Goal: Task Accomplishment & Management: Complete application form

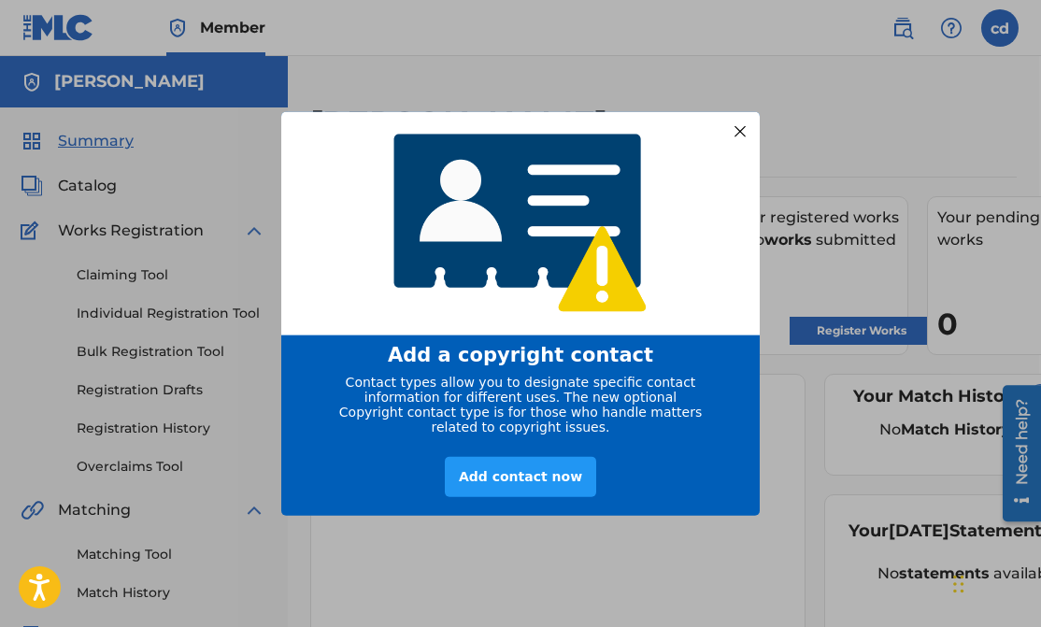
click at [740, 232] on div "entering modal" at bounding box center [520, 222] width 479 height 225
click at [744, 128] on div at bounding box center [740, 131] width 24 height 24
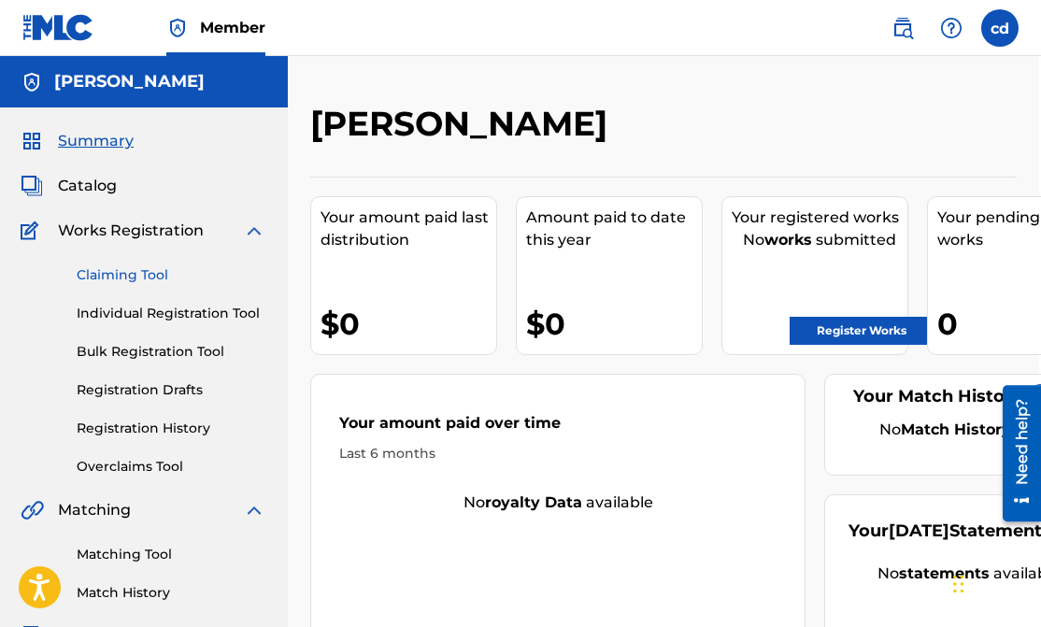
click at [92, 276] on link "Claiming Tool" at bounding box center [171, 275] width 189 height 20
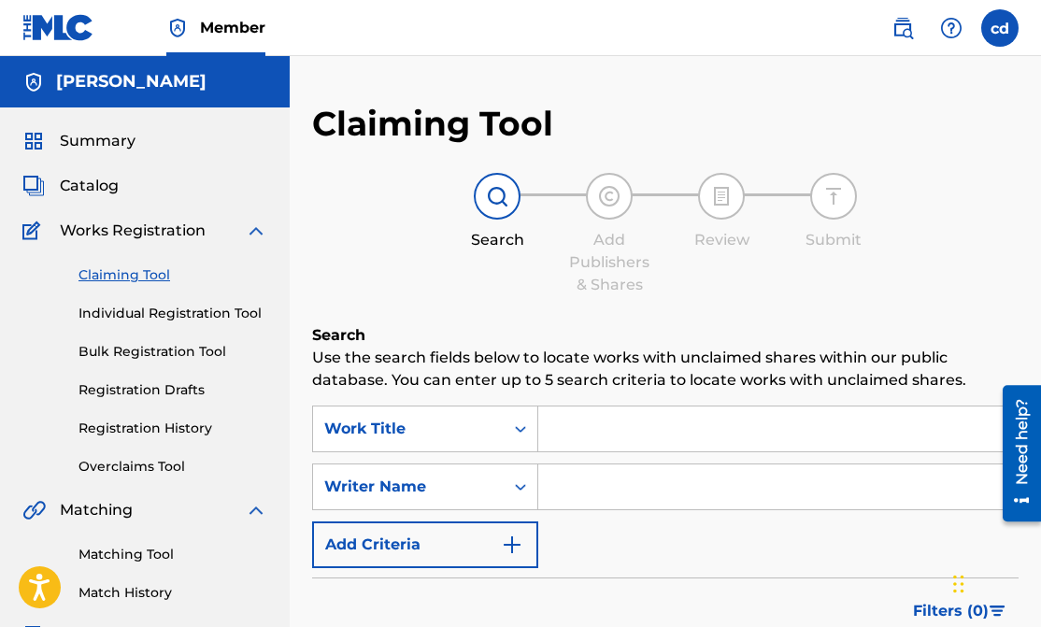
click at [638, 432] on input "Search Form" at bounding box center [777, 429] width 479 height 45
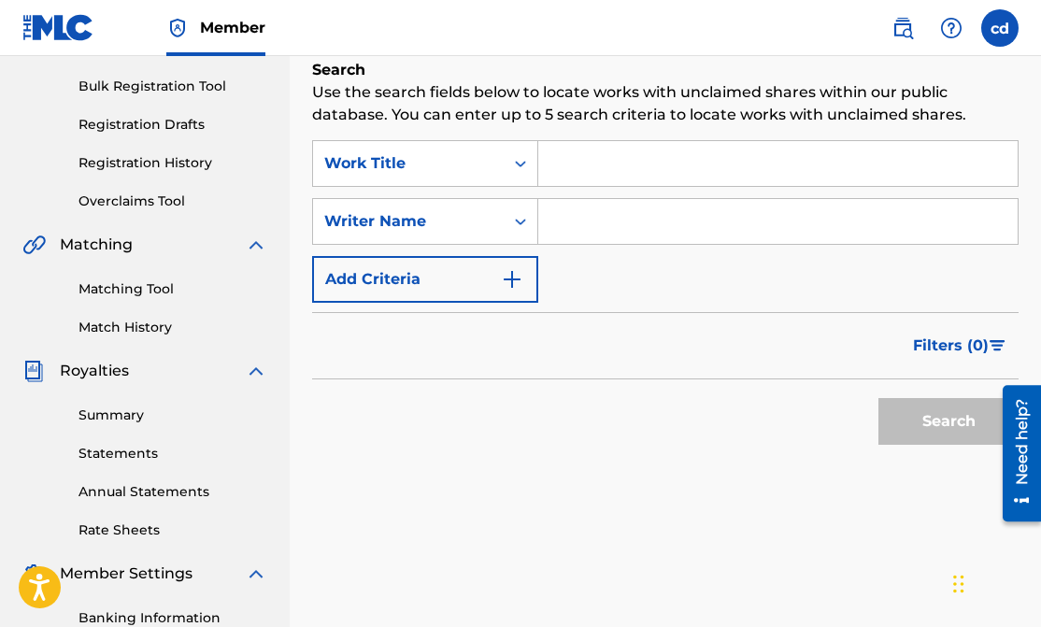
scroll to position [228, 0]
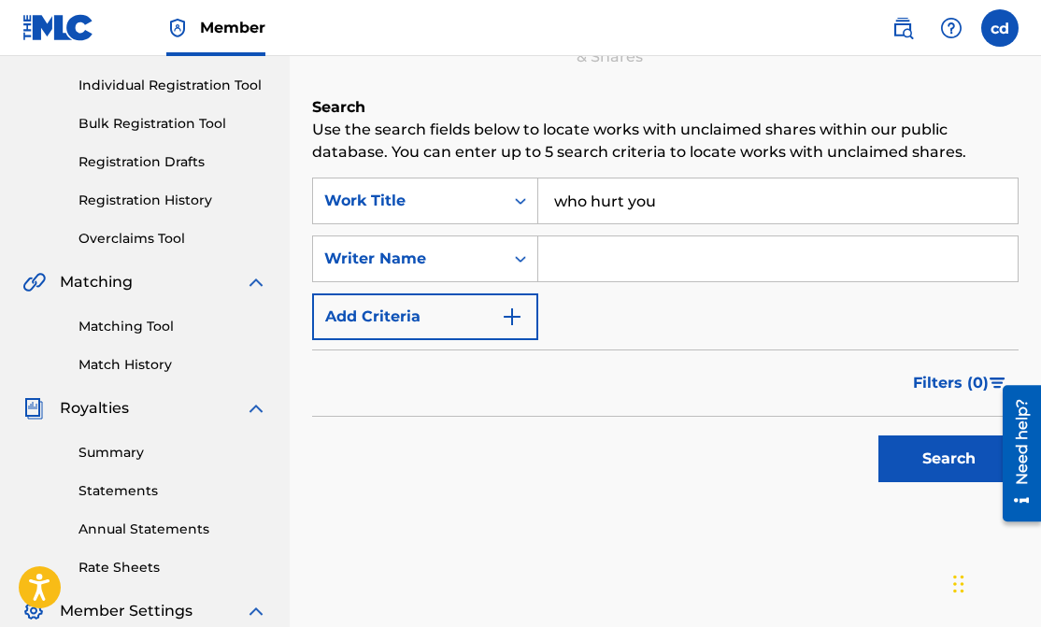
type input "who hurt you"
click at [598, 250] on input "Search Form" at bounding box center [777, 258] width 479 height 45
type input "d"
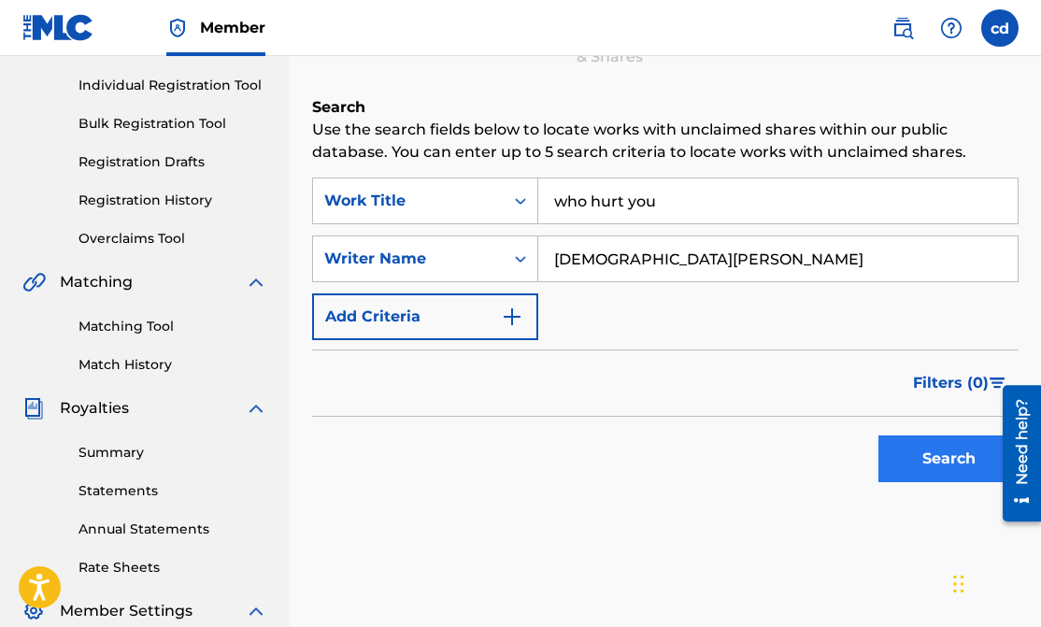
type input "christian amadeus"
click at [922, 456] on button "Search" at bounding box center [949, 459] width 140 height 47
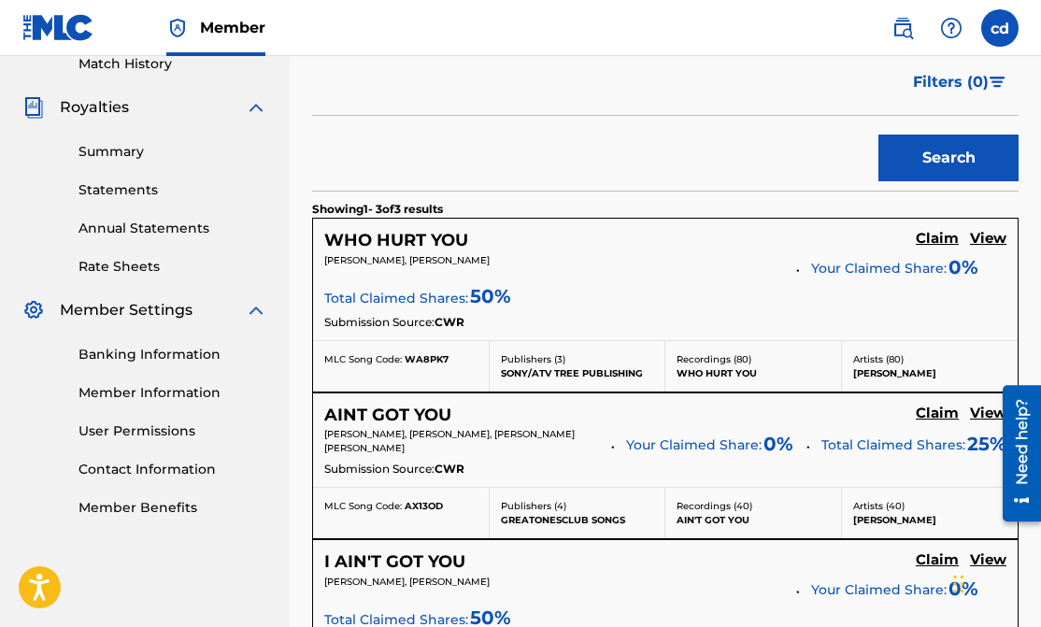
scroll to position [528, 0]
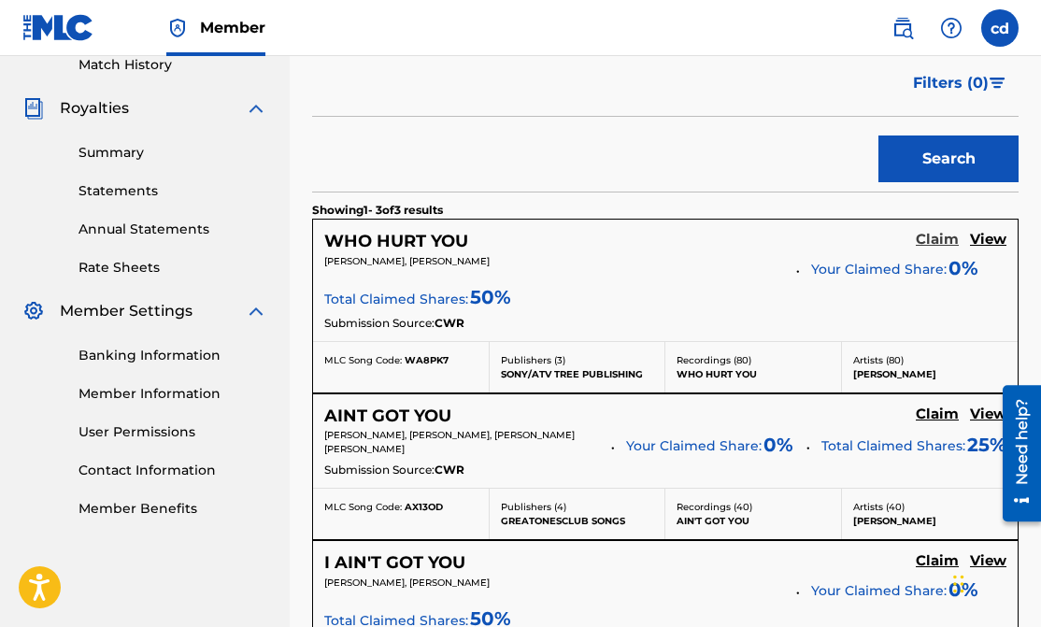
click at [942, 244] on h5 "Claim" at bounding box center [937, 240] width 43 height 18
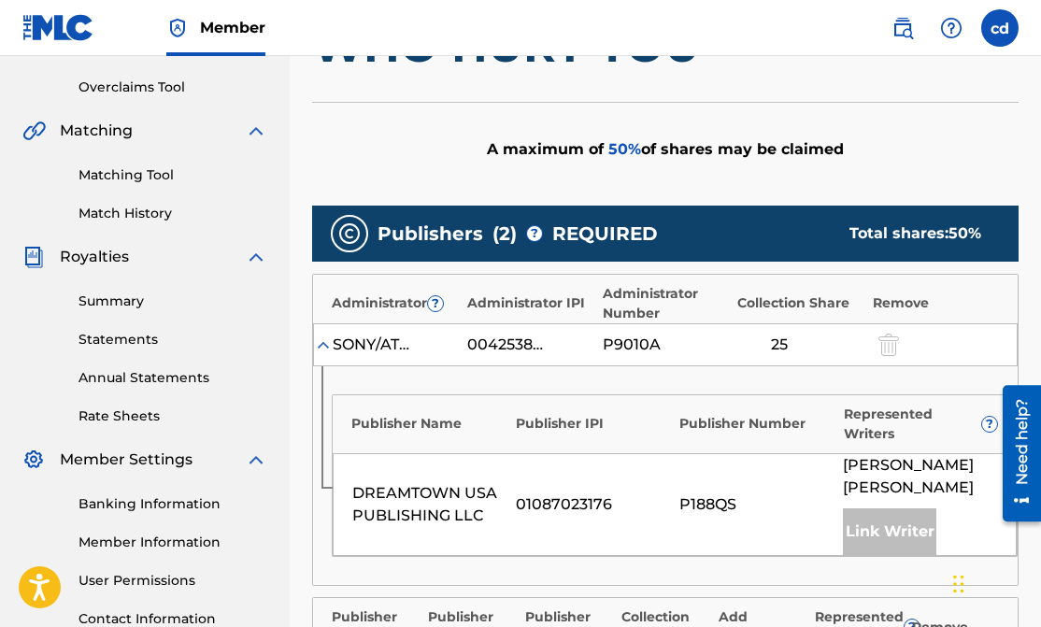
scroll to position [379, 0]
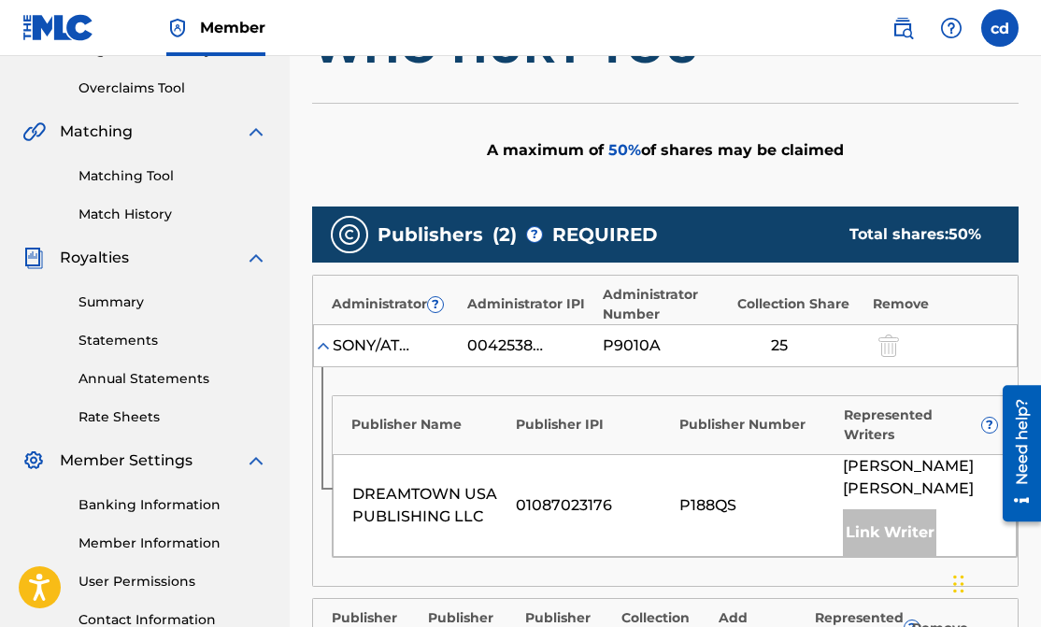
click at [320, 348] on img at bounding box center [323, 345] width 19 height 19
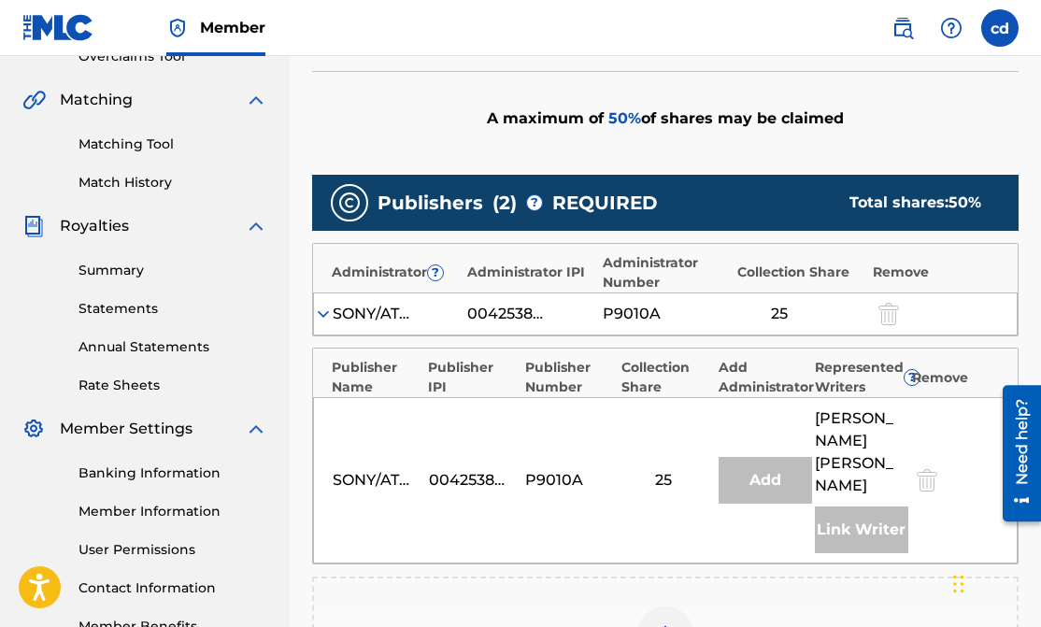
scroll to position [426, 0]
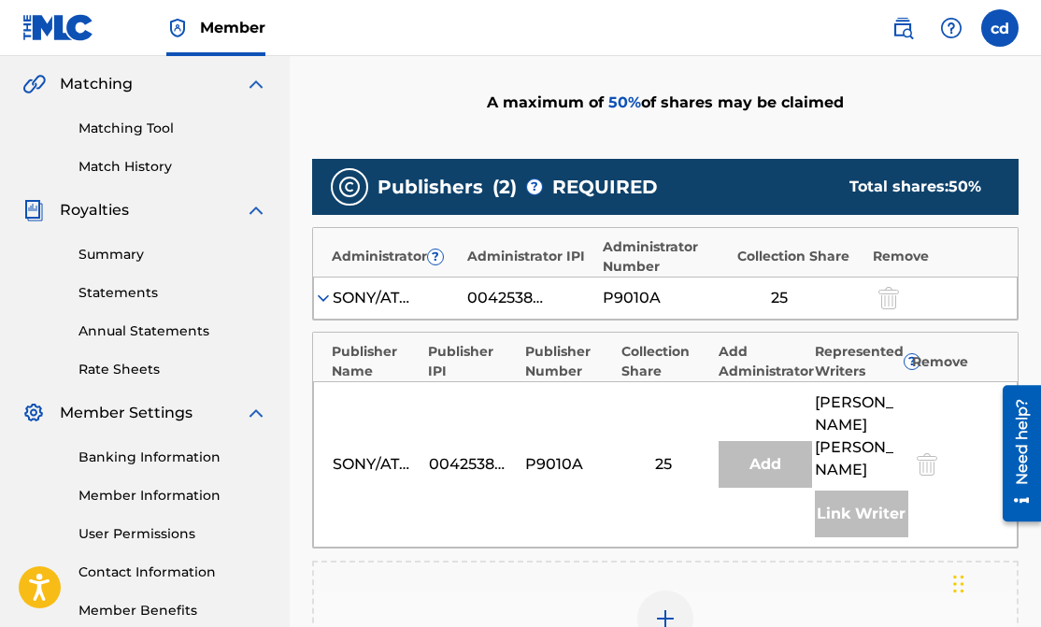
click at [538, 301] on div "00425389934" at bounding box center [509, 298] width 84 height 22
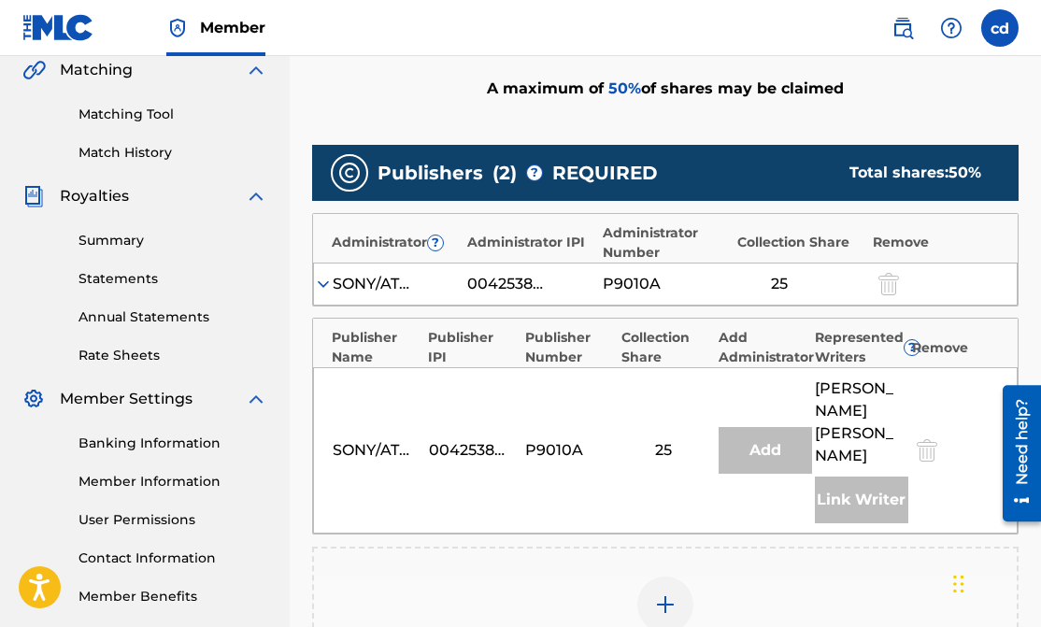
scroll to position [444, 0]
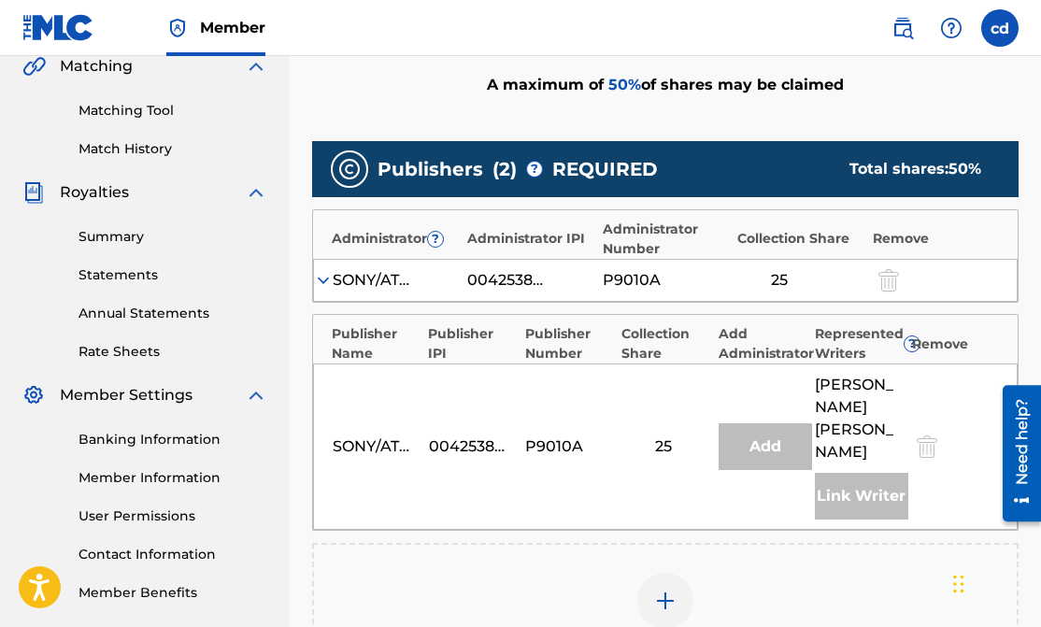
click at [538, 303] on div "Publishers ( 2 ) ? REQUIRED Total shares: 50 % Administrator ? Administrator IP…" at bounding box center [665, 411] width 707 height 540
click at [490, 278] on div "00425389934" at bounding box center [509, 280] width 84 height 22
click at [489, 278] on div "00425389934" at bounding box center [509, 280] width 84 height 22
click at [543, 281] on div "00425389934" at bounding box center [509, 280] width 84 height 22
click at [517, 281] on div "00425389934" at bounding box center [509, 280] width 84 height 22
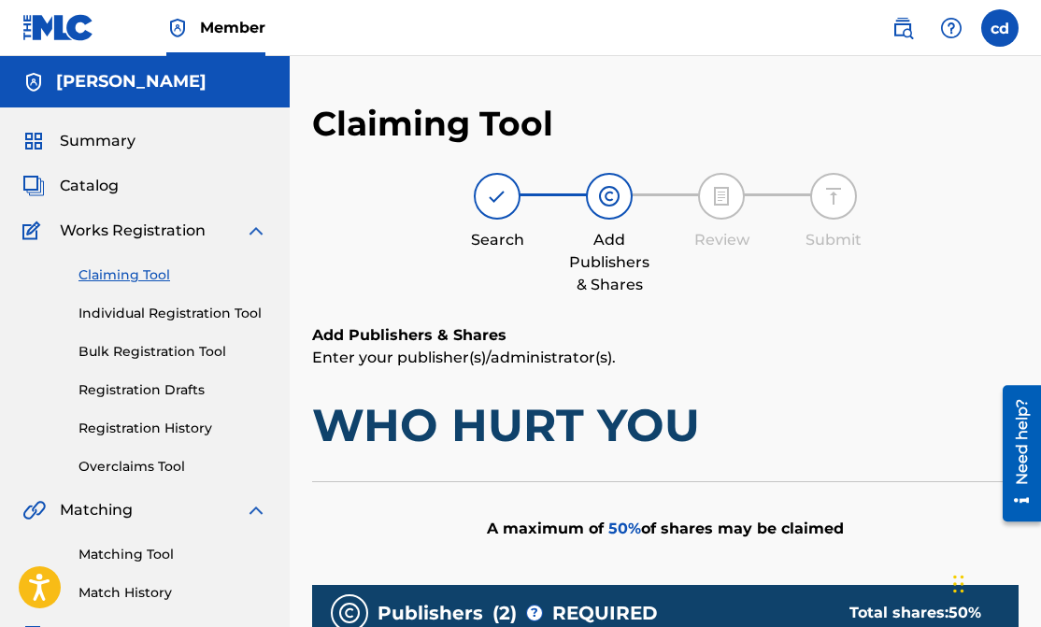
scroll to position [0, 0]
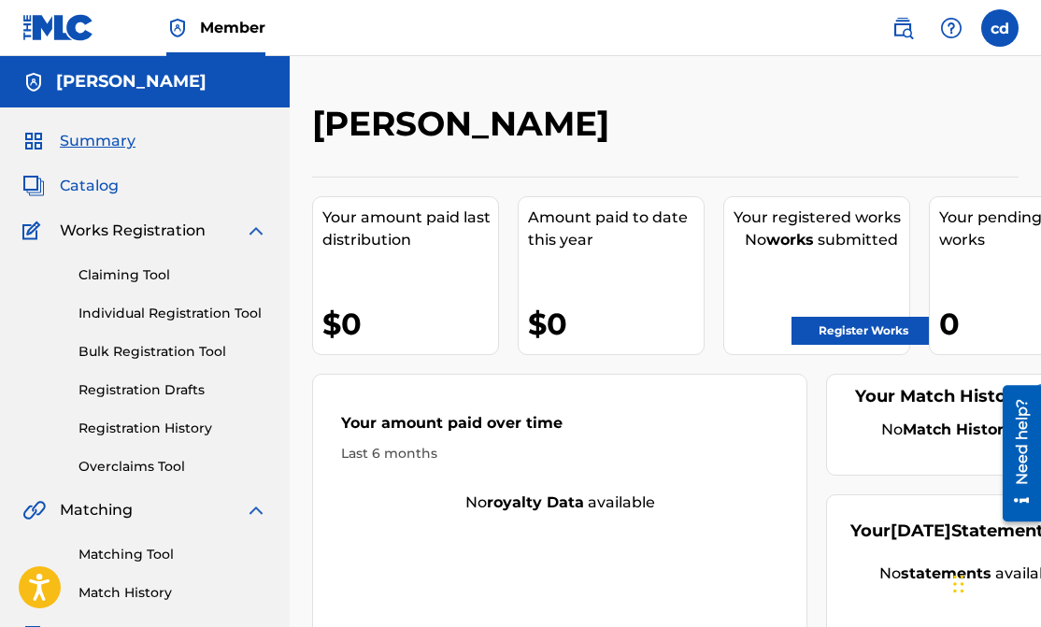
click at [94, 193] on span "Catalog" at bounding box center [89, 186] width 59 height 22
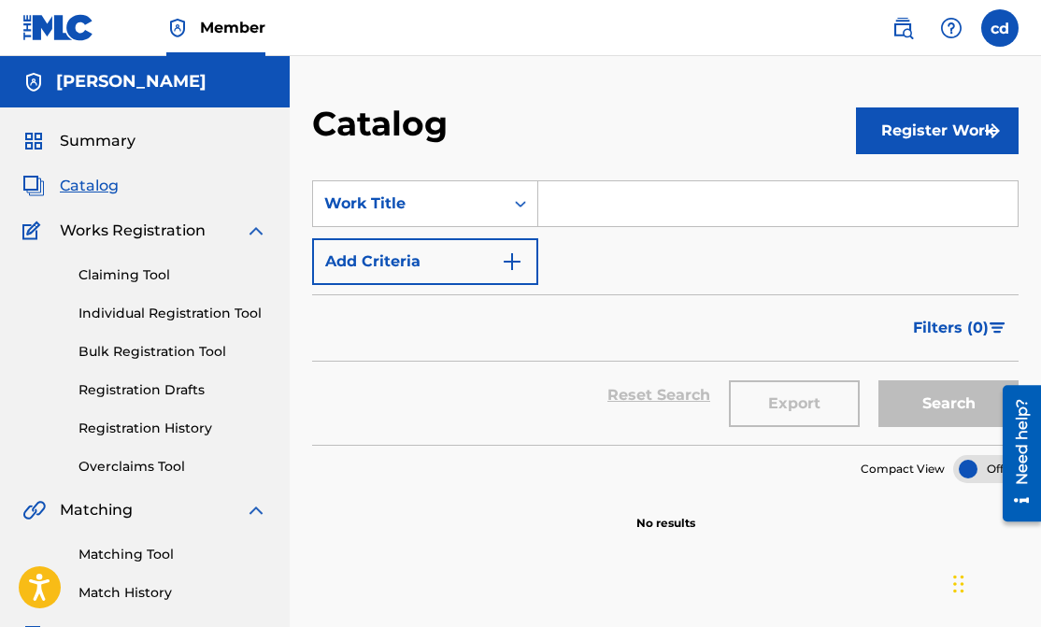
click at [622, 199] on input "Search Form" at bounding box center [777, 203] width 479 height 45
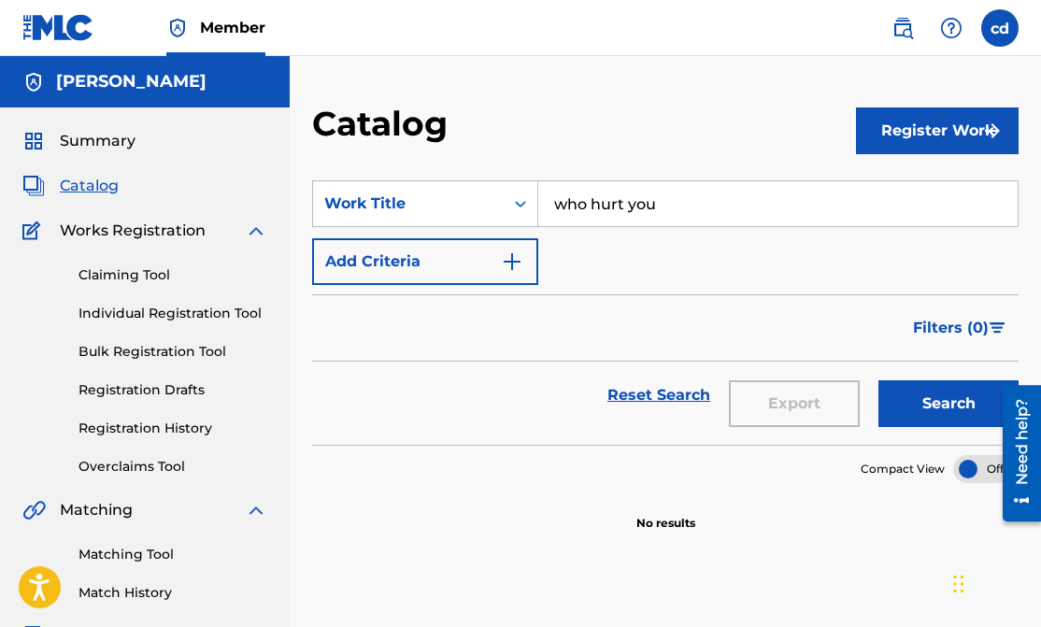
type input "who hurt you"
click at [949, 404] on button "Search" at bounding box center [949, 403] width 140 height 47
click at [85, 194] on span "Catalog" at bounding box center [89, 186] width 59 height 22
click at [79, 132] on span "Summary" at bounding box center [98, 141] width 76 height 22
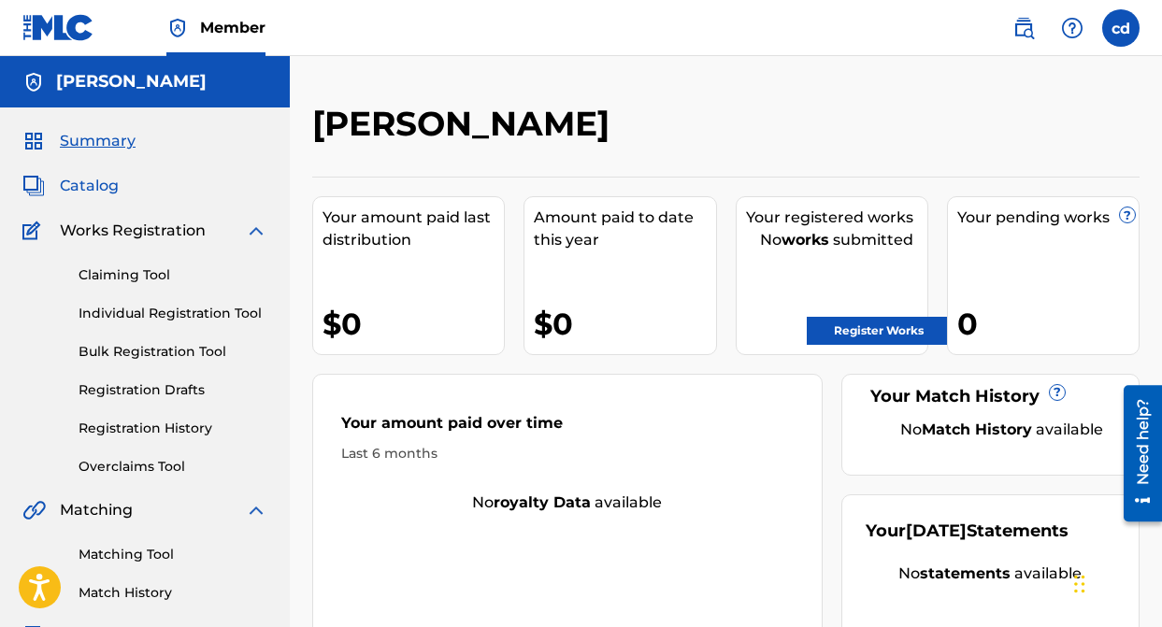
click at [82, 195] on span "Catalog" at bounding box center [89, 186] width 59 height 22
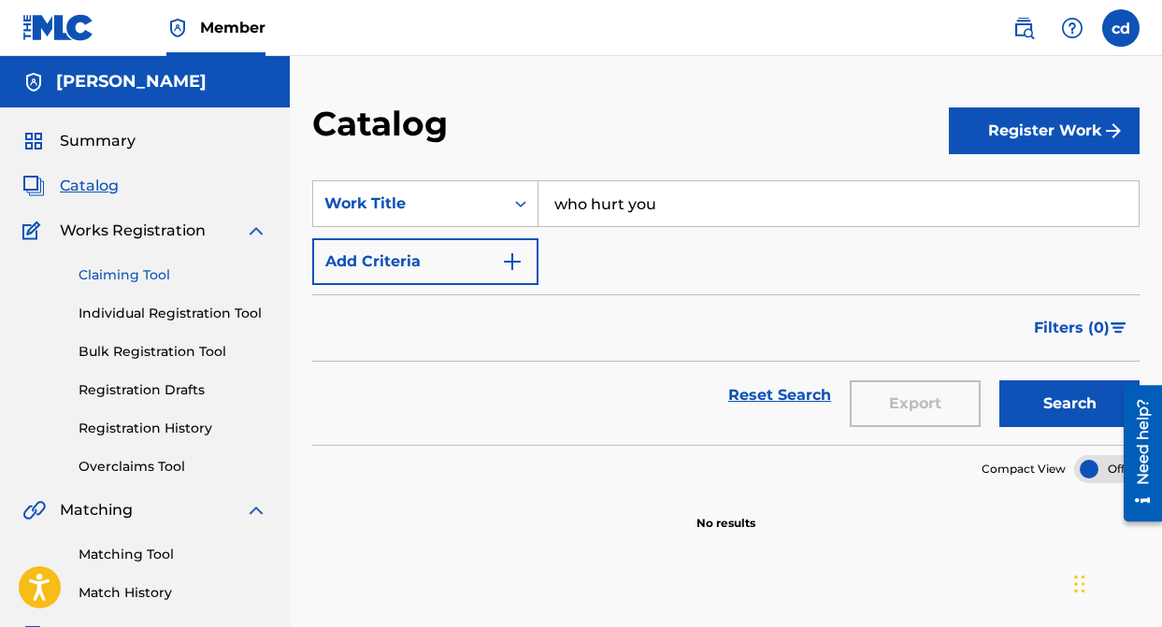
click at [148, 277] on link "Claiming Tool" at bounding box center [173, 275] width 189 height 20
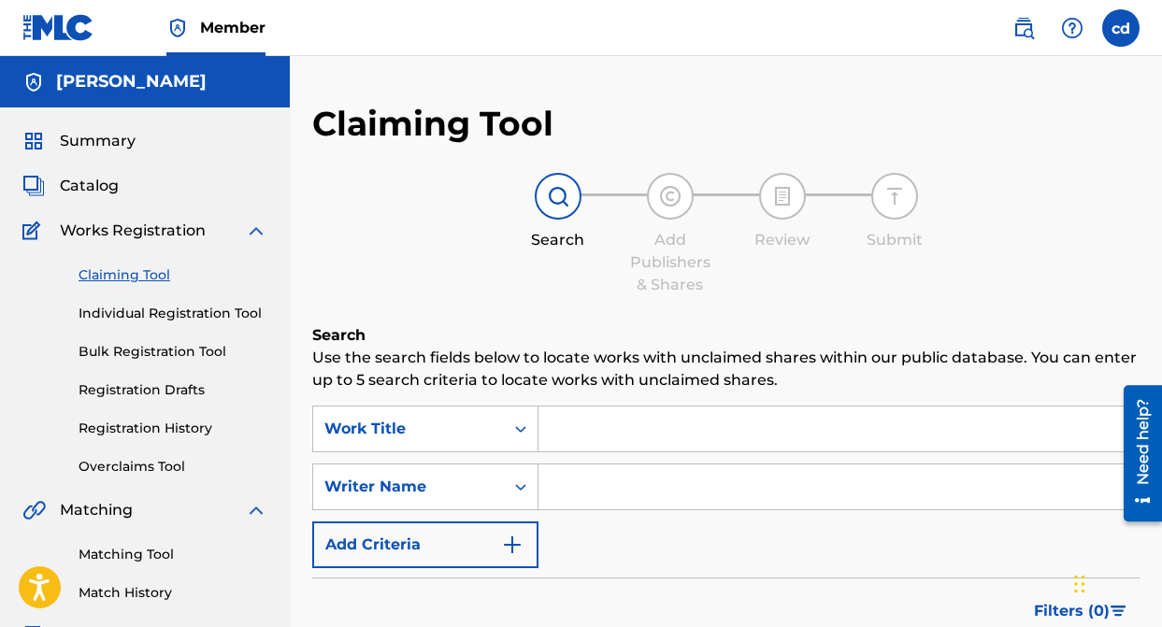
click at [648, 432] on input "Search Form" at bounding box center [838, 429] width 600 height 45
type input "d"
type input "who hurt you"
type input "amadeus"
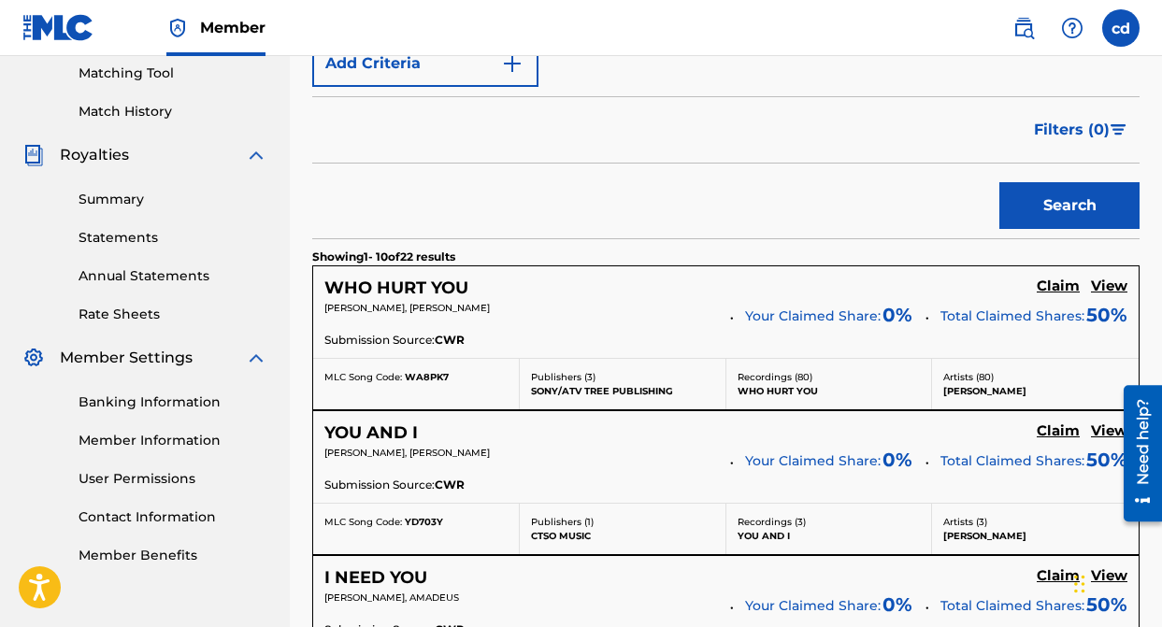
scroll to position [478, 0]
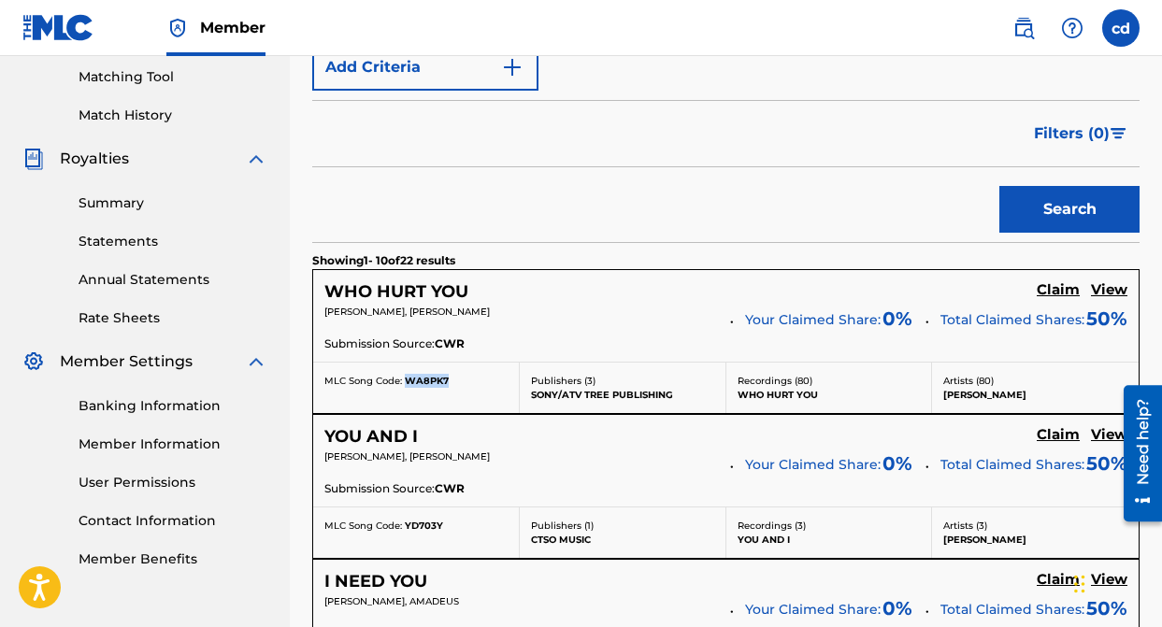
drag, startPoint x: 452, startPoint y: 379, endPoint x: 408, endPoint y: 382, distance: 45.0
click at [408, 382] on div "MLC Song Code: WA8PK7" at bounding box center [415, 381] width 183 height 14
copy div "WA8PK7"
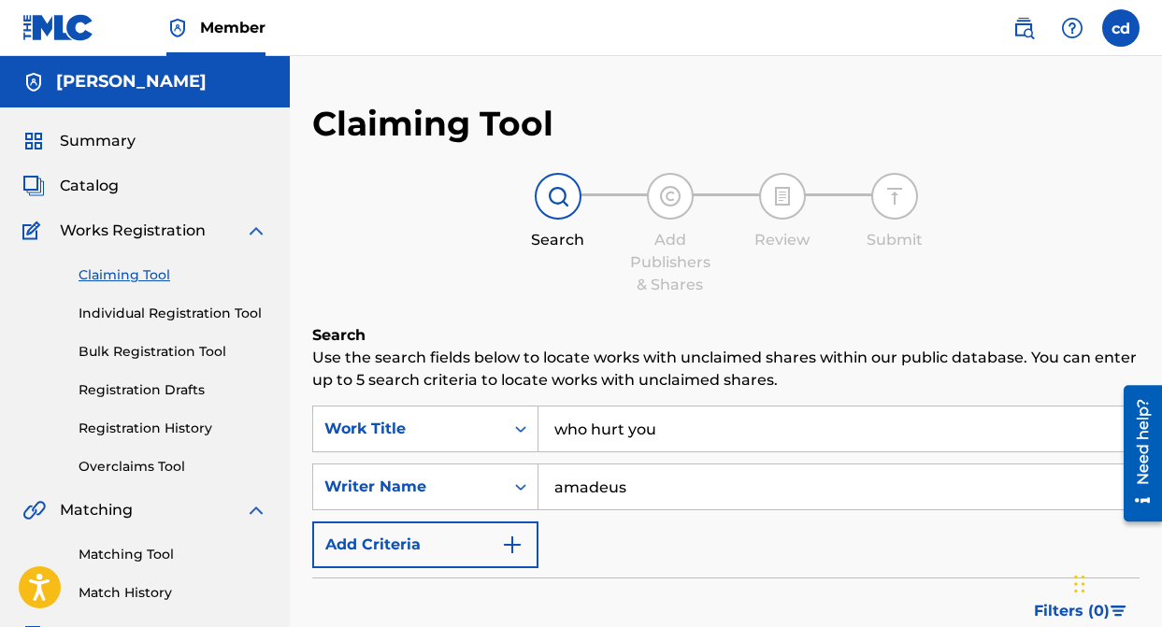
scroll to position [0, 0]
click at [80, 81] on h5 "[PERSON_NAME]" at bounding box center [131, 81] width 150 height 21
click at [56, 43] on link at bounding box center [58, 27] width 72 height 55
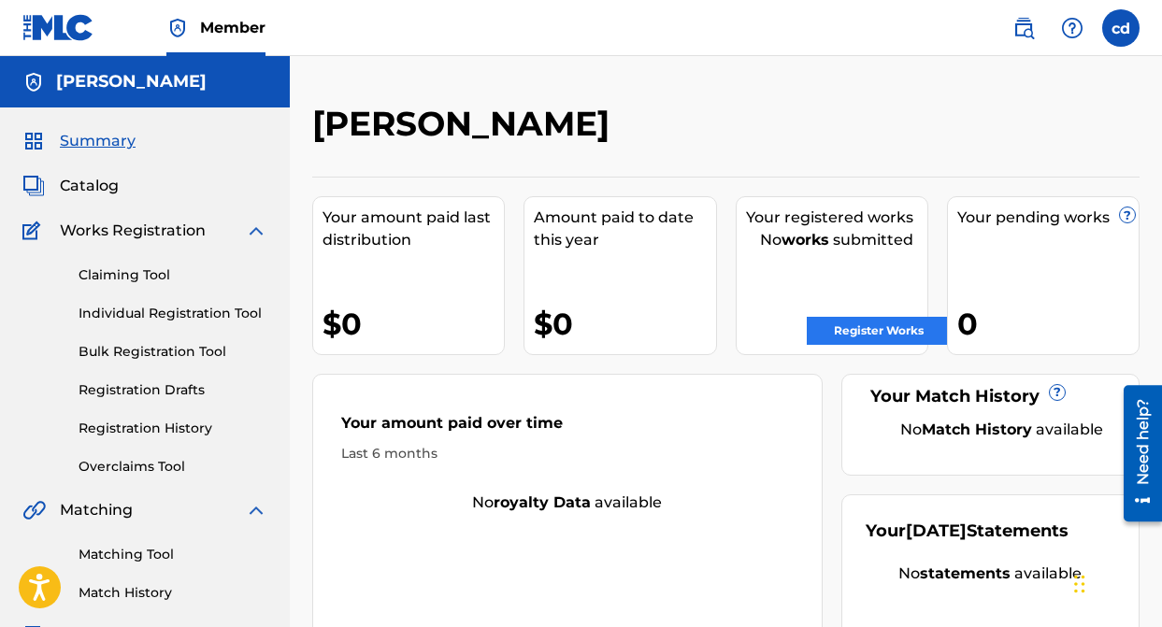
click at [871, 337] on link "Register Works" at bounding box center [879, 331] width 144 height 28
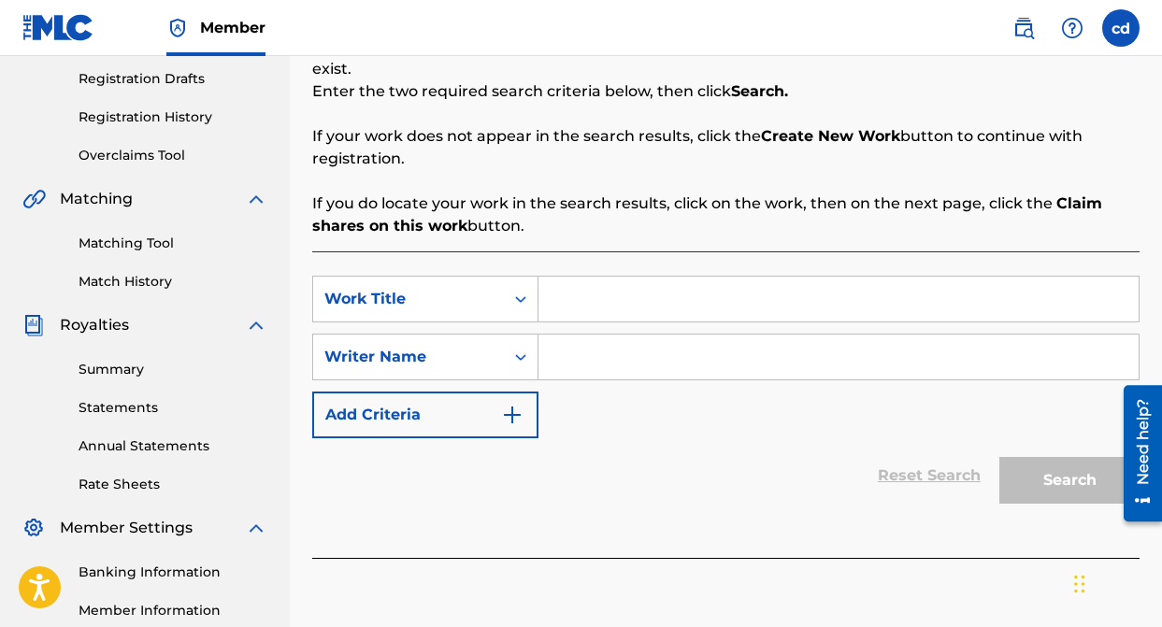
scroll to position [315, 0]
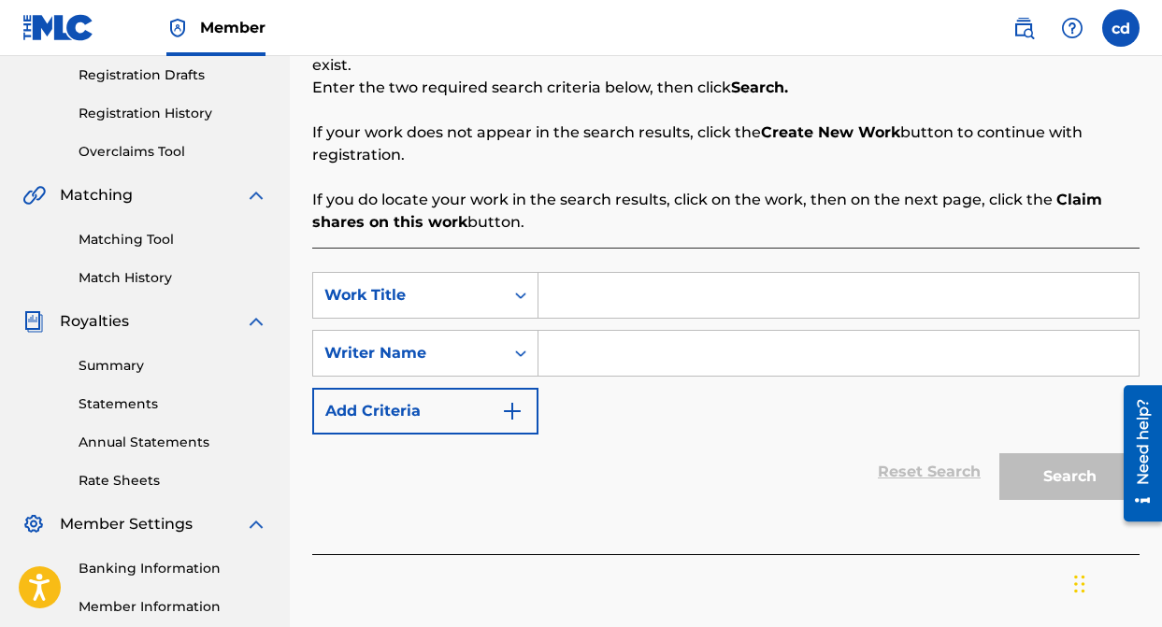
click at [598, 285] on input "Search Form" at bounding box center [838, 295] width 600 height 45
type input "who hurt you"
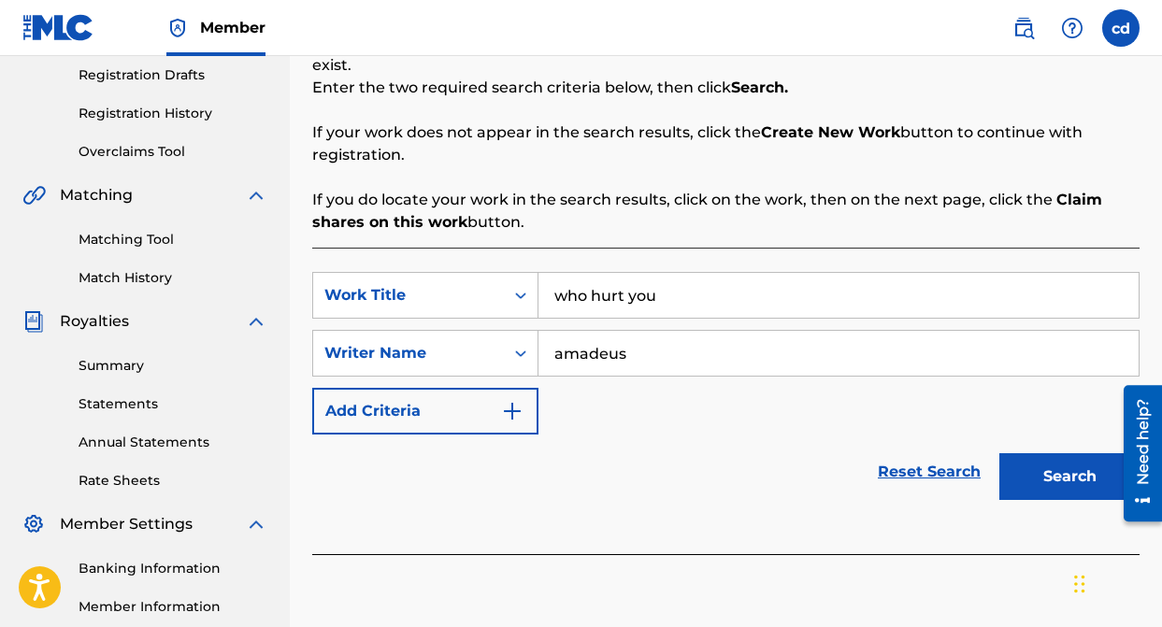
type input "amadeus"
click at [1040, 477] on button "Search" at bounding box center [1069, 476] width 140 height 47
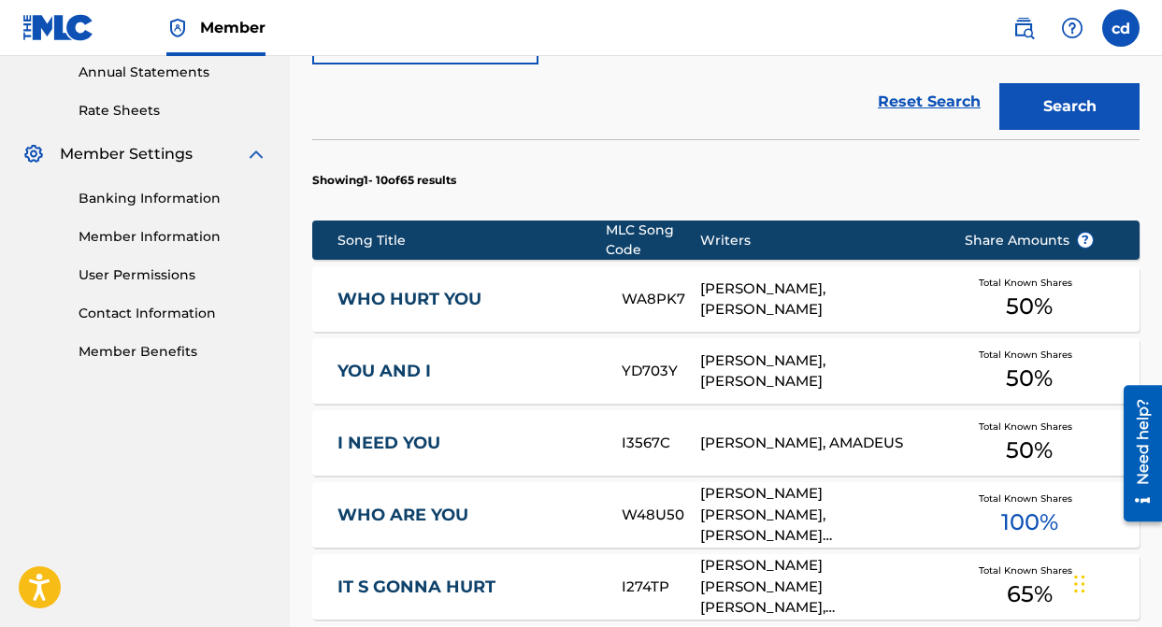
scroll to position [685, 0]
click at [747, 307] on div "[PERSON_NAME], [PERSON_NAME]" at bounding box center [818, 300] width 236 height 42
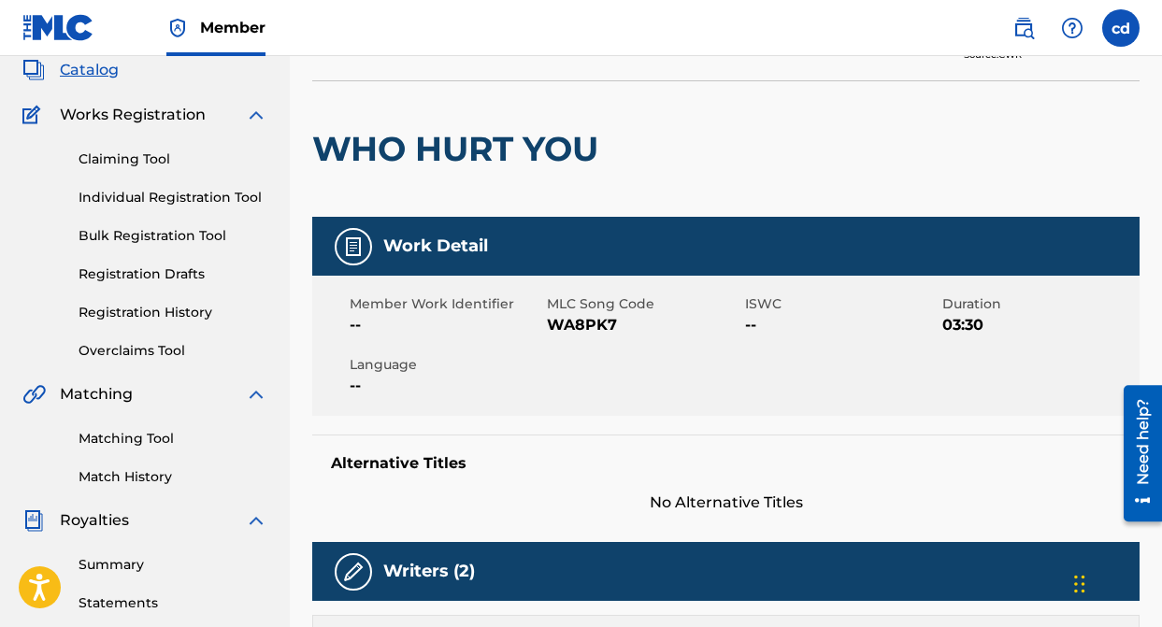
scroll to position [115, 0]
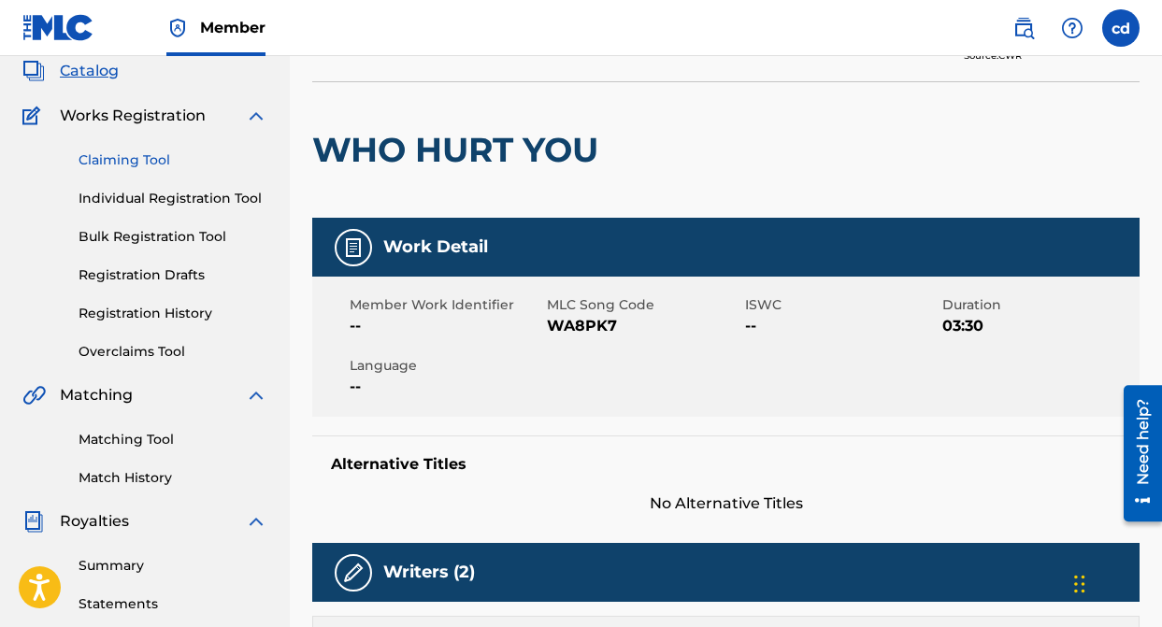
click at [135, 167] on link "Claiming Tool" at bounding box center [173, 160] width 189 height 20
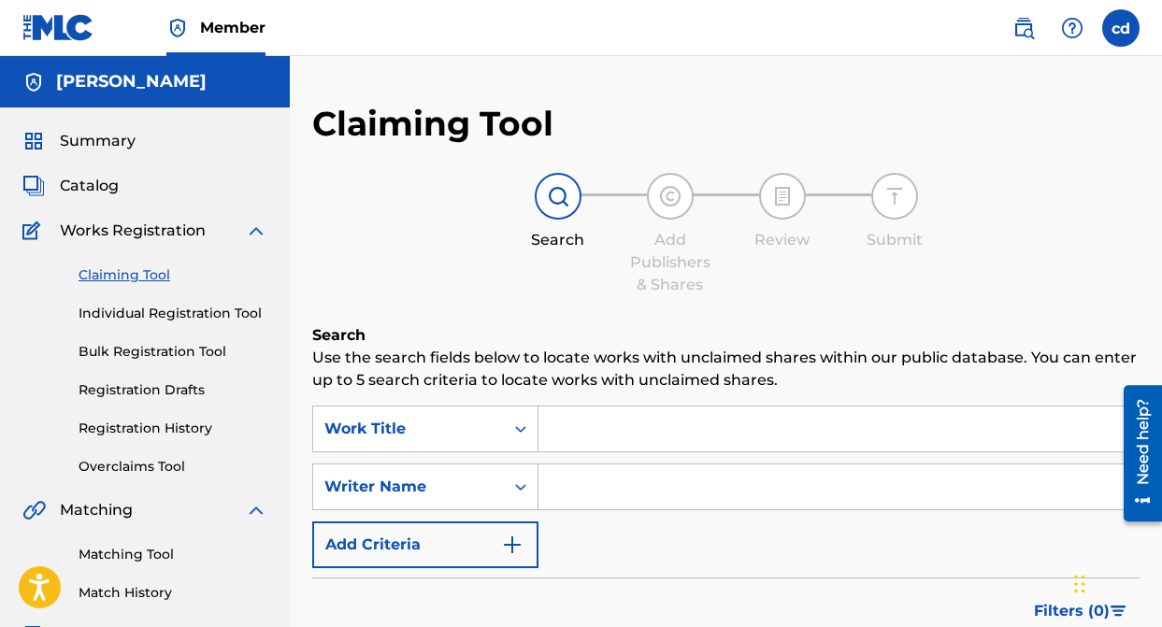
scroll to position [54, 0]
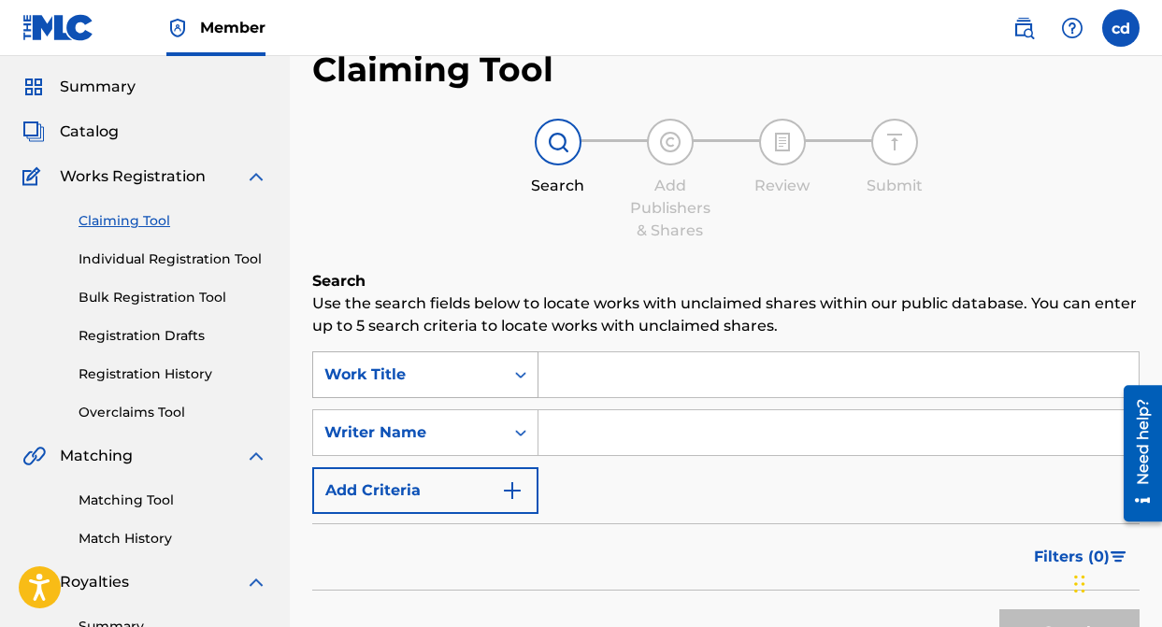
click at [510, 366] on div "Search Form" at bounding box center [521, 375] width 34 height 34
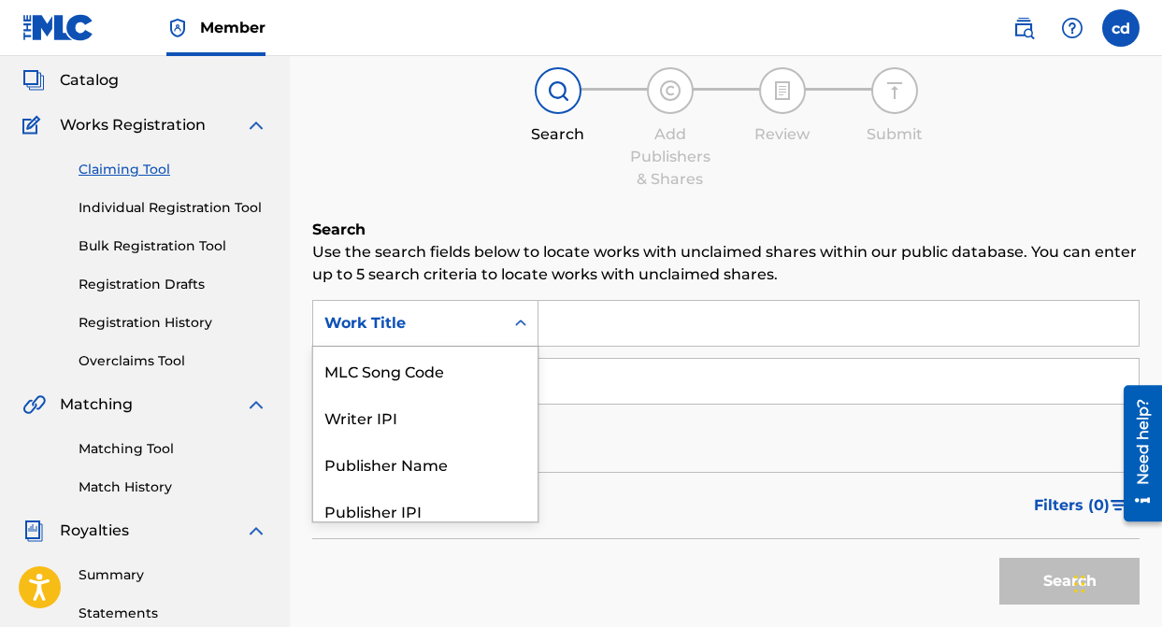
scroll to position [107, 0]
click at [452, 375] on div "MLC Song Code" at bounding box center [425, 369] width 224 height 47
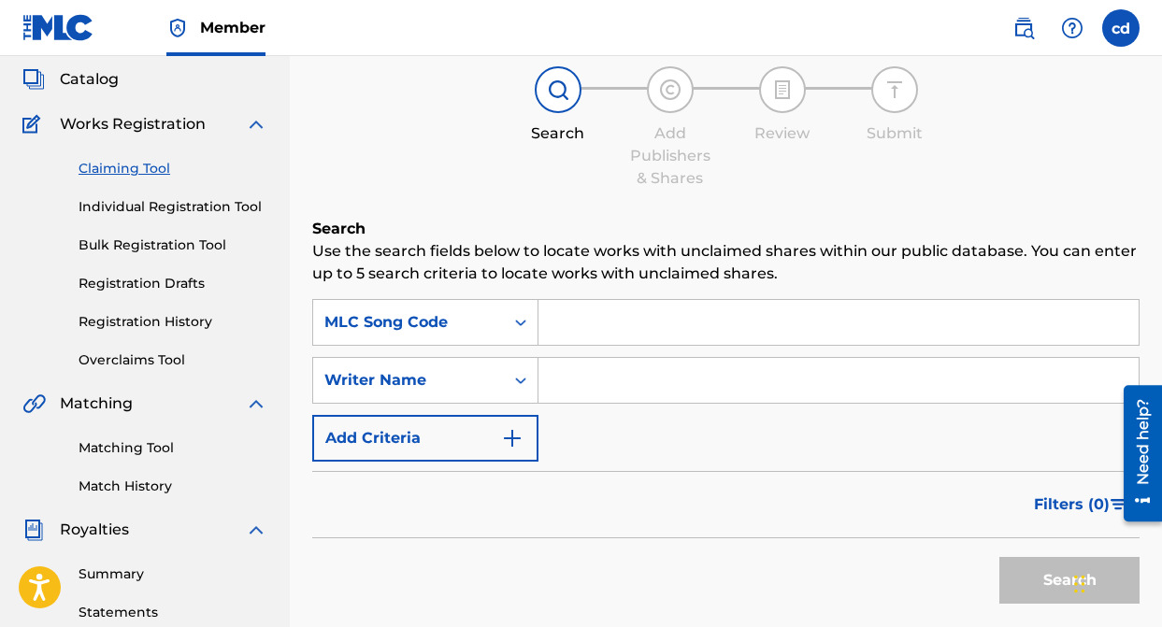
click at [602, 336] on input "Search Form" at bounding box center [838, 322] width 600 height 45
paste input "WA8PK7"
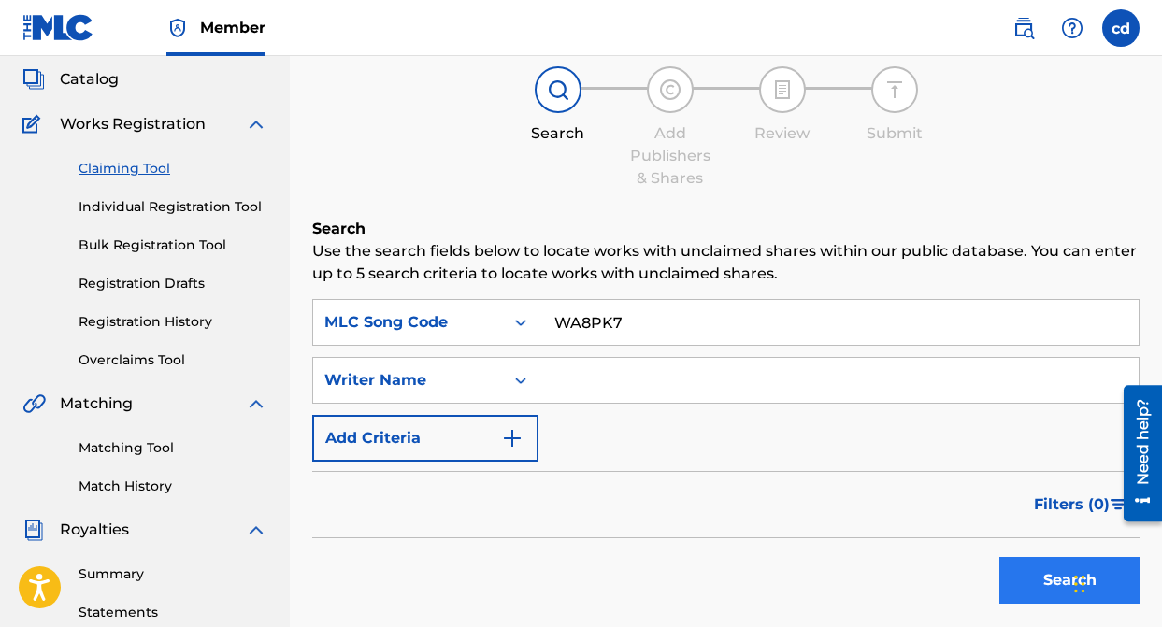
type input "WA8PK7"
click at [1038, 575] on button "Search" at bounding box center [1069, 580] width 140 height 47
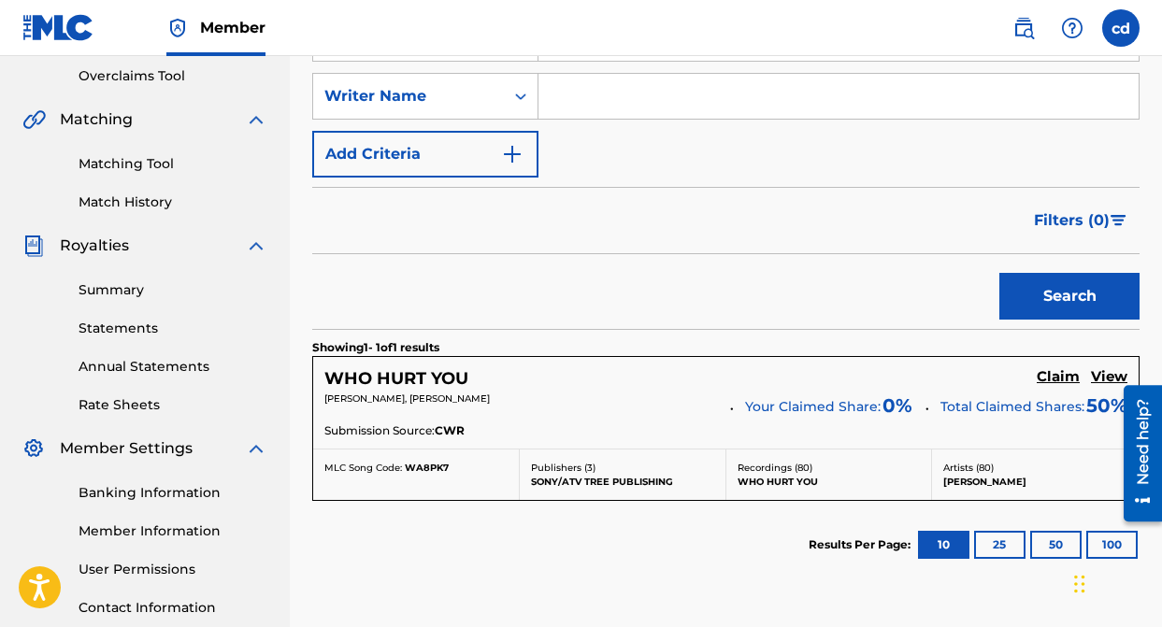
scroll to position [392, 0]
click at [1040, 379] on h5 "Claim" at bounding box center [1058, 376] width 43 height 18
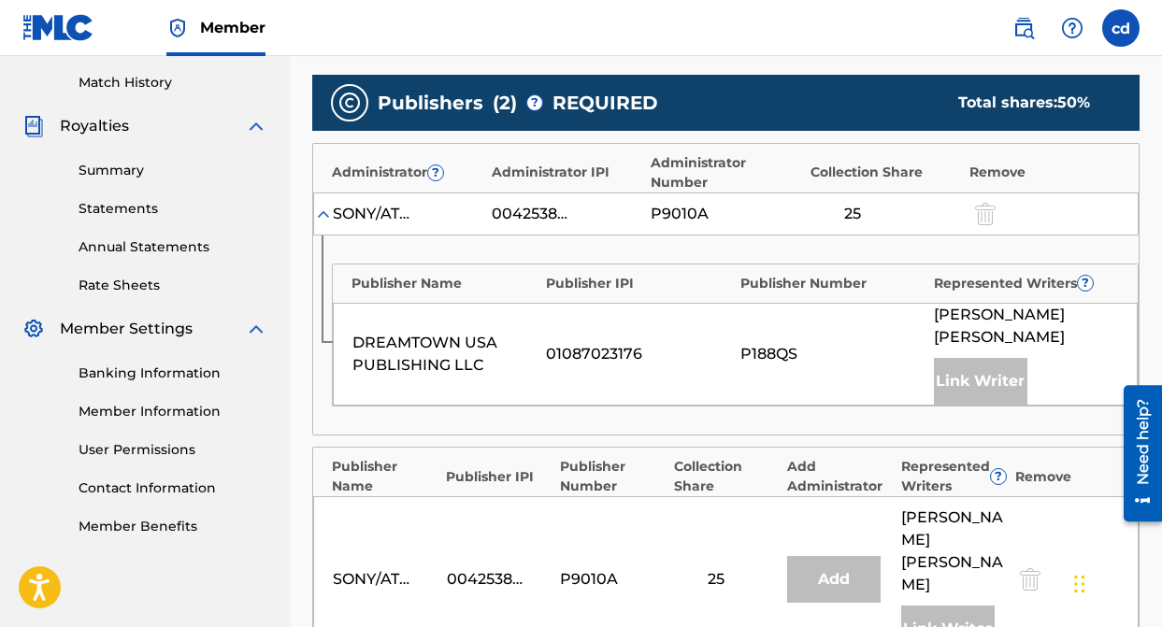
scroll to position [509, 0]
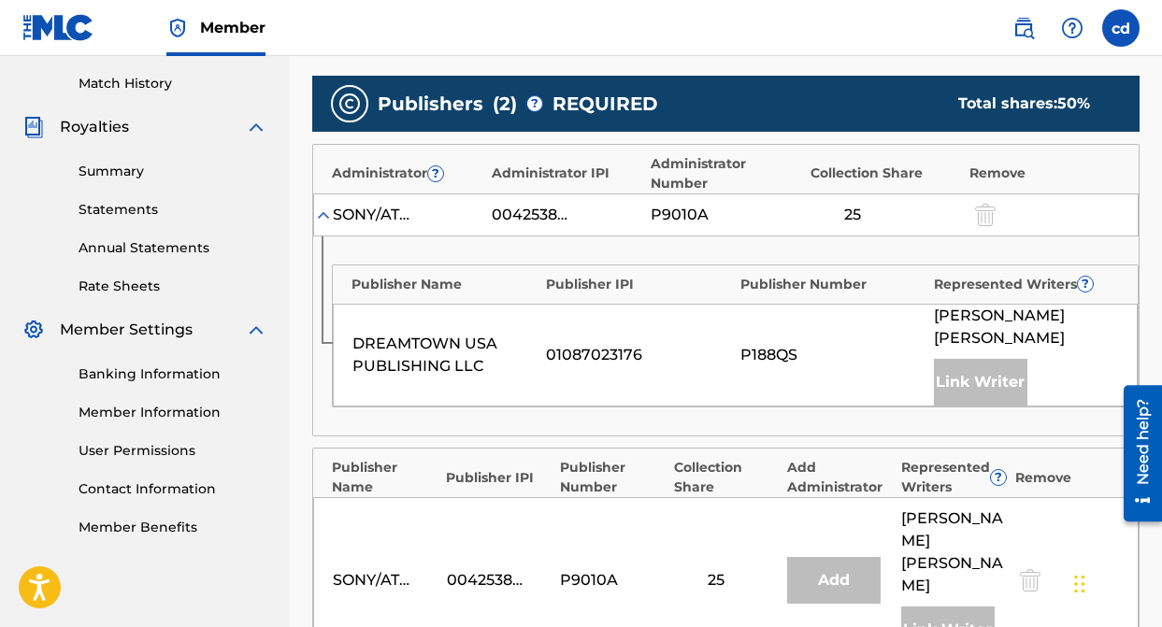
click at [951, 360] on div "Link Writer" at bounding box center [980, 382] width 93 height 47
click at [831, 557] on div "Add" at bounding box center [833, 580] width 93 height 47
click at [925, 607] on div "Link Writer" at bounding box center [947, 630] width 93 height 47
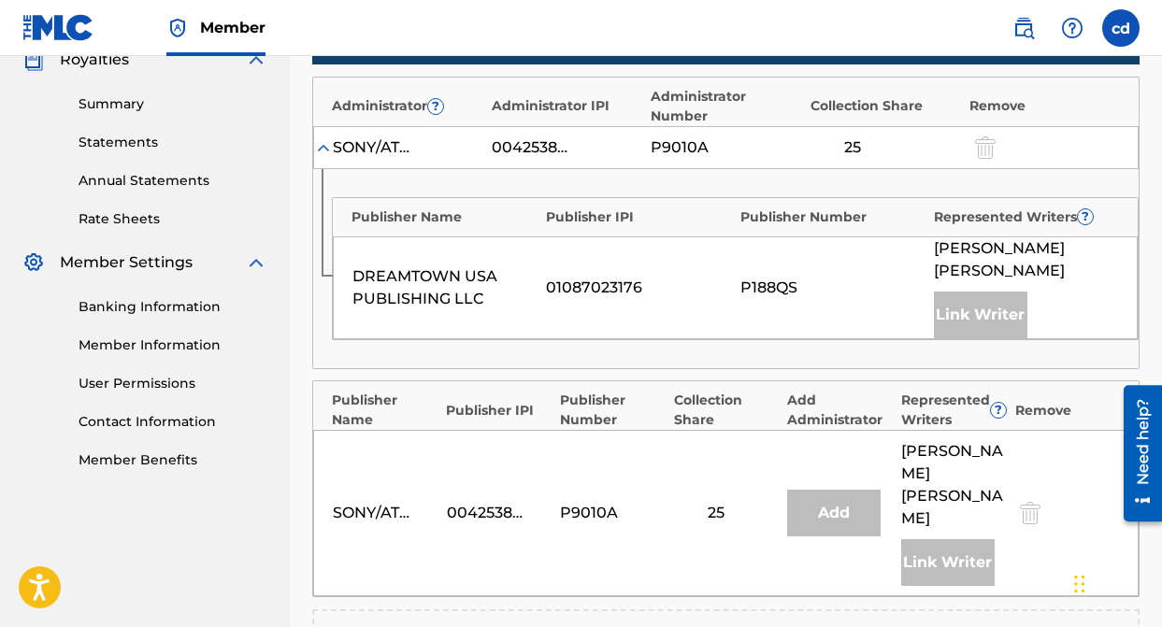
scroll to position [869, 0]
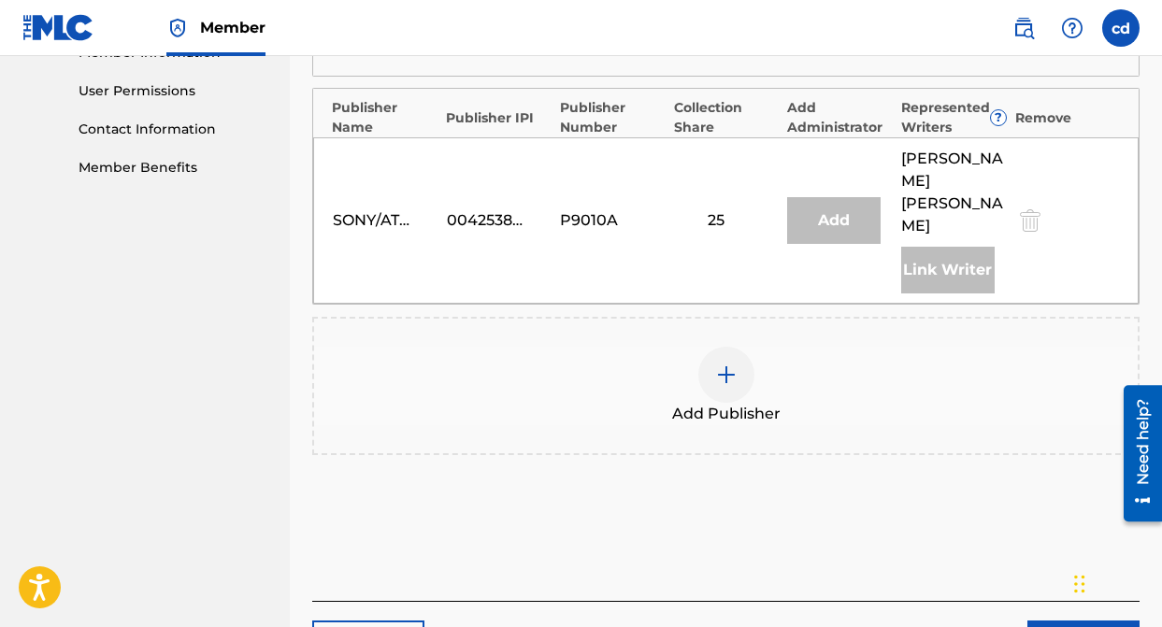
click at [713, 347] on div at bounding box center [726, 375] width 56 height 56
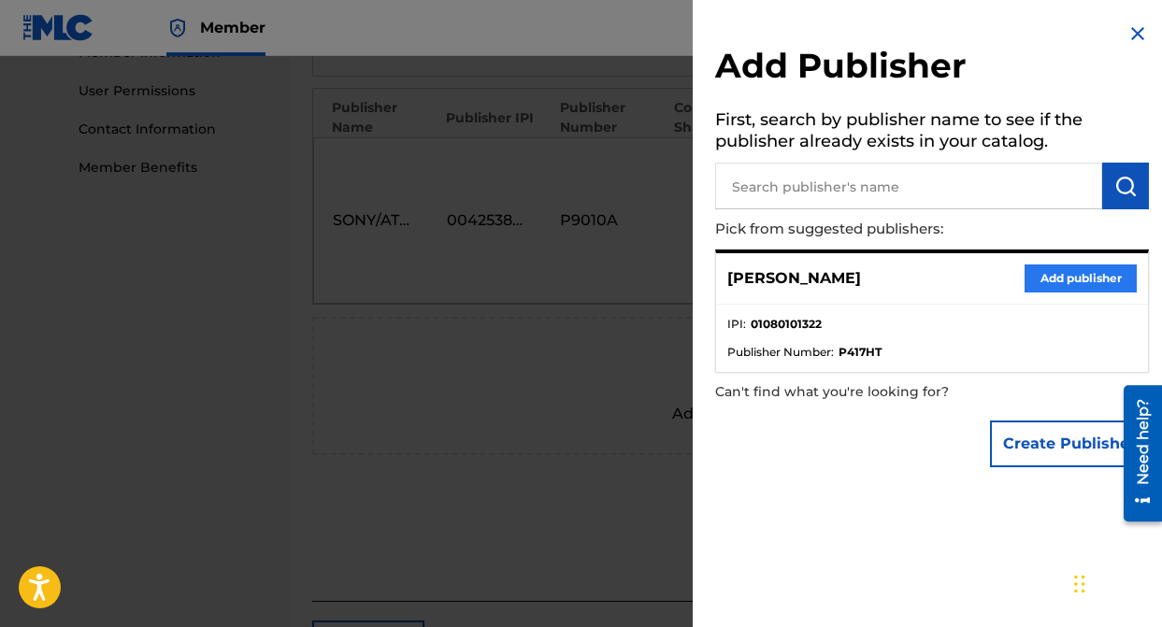
click at [1040, 282] on button "Add publisher" at bounding box center [1080, 279] width 112 height 28
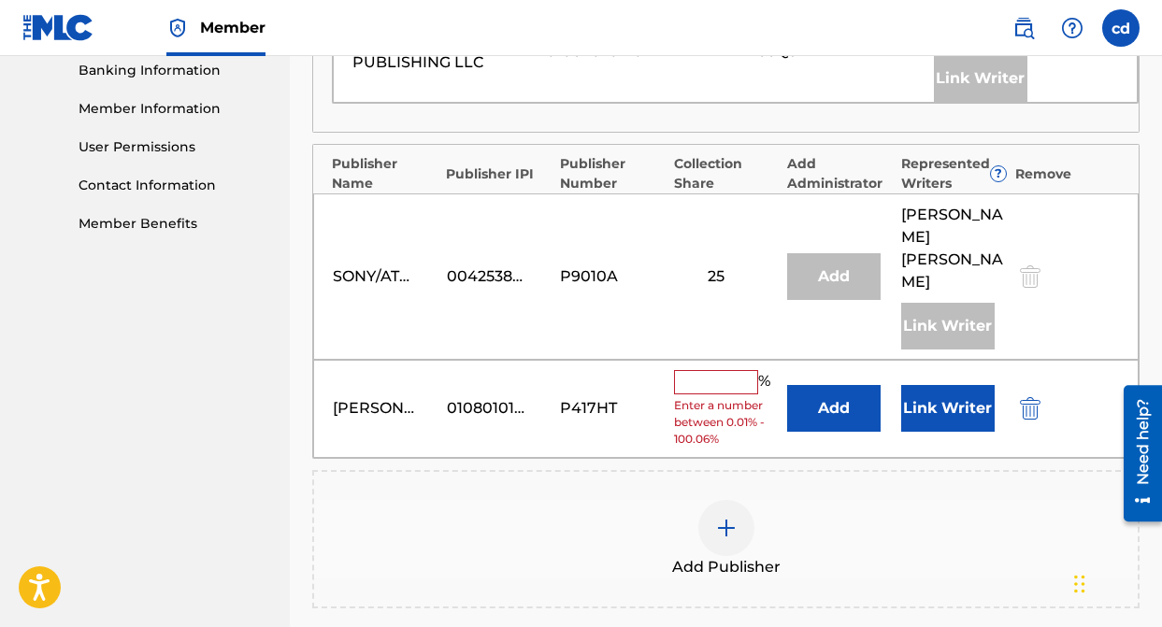
scroll to position [721, 0]
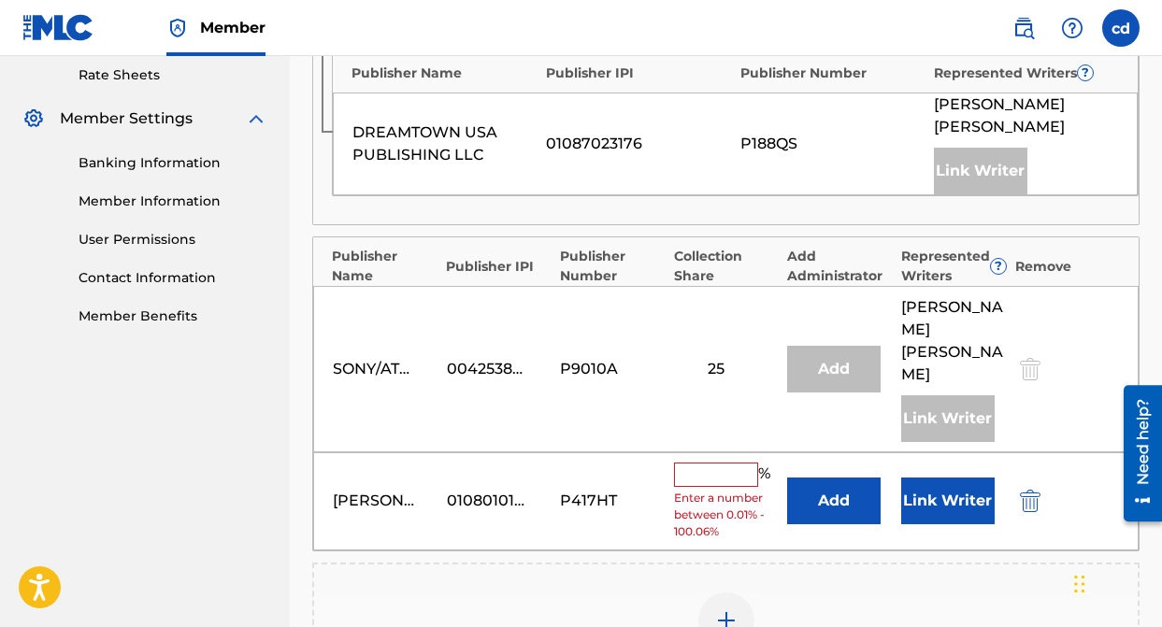
click at [717, 463] on input "text" at bounding box center [716, 475] width 84 height 24
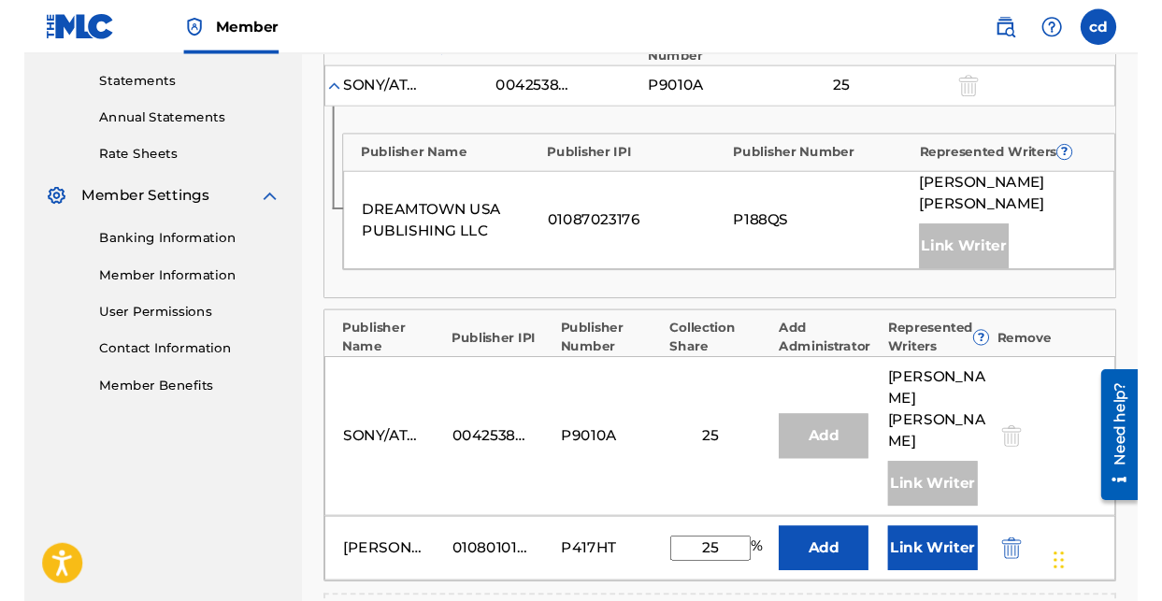
scroll to position [635, 0]
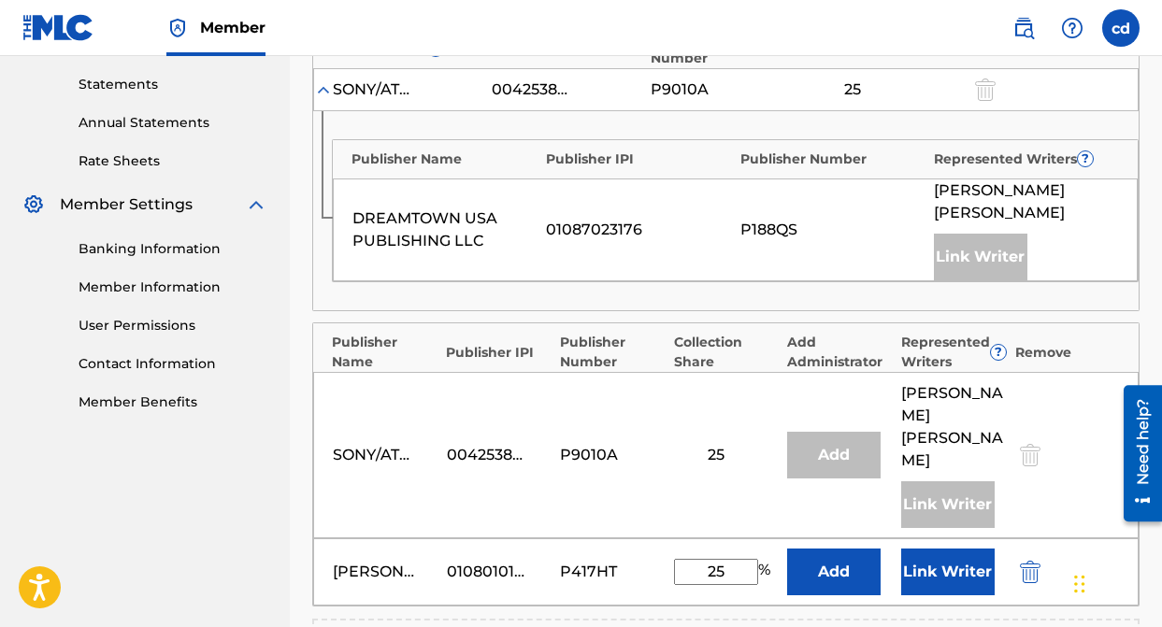
click at [738, 559] on input "25" at bounding box center [716, 572] width 84 height 26
type input "2"
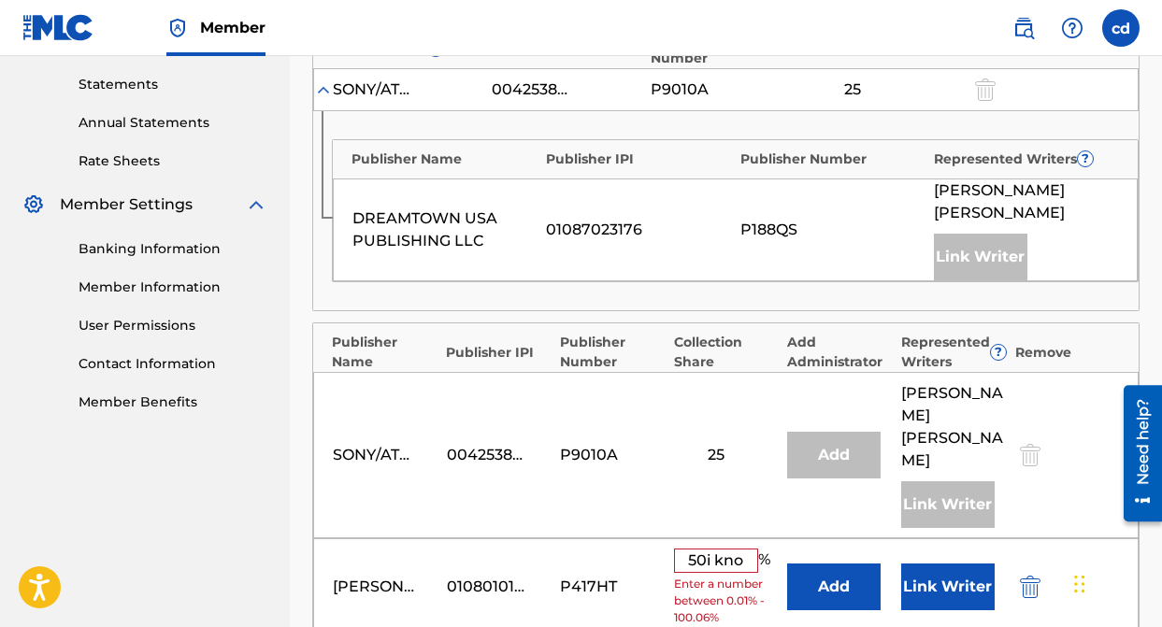
type input "50i kn"
click at [733, 549] on input "50i kn" at bounding box center [716, 561] width 84 height 24
type input "0"
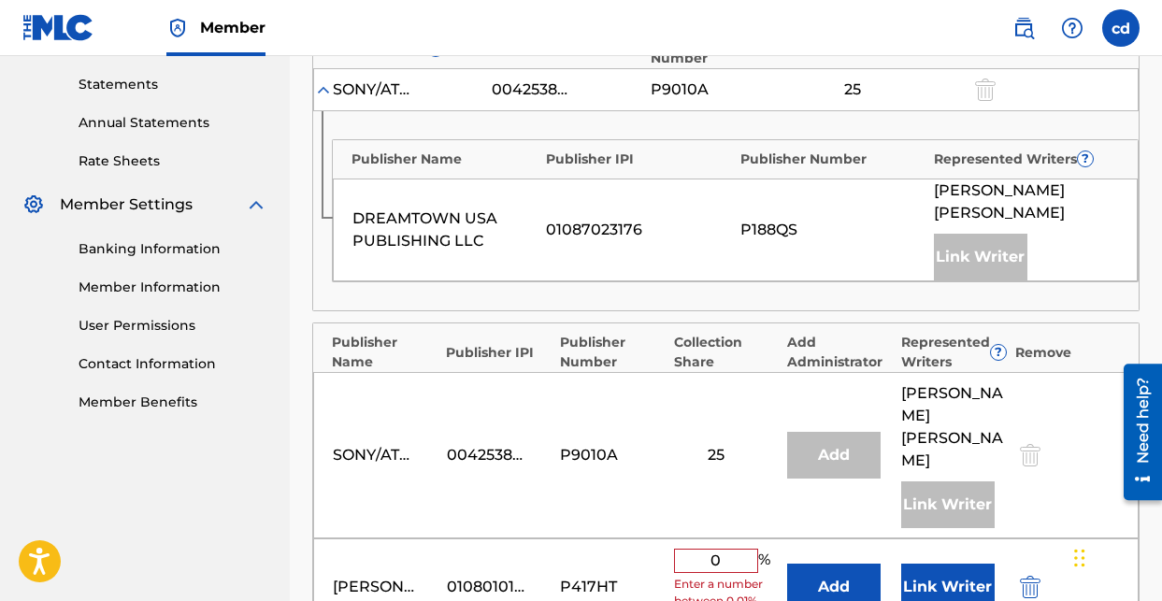
click at [726, 549] on input "0" at bounding box center [716, 561] width 84 height 24
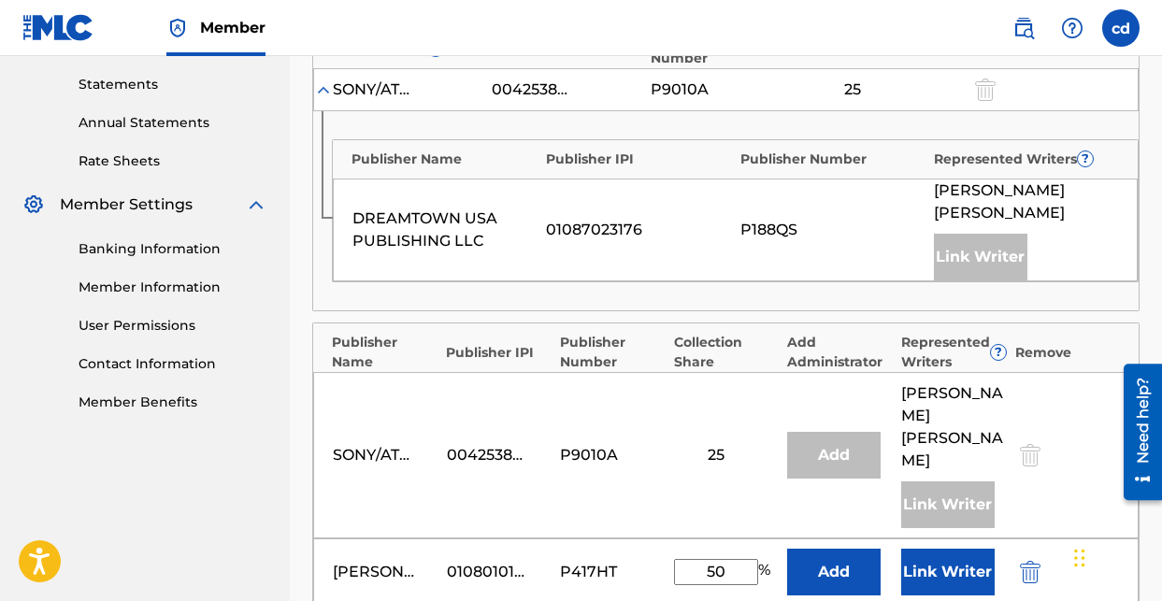
type input "50"
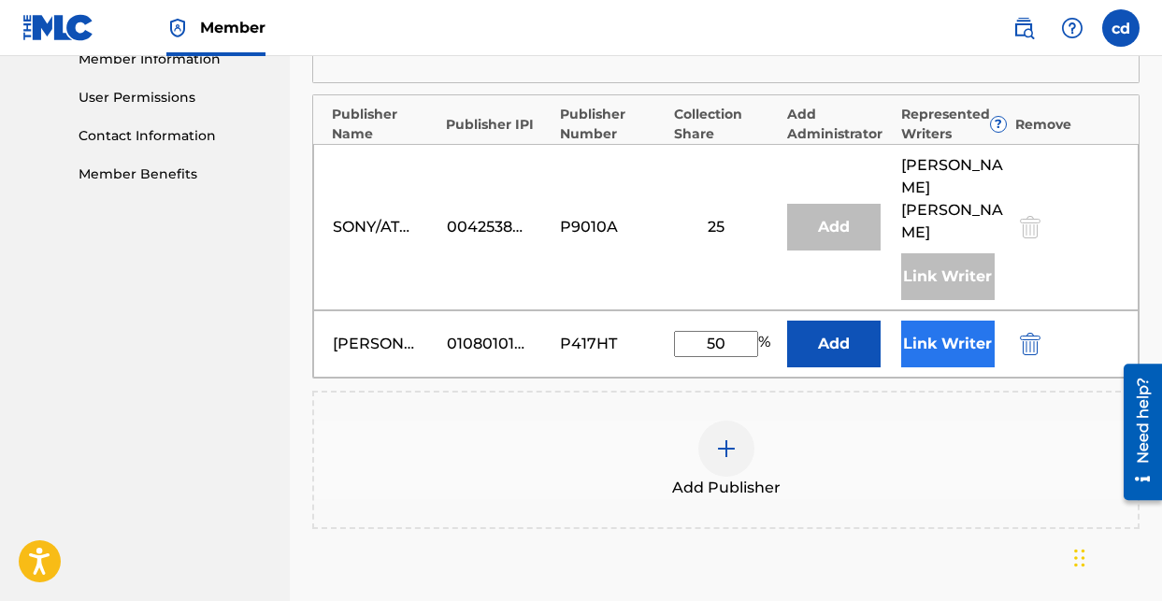
click at [945, 321] on button "Link Writer" at bounding box center [947, 344] width 93 height 47
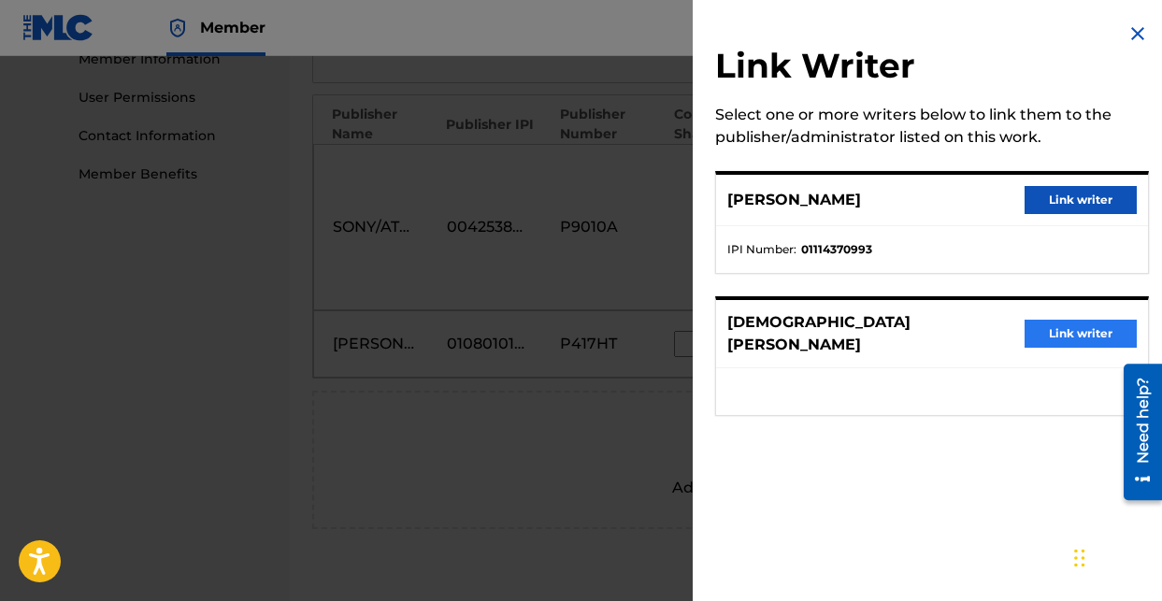
click at [1040, 322] on button "Link writer" at bounding box center [1080, 334] width 112 height 28
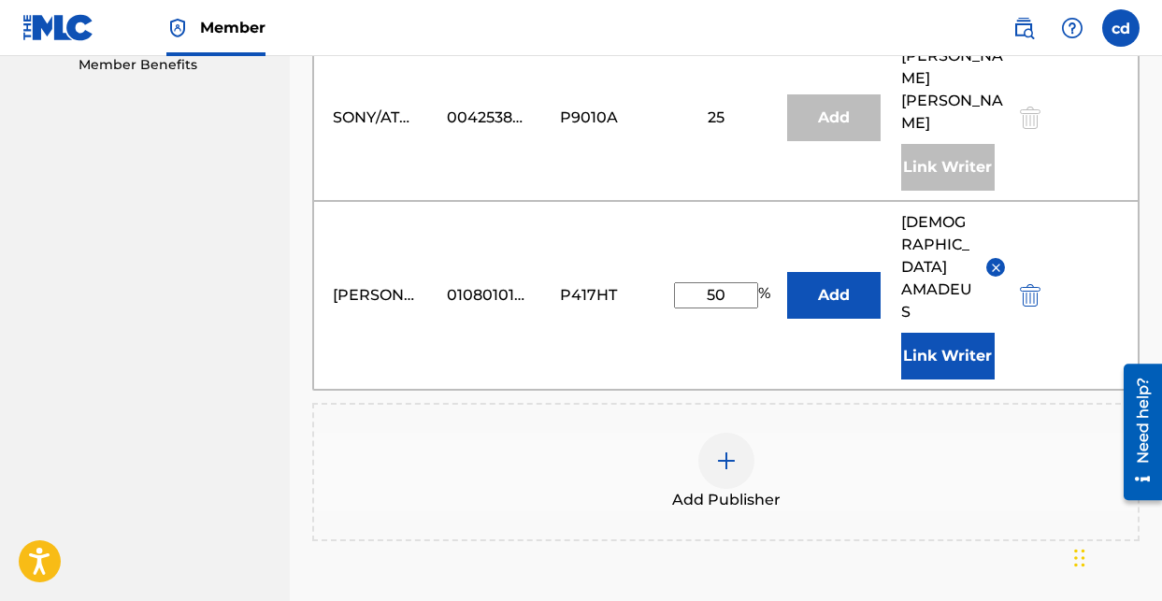
scroll to position [977, 0]
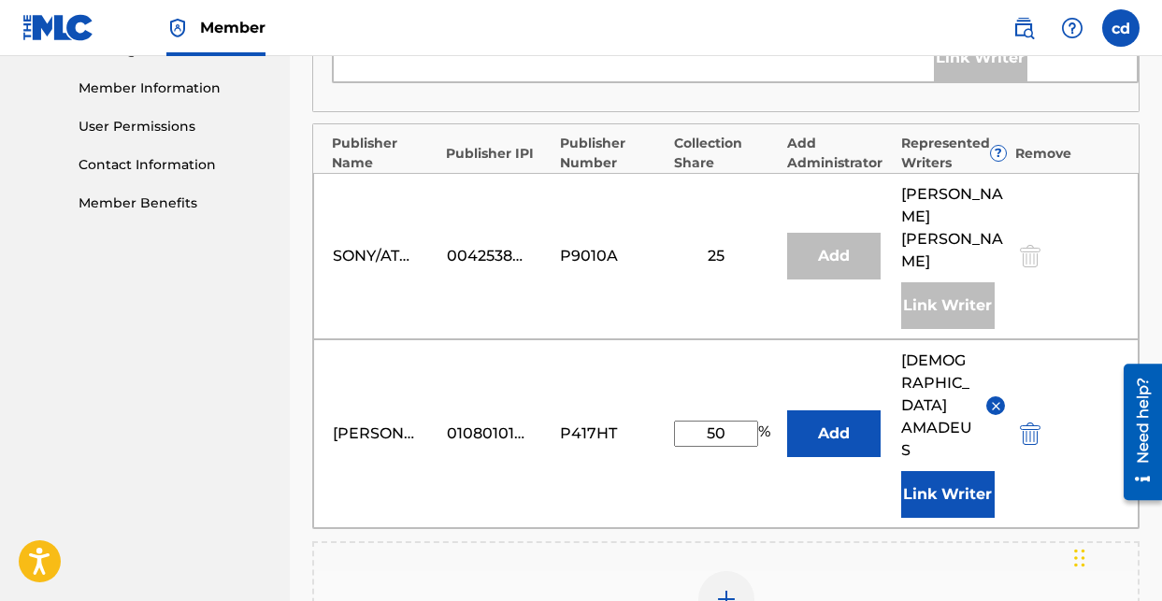
scroll to position [833, 0]
click at [830, 411] on button "Add" at bounding box center [833, 434] width 93 height 47
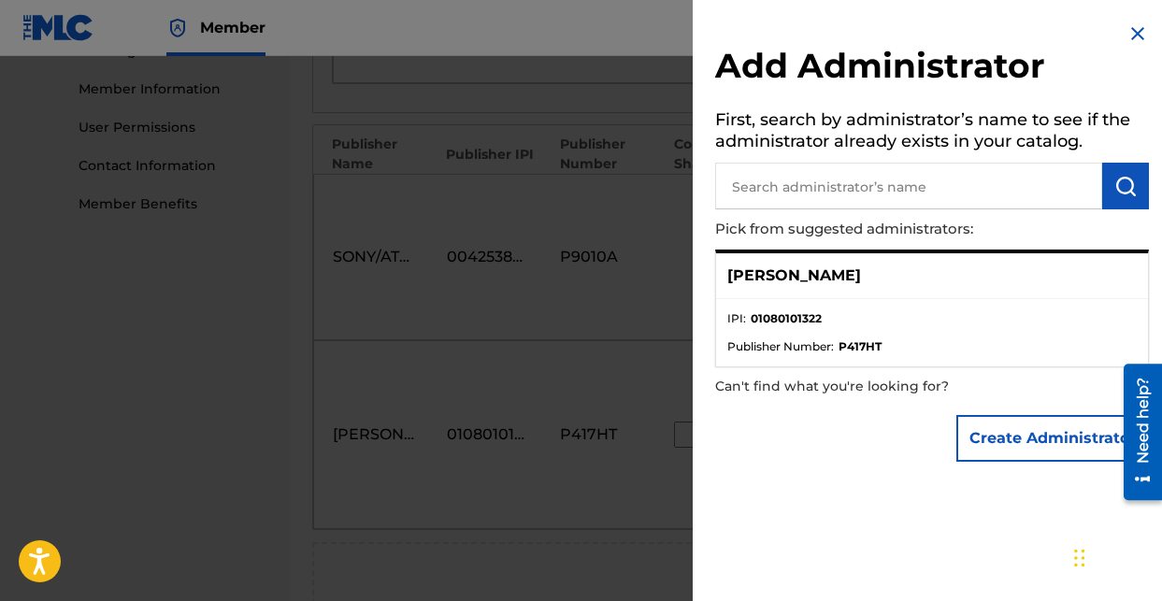
click at [783, 267] on p "[PERSON_NAME]" at bounding box center [794, 276] width 134 height 22
click at [848, 318] on li "IPI : 01080101322" at bounding box center [931, 324] width 409 height 28
click at [817, 340] on span "Publisher Number :" at bounding box center [780, 346] width 107 height 17
click at [798, 290] on div "[PERSON_NAME]" at bounding box center [932, 276] width 432 height 46
click at [783, 265] on p "[PERSON_NAME]" at bounding box center [794, 276] width 134 height 22
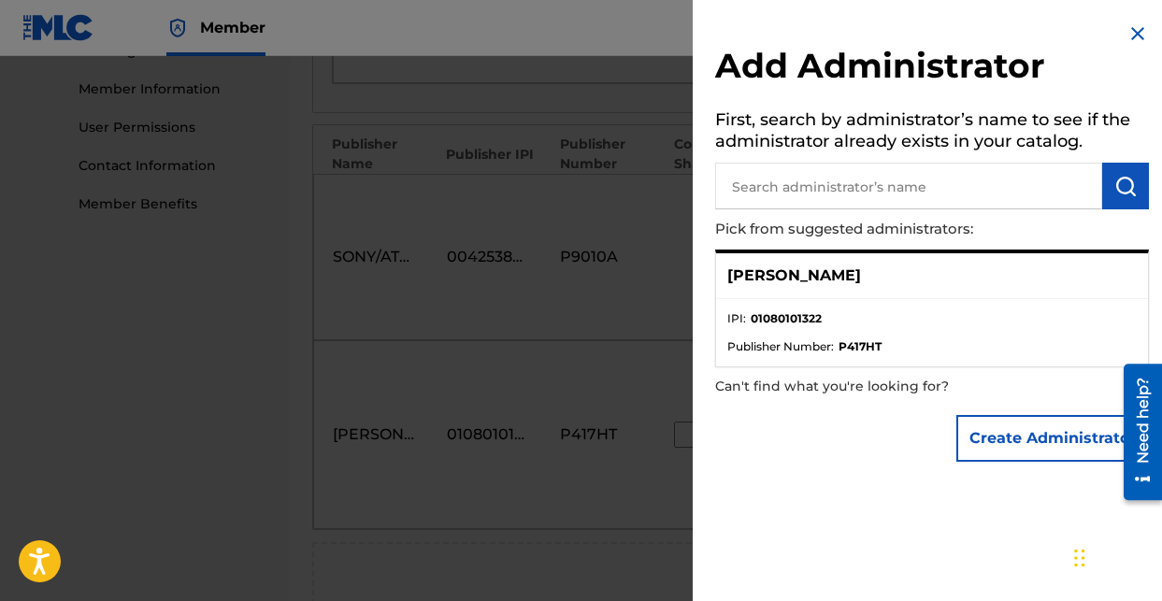
click at [1018, 329] on li "IPI : 01080101322" at bounding box center [931, 324] width 409 height 28
click at [833, 349] on span "Publisher Number :" at bounding box center [780, 346] width 107 height 17
click at [607, 457] on div at bounding box center [581, 356] width 1162 height 601
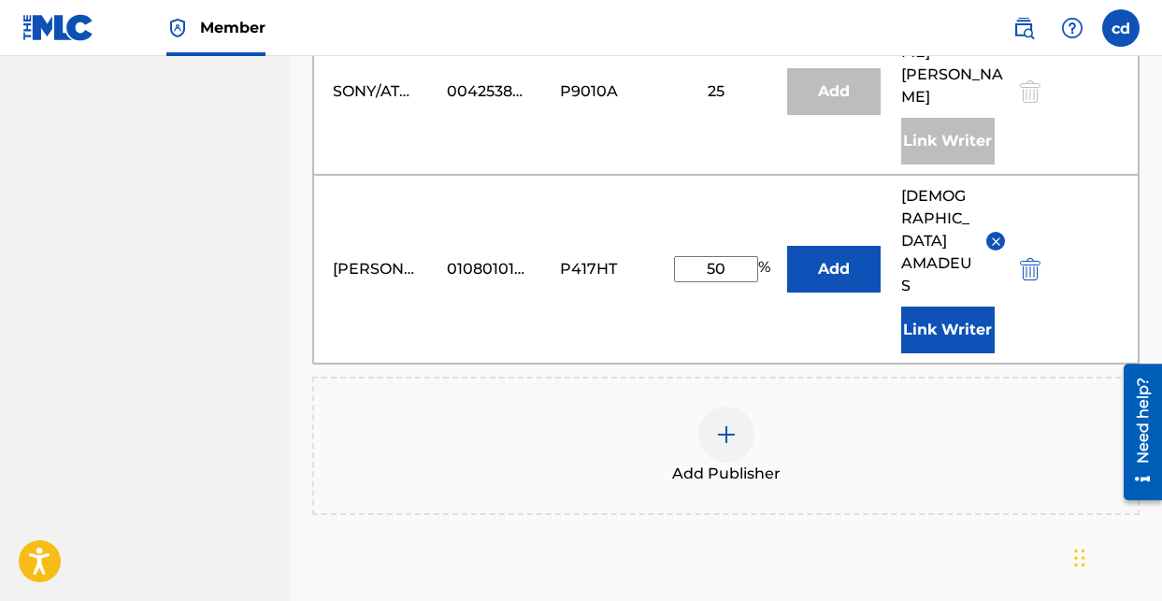
scroll to position [479, 0]
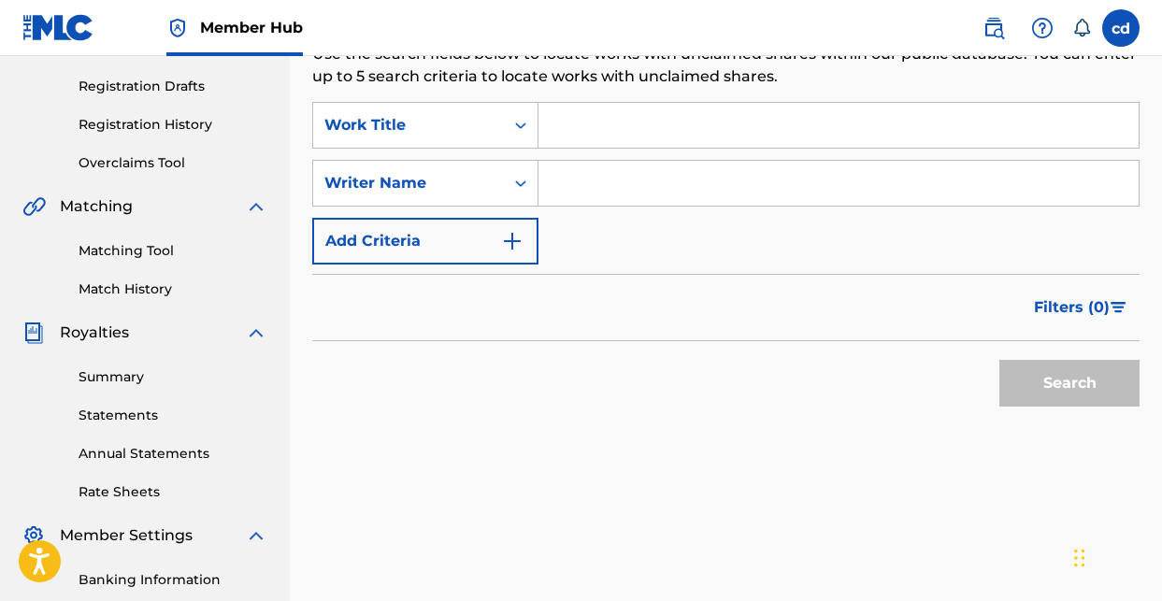
scroll to position [297, 0]
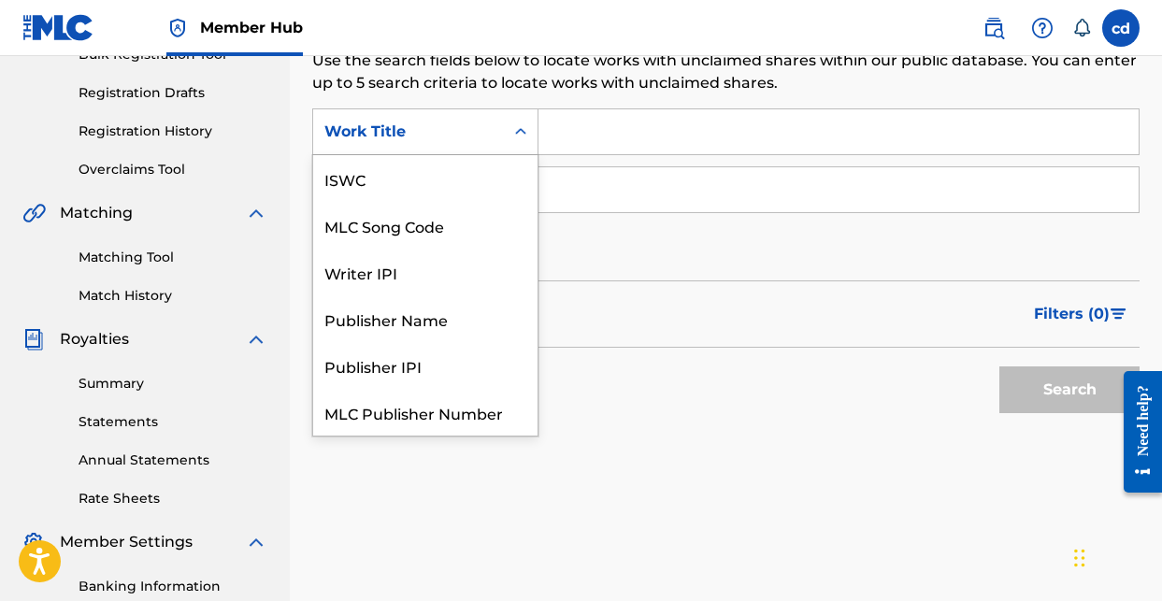
click at [501, 131] on div "Work Title" at bounding box center [408, 132] width 191 height 36
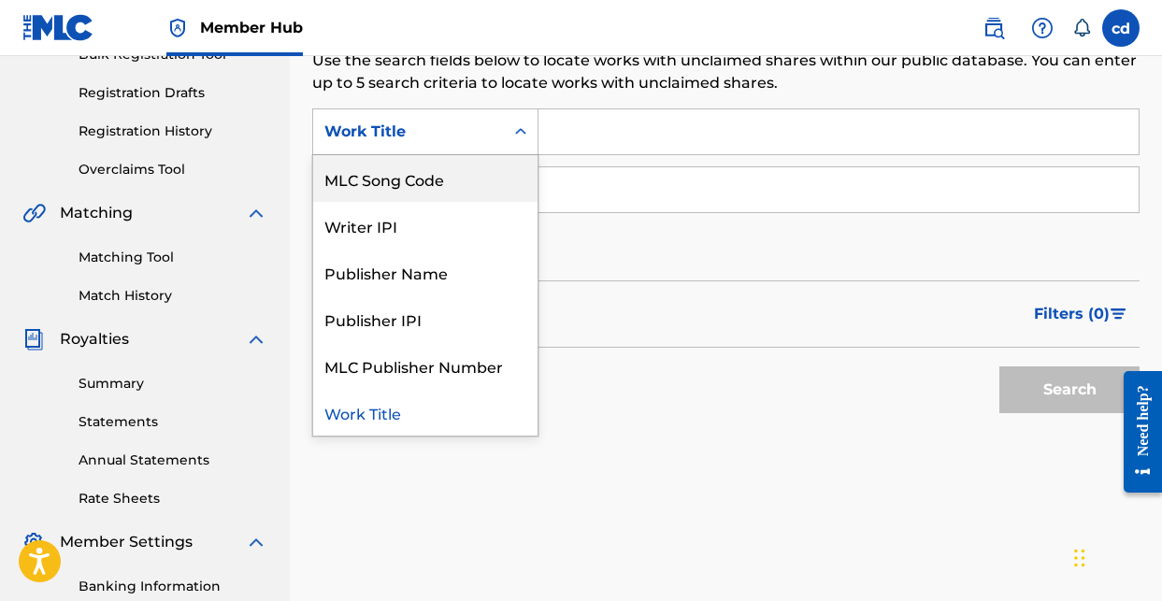
click at [632, 133] on input "Search Form" at bounding box center [838, 131] width 600 height 45
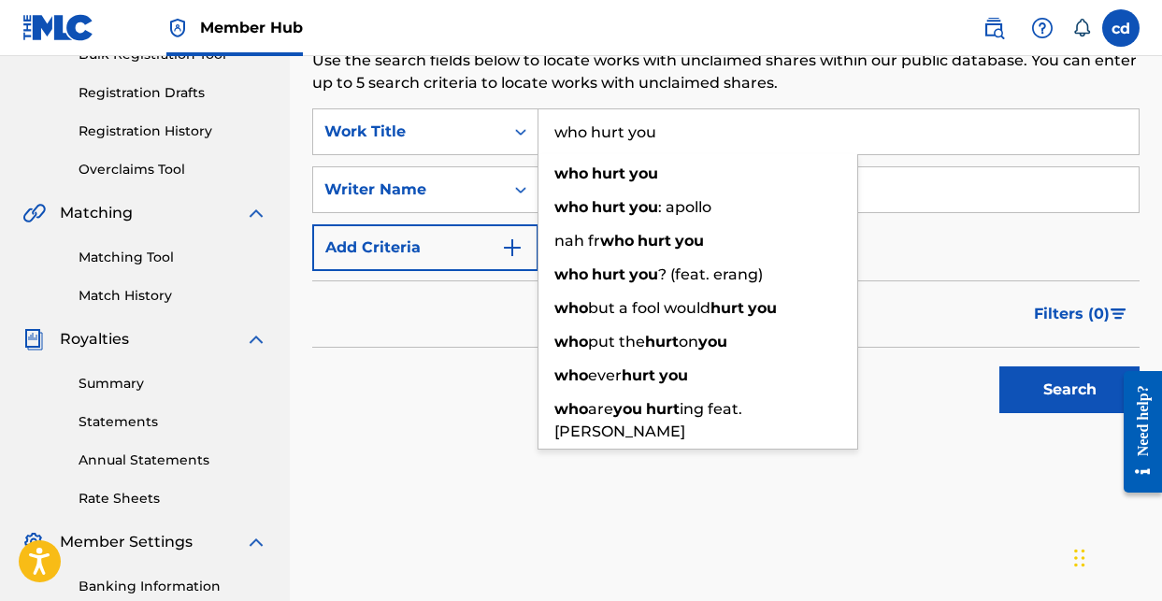
type input "who hurt you"
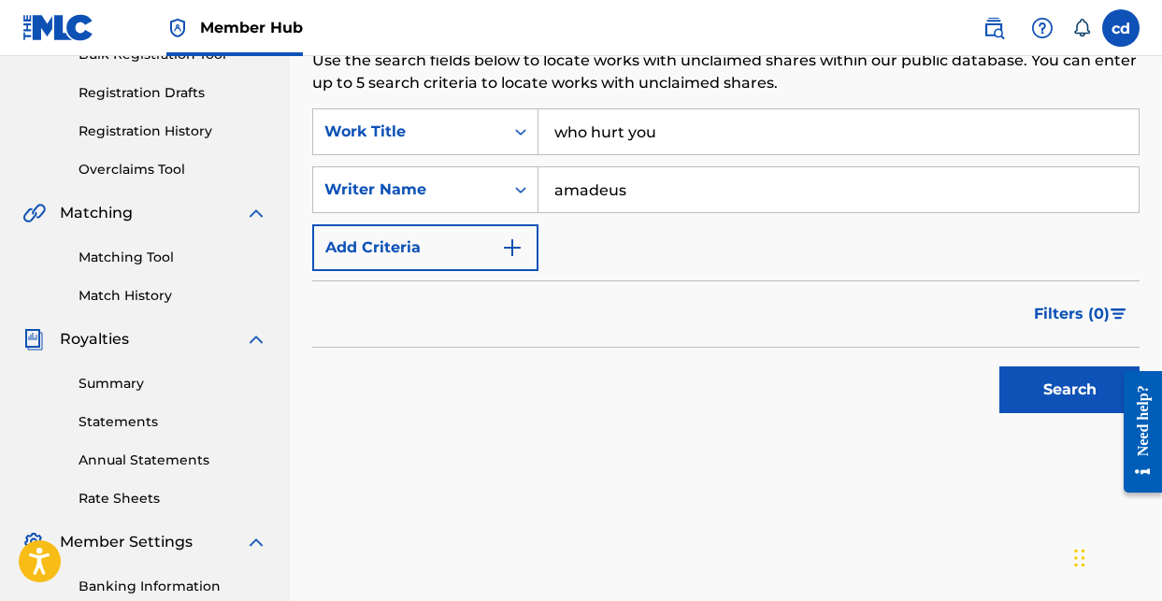
type input "amadeus"
click at [1069, 390] on button "Search" at bounding box center [1069, 389] width 140 height 47
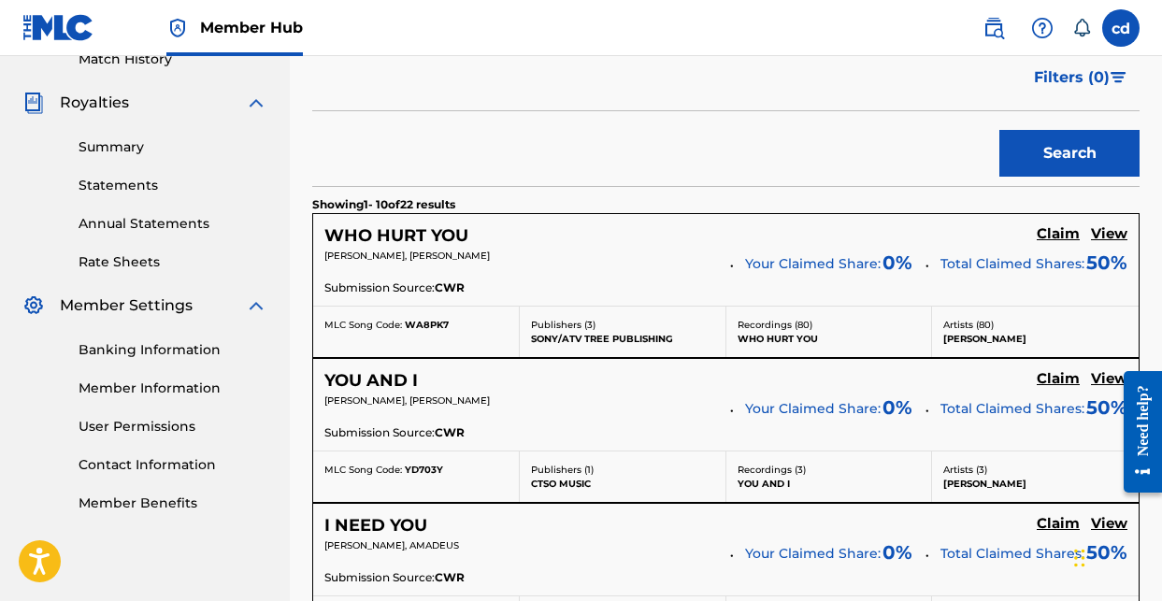
scroll to position [536, 0]
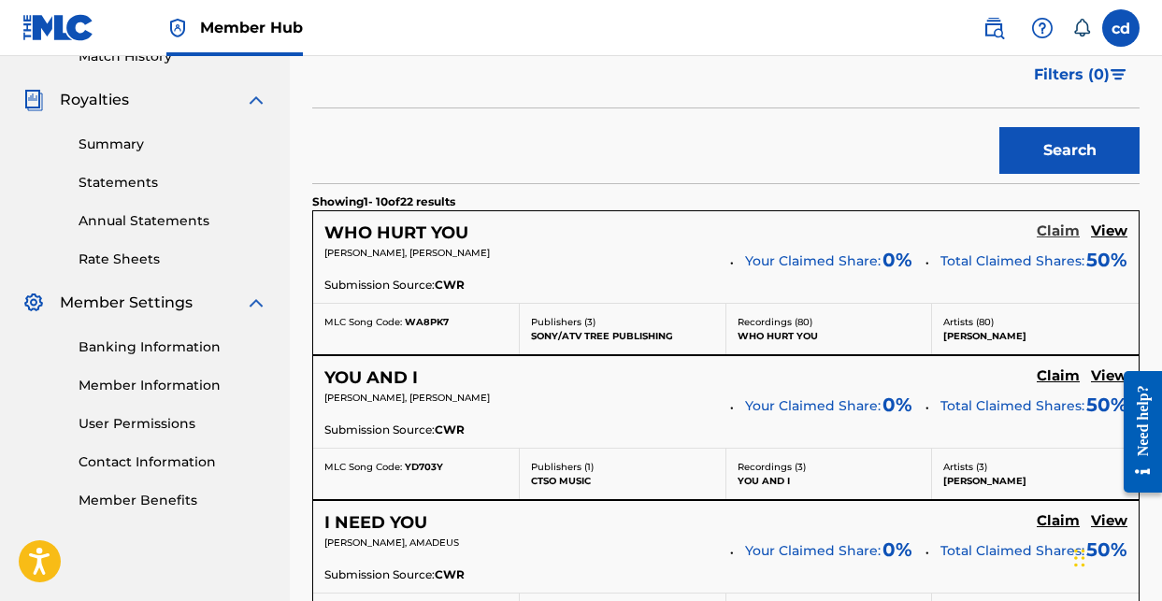
click at [1053, 228] on h5 "Claim" at bounding box center [1058, 231] width 43 height 18
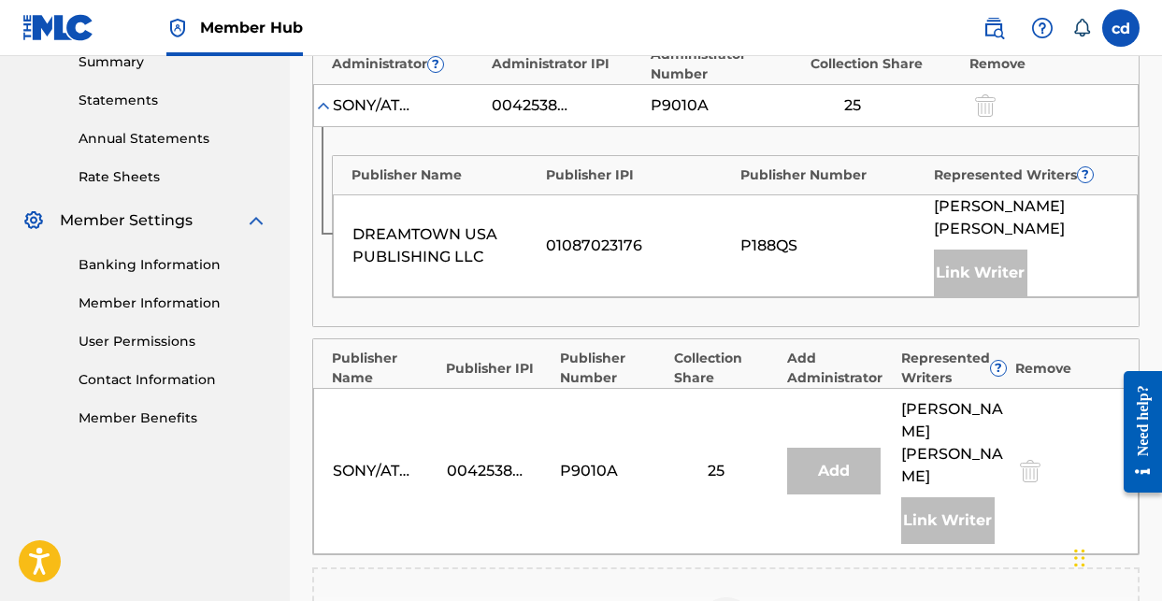
scroll to position [957, 0]
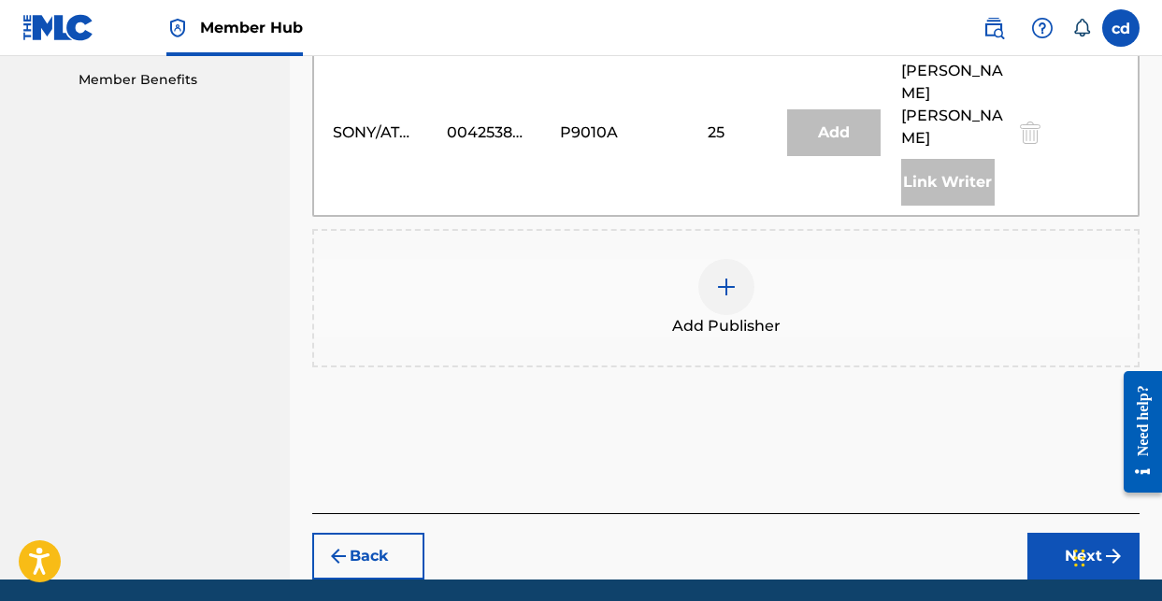
click at [718, 276] on img at bounding box center [726, 287] width 22 height 22
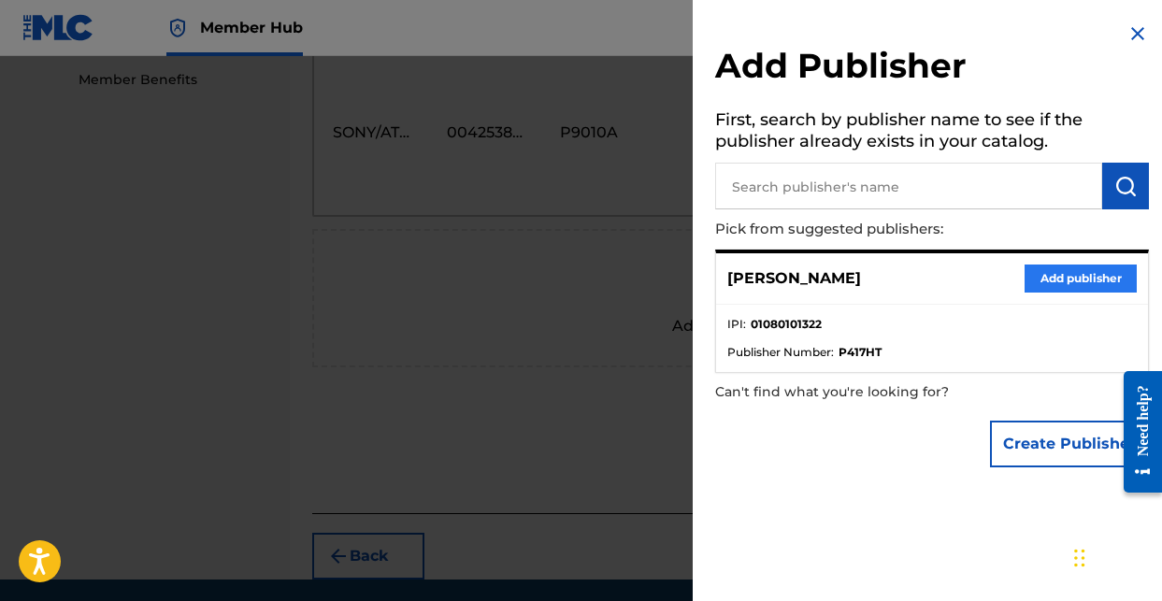
click at [1073, 290] on button "Add publisher" at bounding box center [1080, 279] width 112 height 28
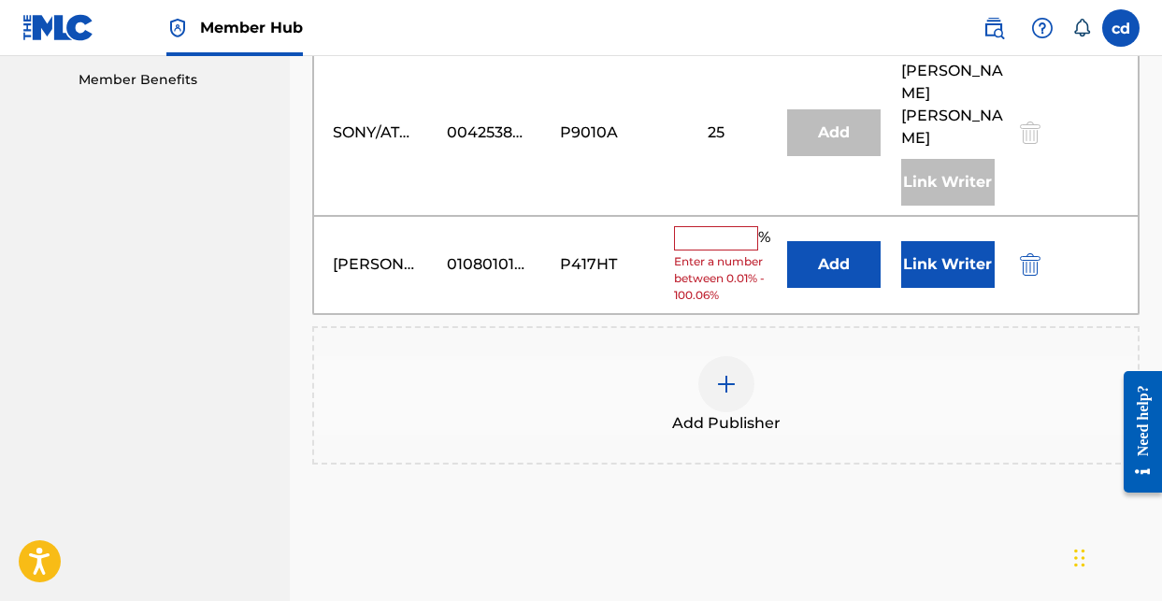
click at [693, 226] on input "text" at bounding box center [716, 238] width 84 height 24
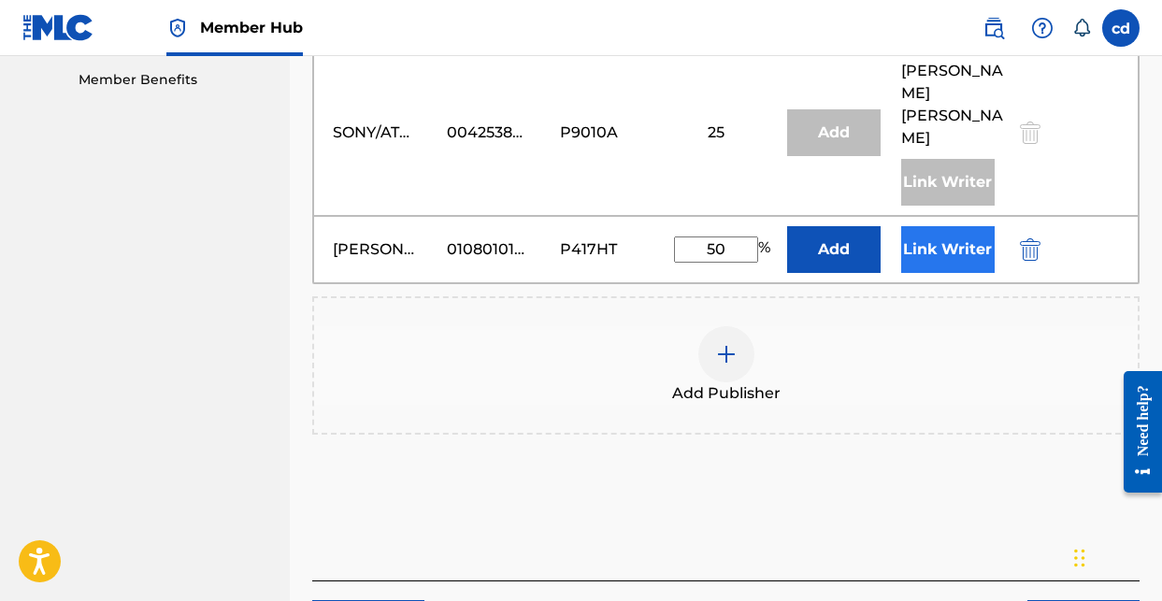
type input "50"
click at [942, 226] on button "Link Writer" at bounding box center [947, 249] width 93 height 47
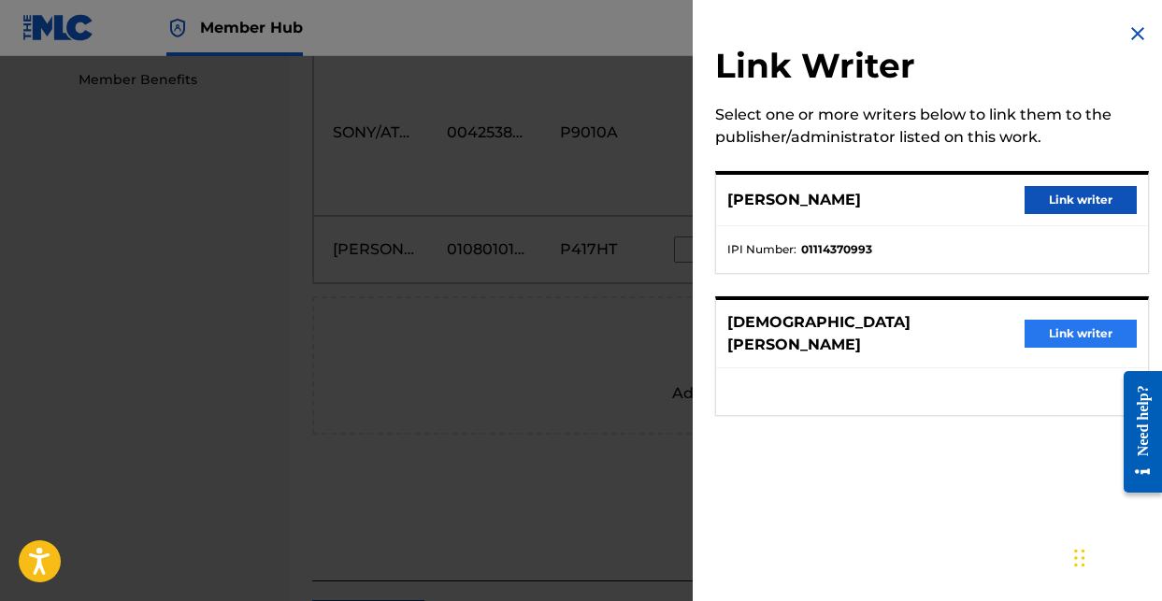
click at [1062, 326] on button "Link writer" at bounding box center [1080, 334] width 112 height 28
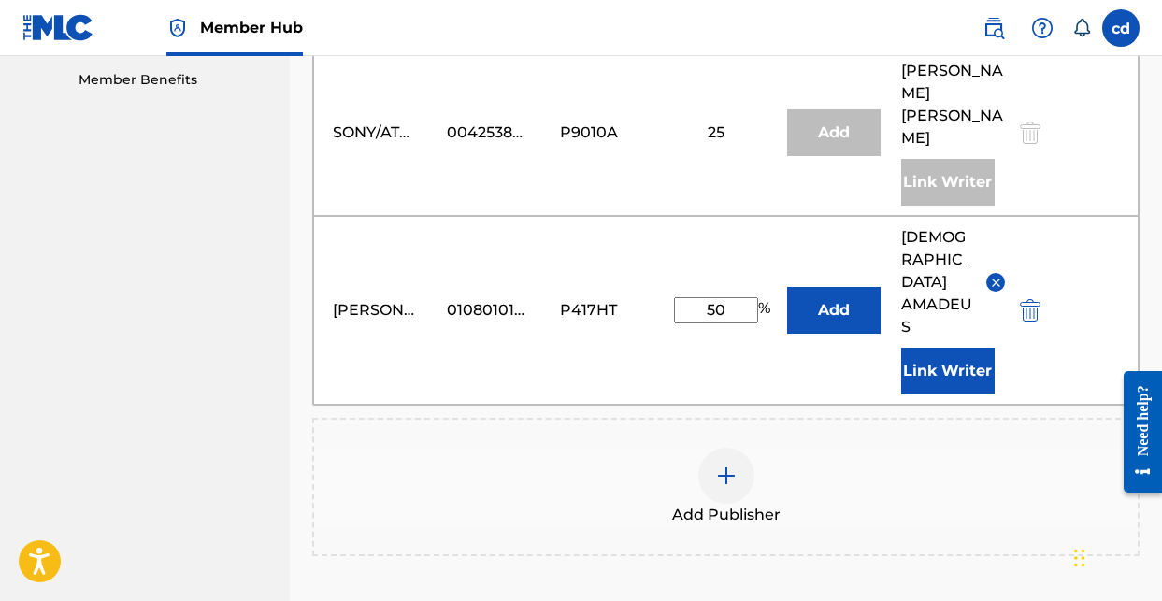
click at [585, 418] on div "Add Publisher" at bounding box center [725, 487] width 827 height 138
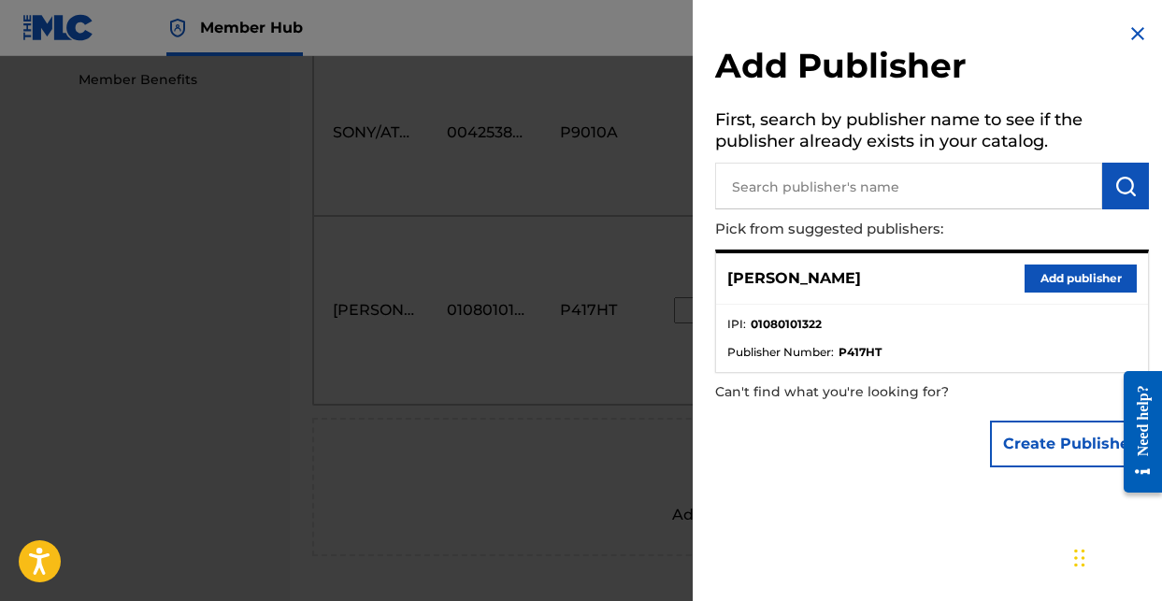
click at [1131, 26] on img at bounding box center [1137, 33] width 22 height 22
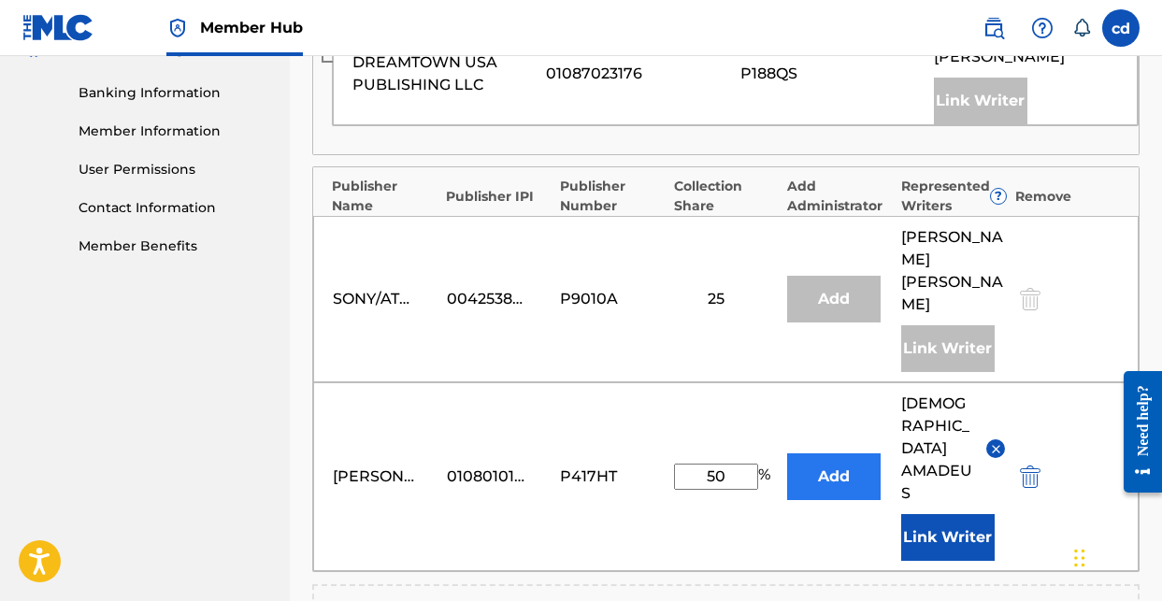
scroll to position [775, 0]
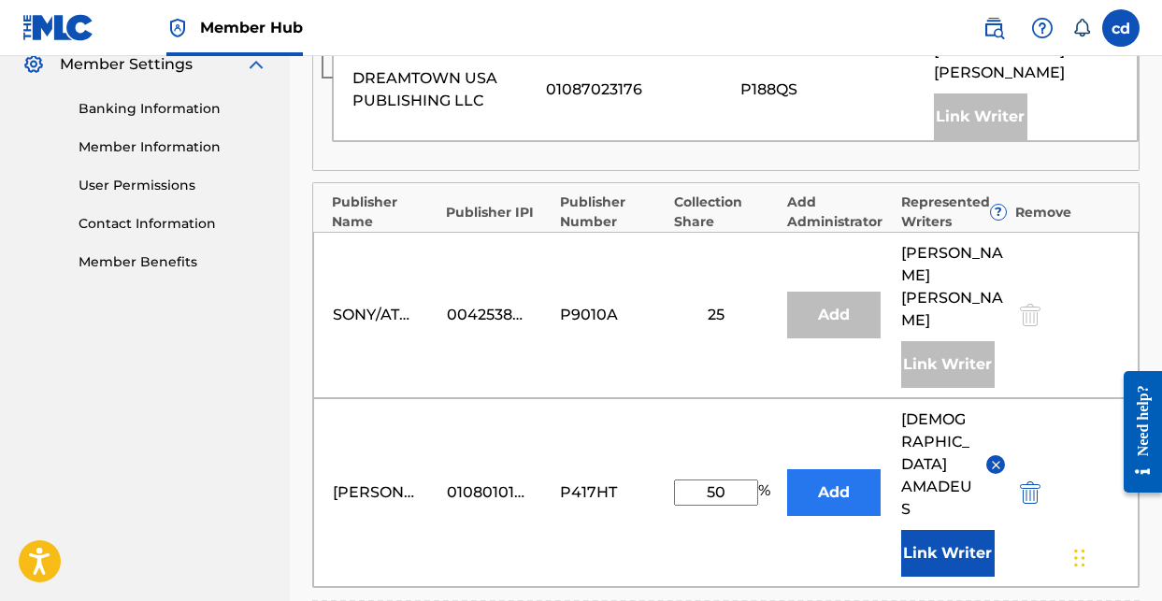
click at [838, 469] on button "Add" at bounding box center [833, 492] width 93 height 47
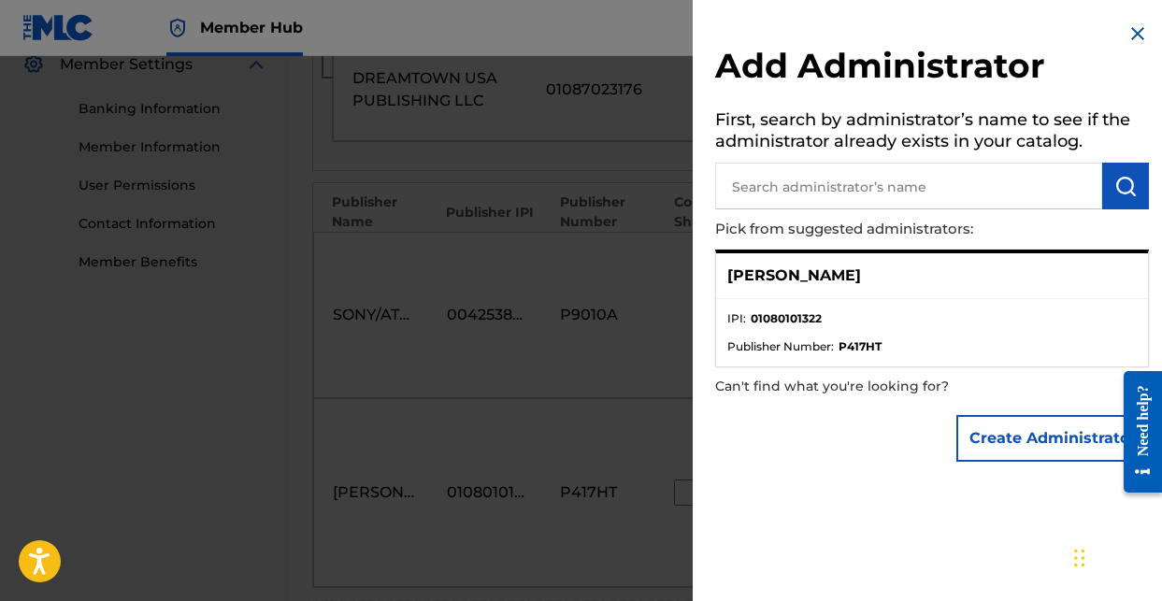
click at [826, 307] on ul "IPI : 01080101322 Publisher Number : P417HT" at bounding box center [932, 332] width 432 height 67
click at [795, 325] on li "IPI : 01080101322" at bounding box center [931, 324] width 409 height 28
click at [965, 308] on ul "IPI : 01080101322 Publisher Number : P417HT" at bounding box center [932, 332] width 432 height 67
click at [1126, 21] on div "Add Administrator First, search by administrator’s name to see if the administr…" at bounding box center [932, 246] width 479 height 493
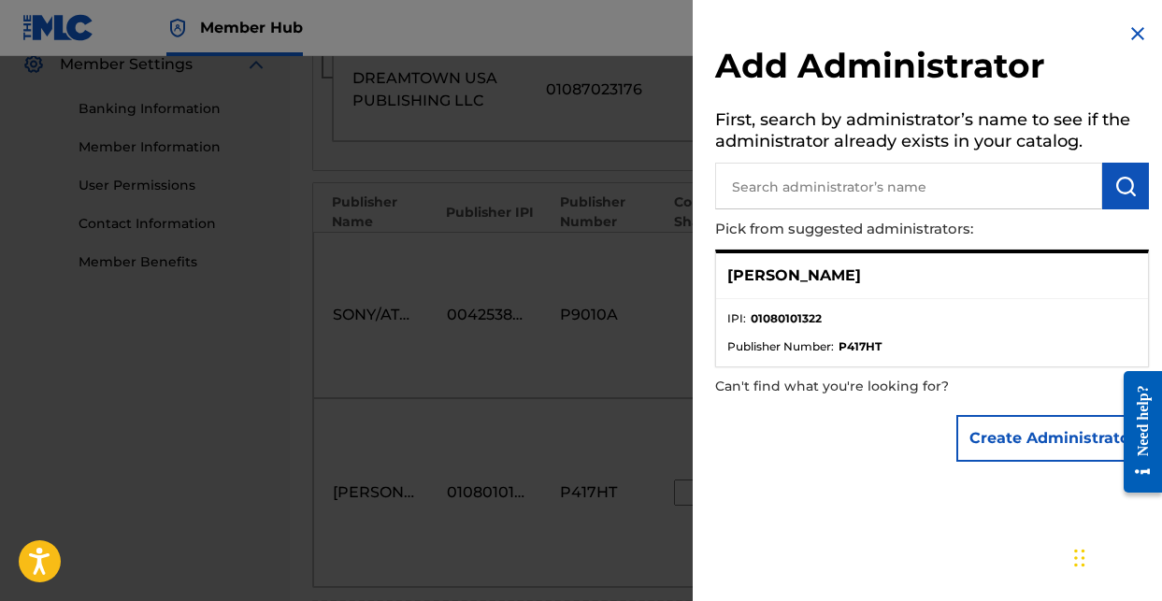
click at [1128, 22] on img at bounding box center [1137, 33] width 22 height 22
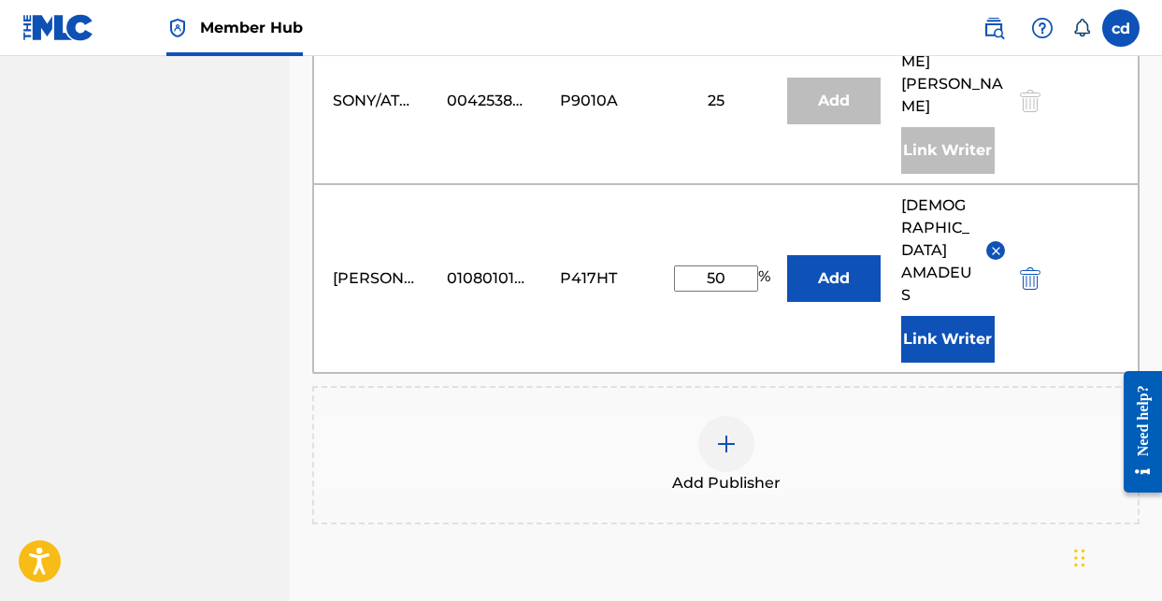
scroll to position [995, 0]
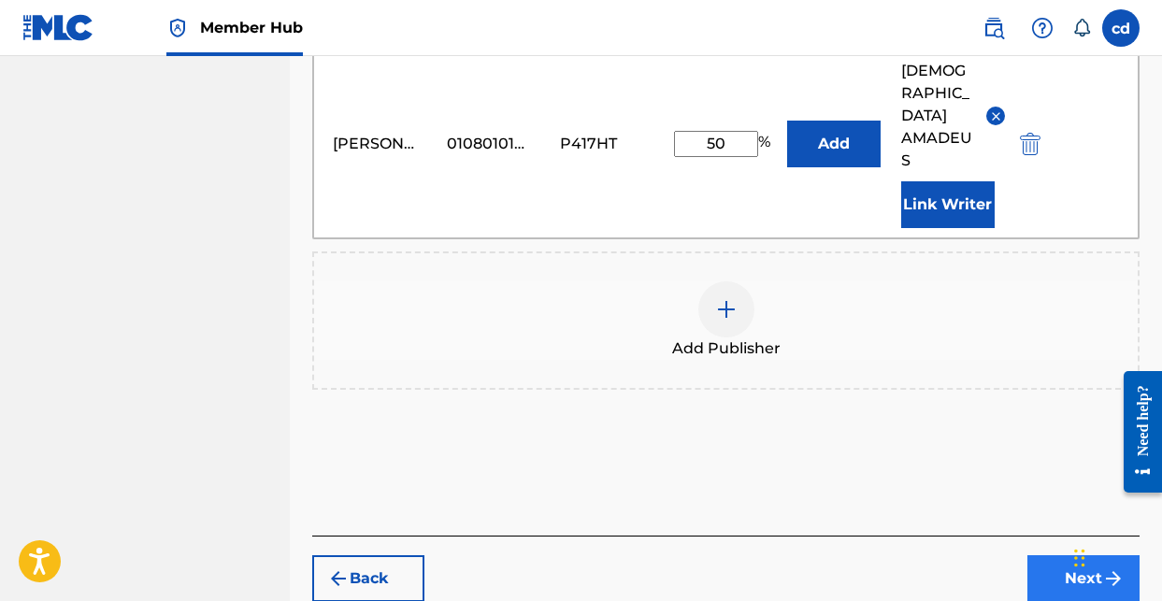
click at [1070, 555] on button "Next" at bounding box center [1083, 578] width 112 height 47
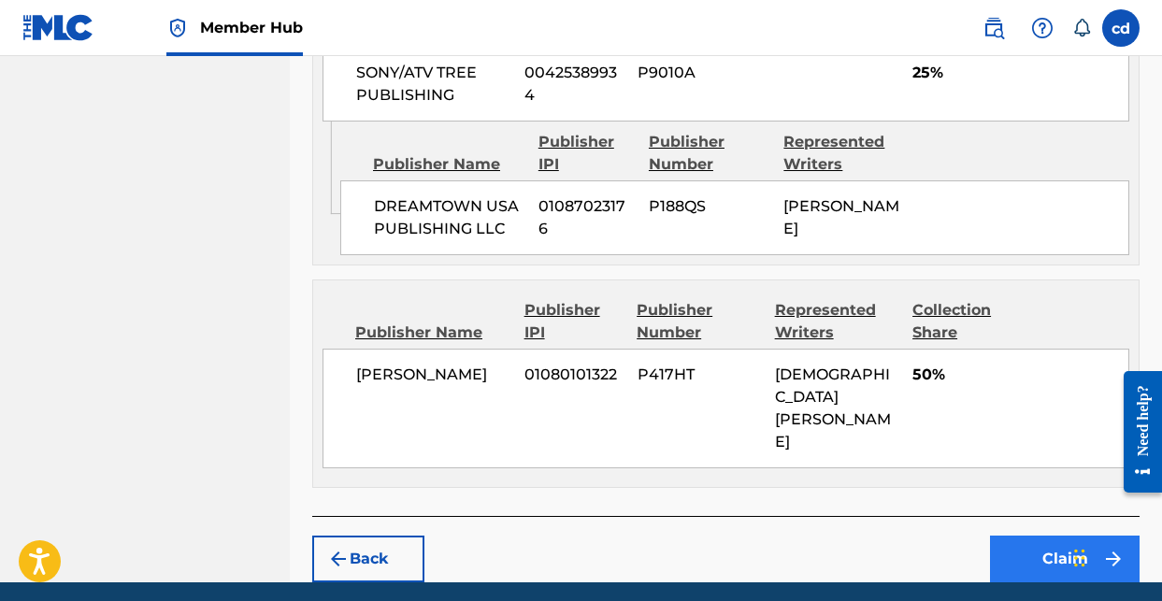
scroll to position [1040, 0]
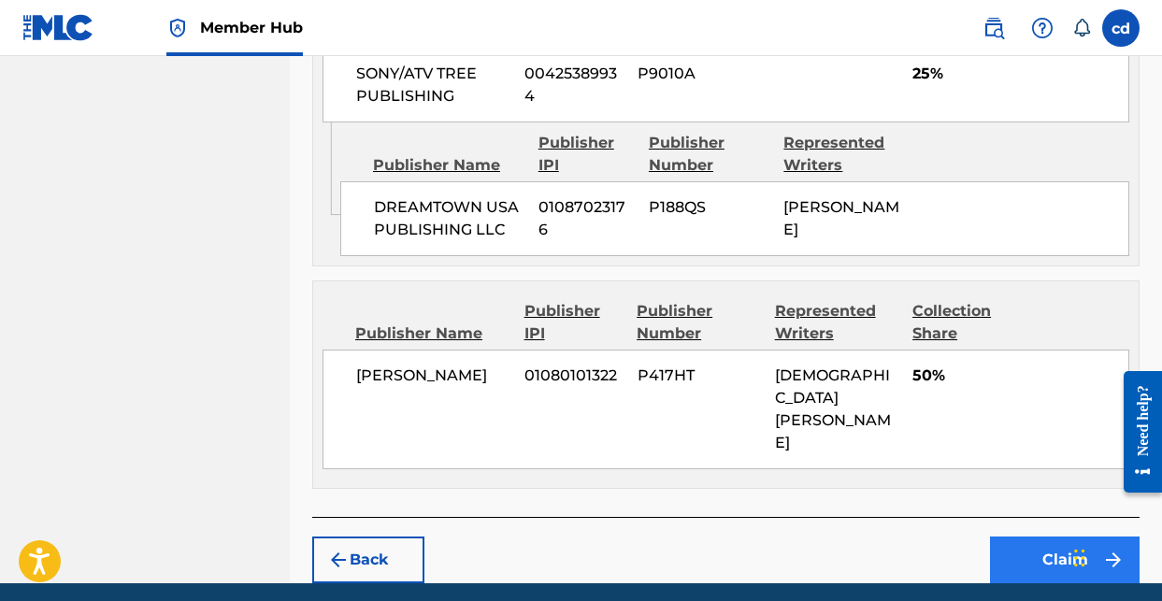
click at [1051, 536] on button "Claim" at bounding box center [1065, 559] width 150 height 47
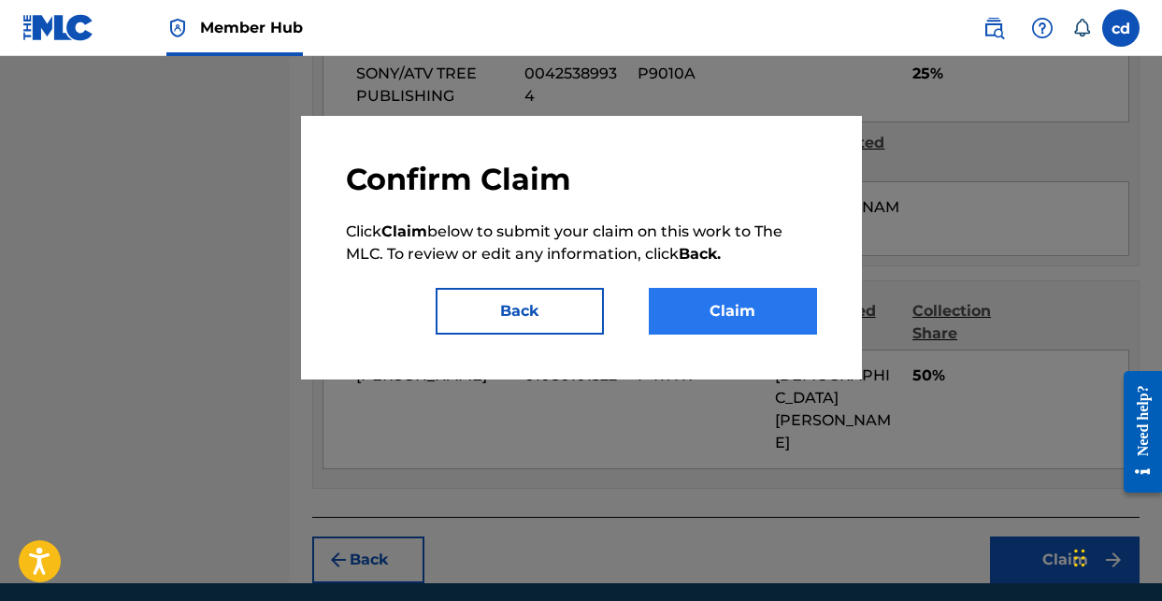
click at [705, 316] on button "Claim" at bounding box center [733, 311] width 168 height 47
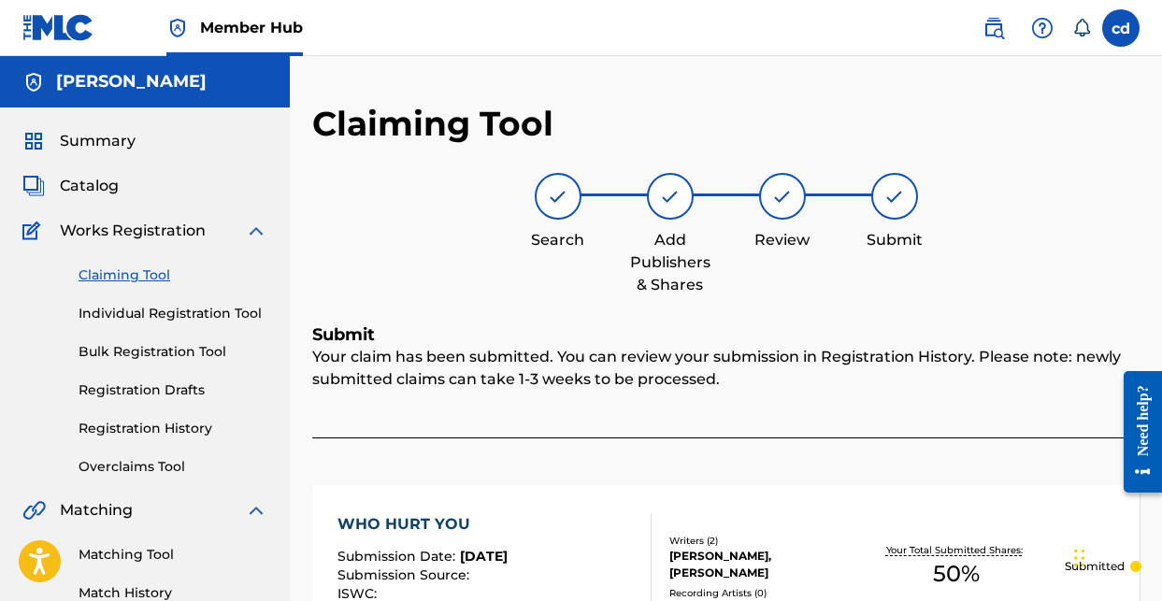
scroll to position [0, 0]
click at [158, 275] on link "Claiming Tool" at bounding box center [173, 275] width 189 height 20
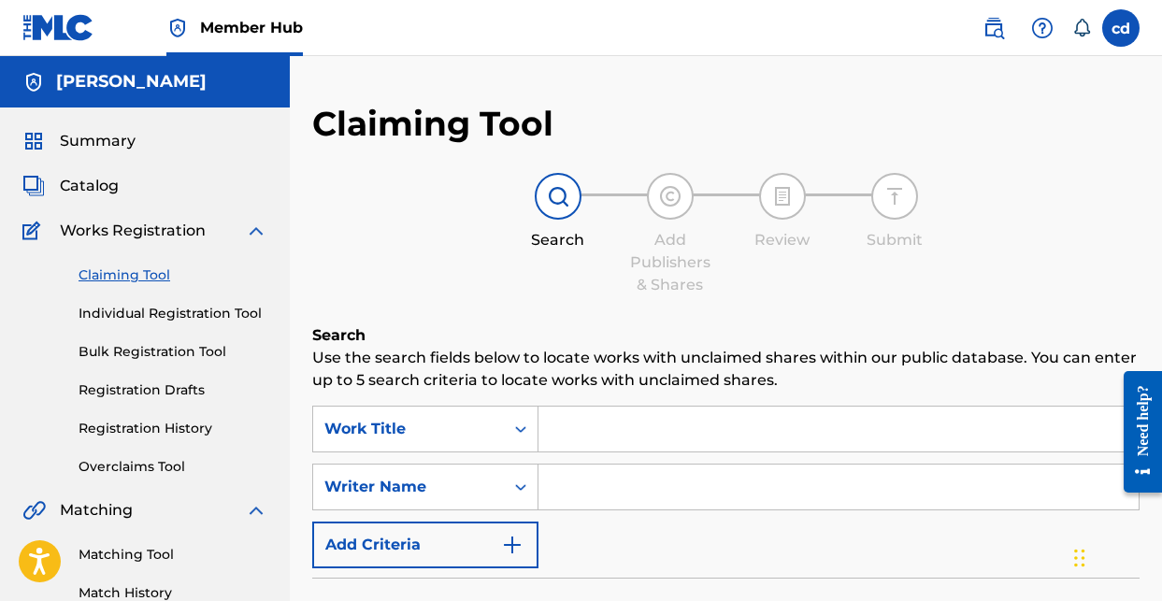
click at [629, 423] on input "Search Form" at bounding box center [838, 429] width 600 height 45
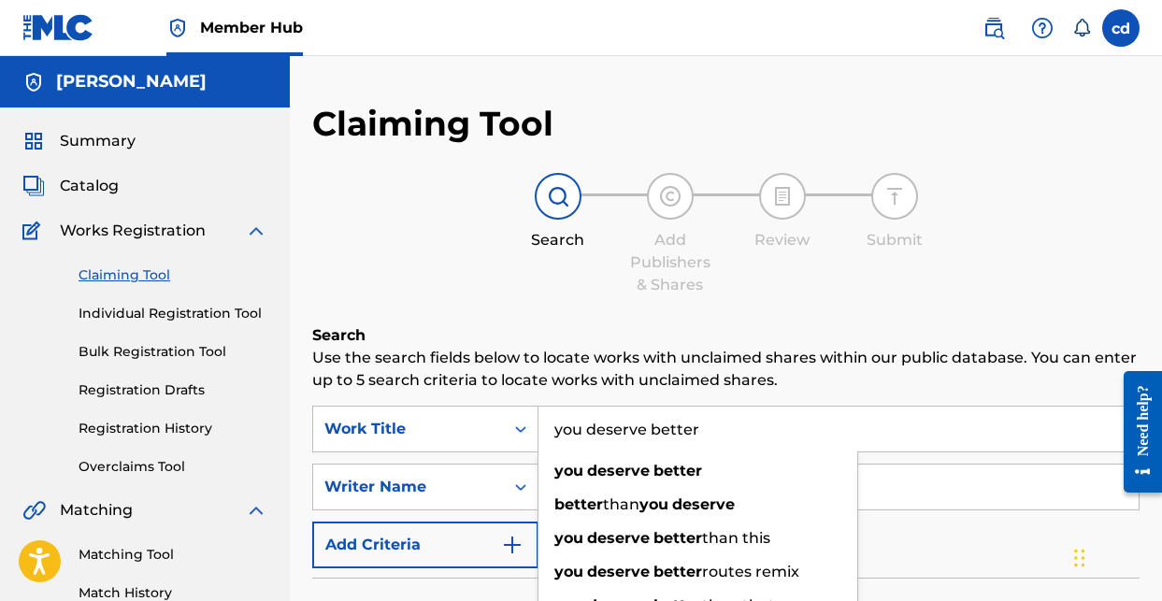
type input "you deserve better"
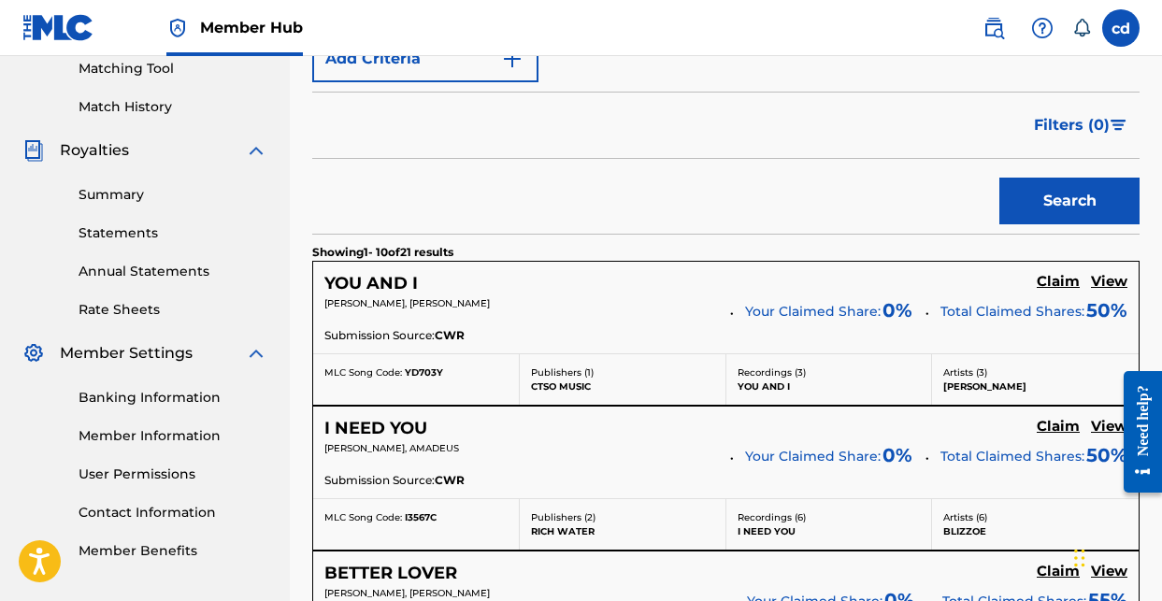
scroll to position [241, 0]
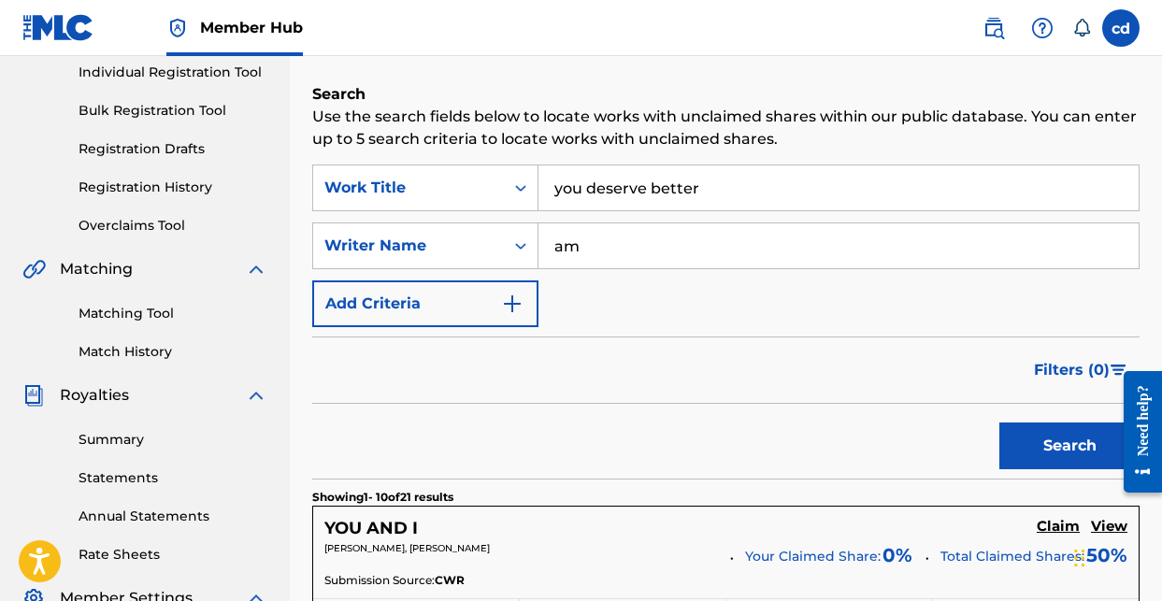
type input "a"
type input "[PERSON_NAME]"
click at [1069, 446] on button "Search" at bounding box center [1069, 445] width 140 height 47
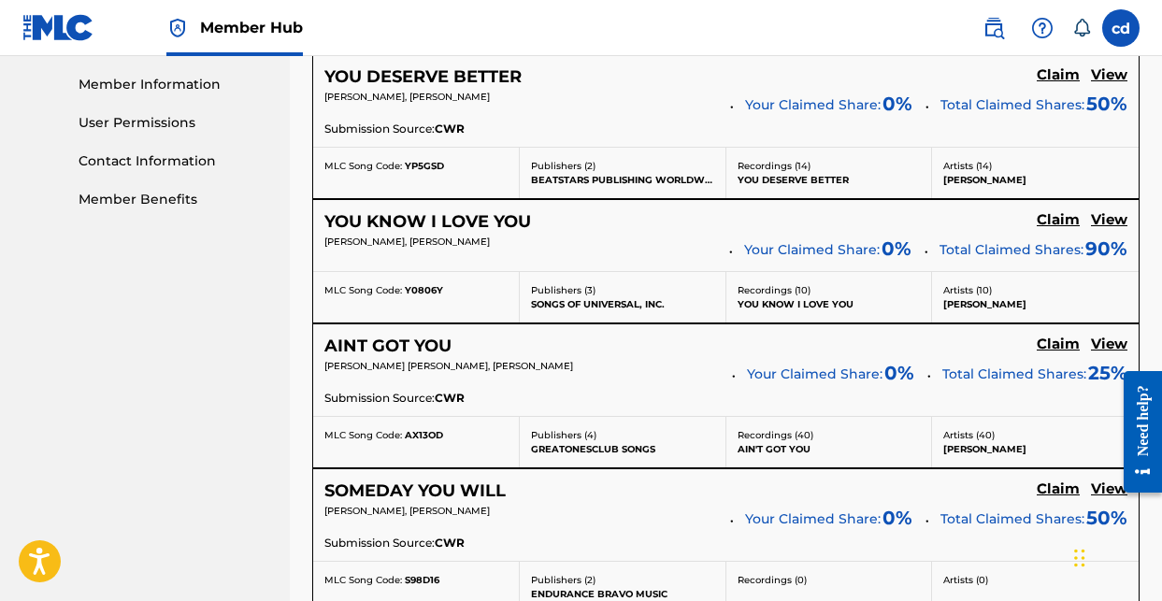
scroll to position [840, 0]
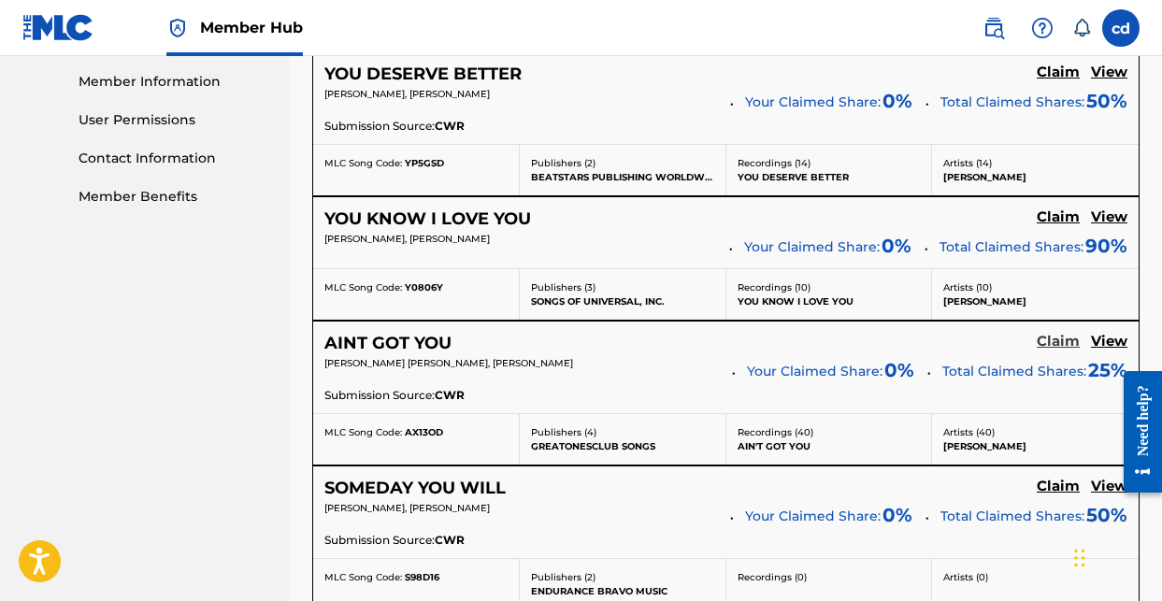
click at [1066, 344] on h5 "Claim" at bounding box center [1058, 342] width 43 height 18
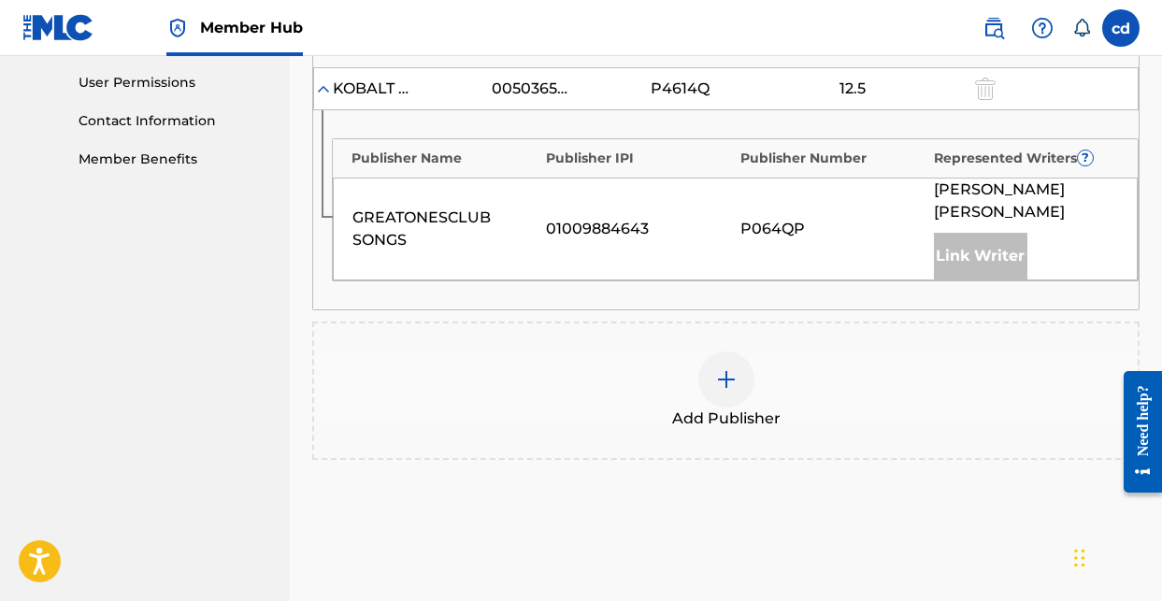
scroll to position [887, 0]
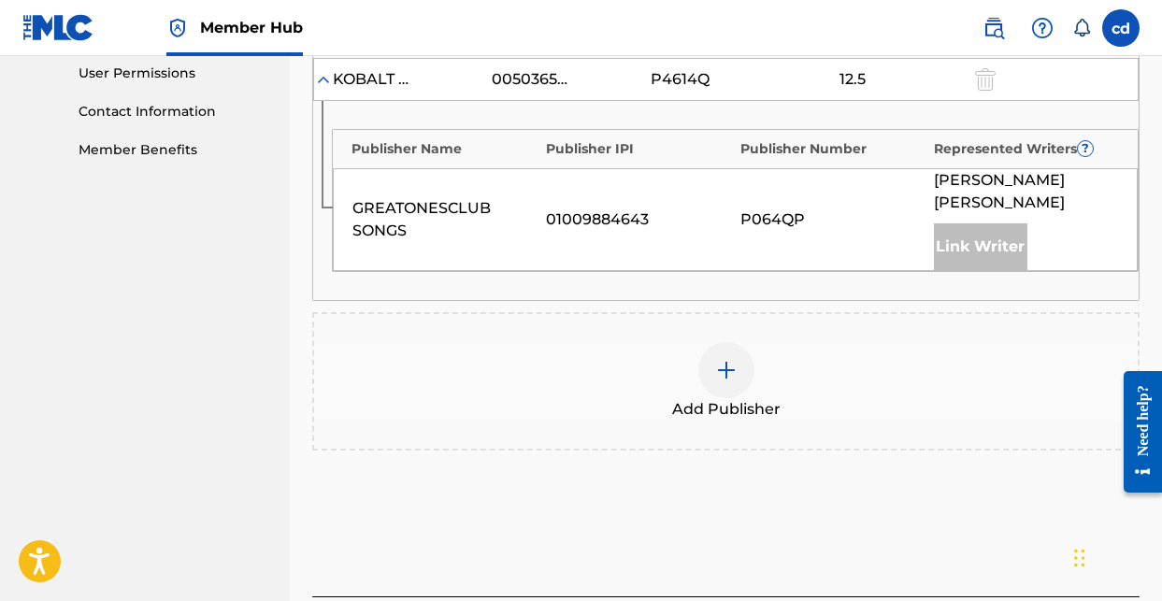
click at [740, 376] on div at bounding box center [726, 370] width 56 height 56
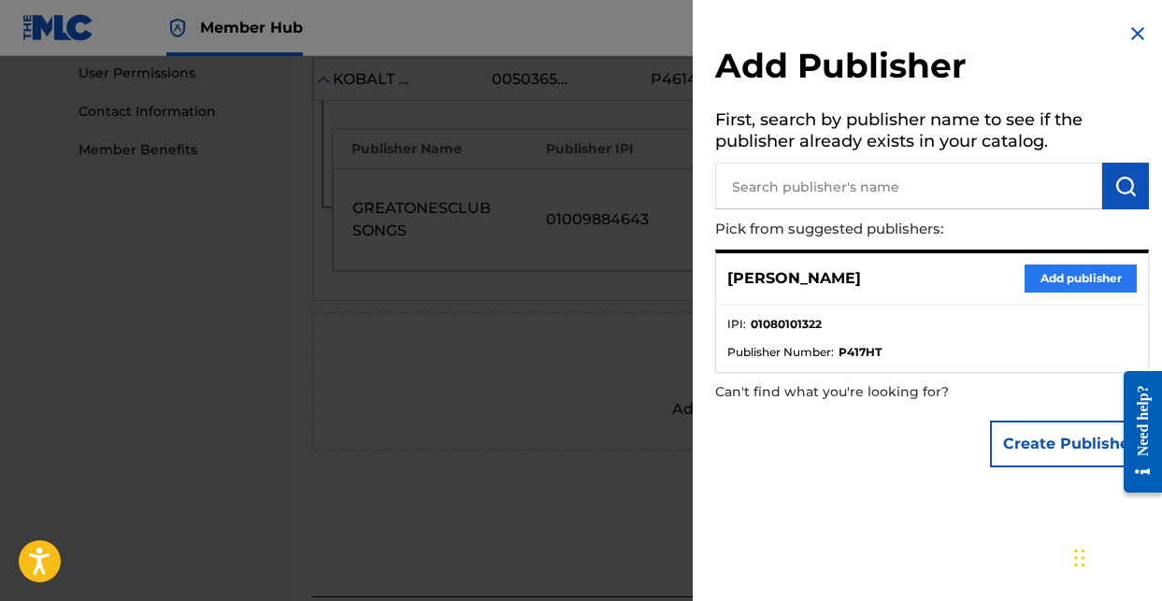
click at [1060, 267] on button "Add publisher" at bounding box center [1080, 279] width 112 height 28
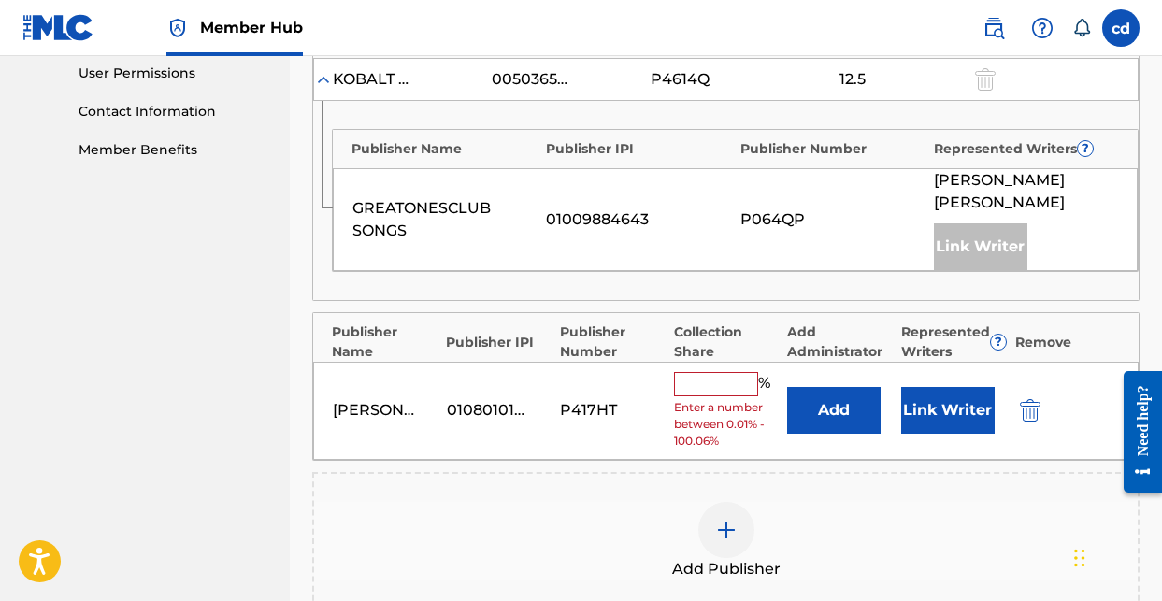
click at [713, 386] on input "text" at bounding box center [716, 384] width 84 height 24
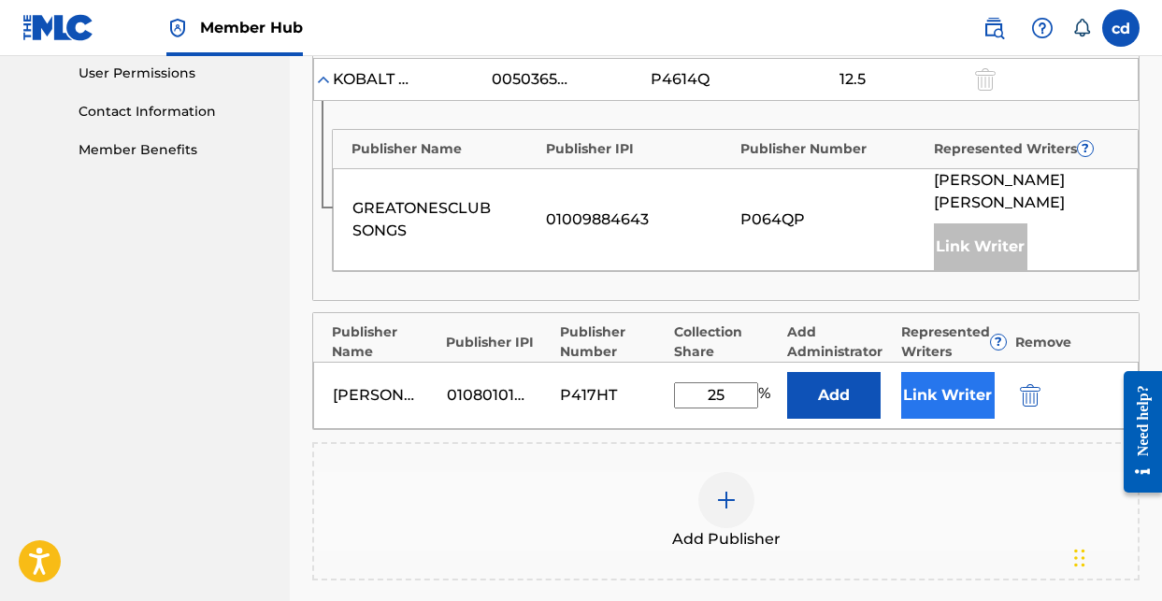
type input "25"
click at [970, 402] on button "Link Writer" at bounding box center [947, 395] width 93 height 47
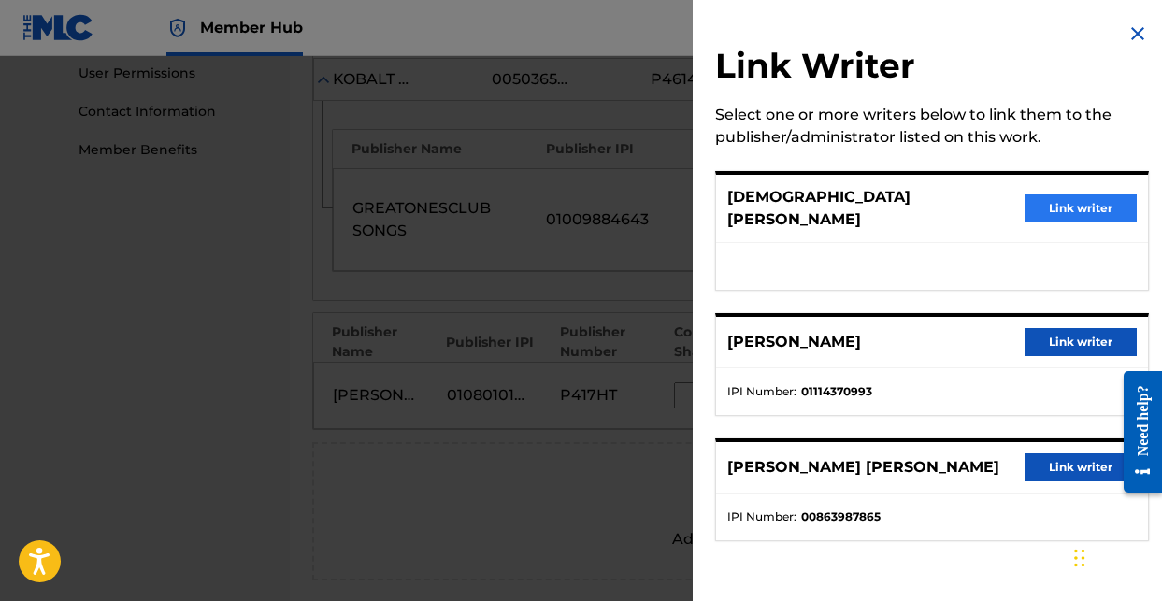
click at [1059, 194] on button "Link writer" at bounding box center [1080, 208] width 112 height 28
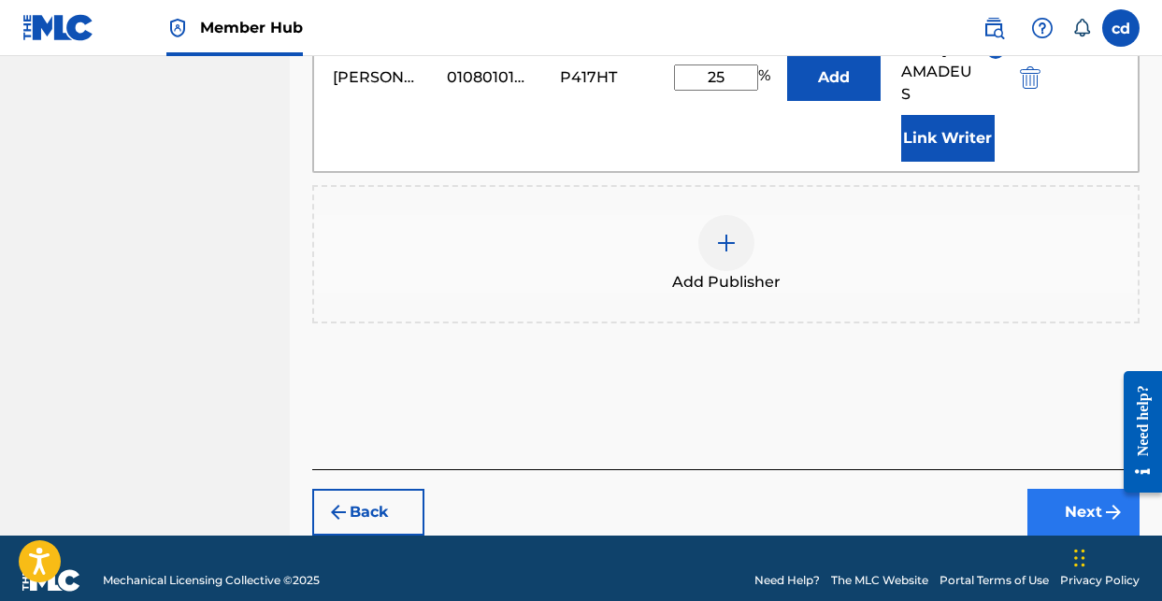
click at [1075, 489] on button "Next" at bounding box center [1083, 512] width 112 height 47
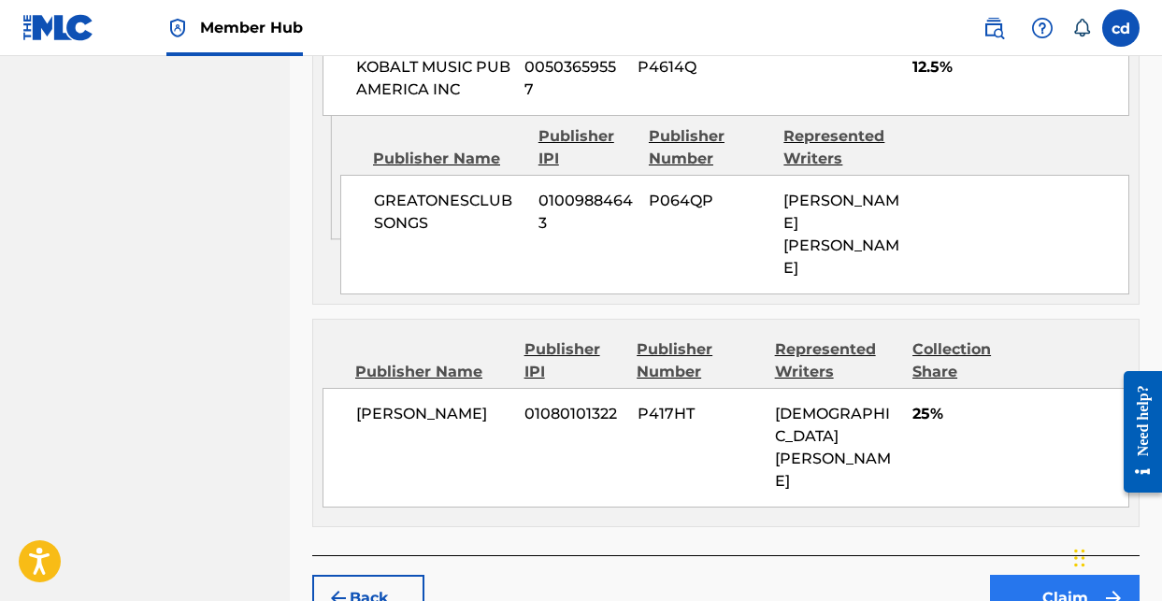
scroll to position [1236, 0]
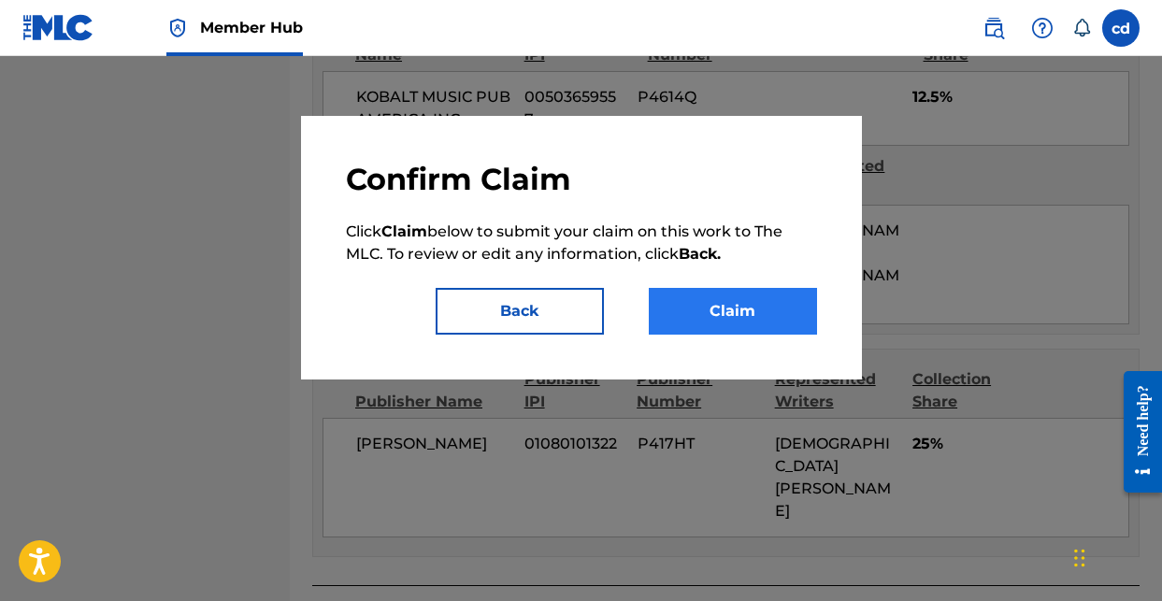
click at [765, 316] on button "Claim" at bounding box center [733, 311] width 168 height 47
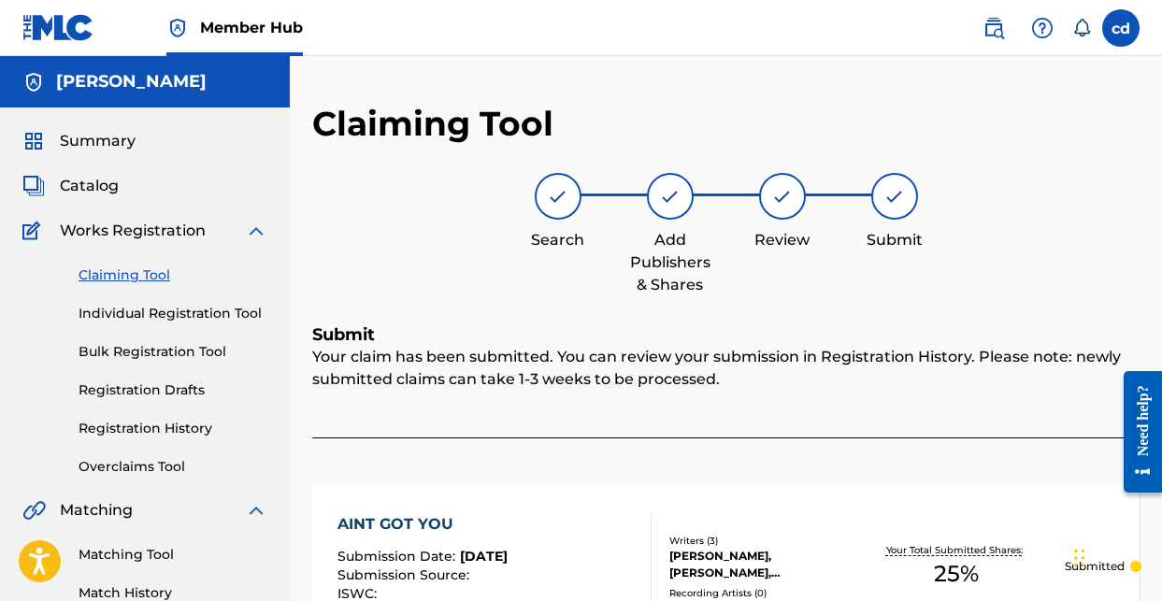
scroll to position [0, 0]
click at [123, 266] on link "Claiming Tool" at bounding box center [173, 275] width 189 height 20
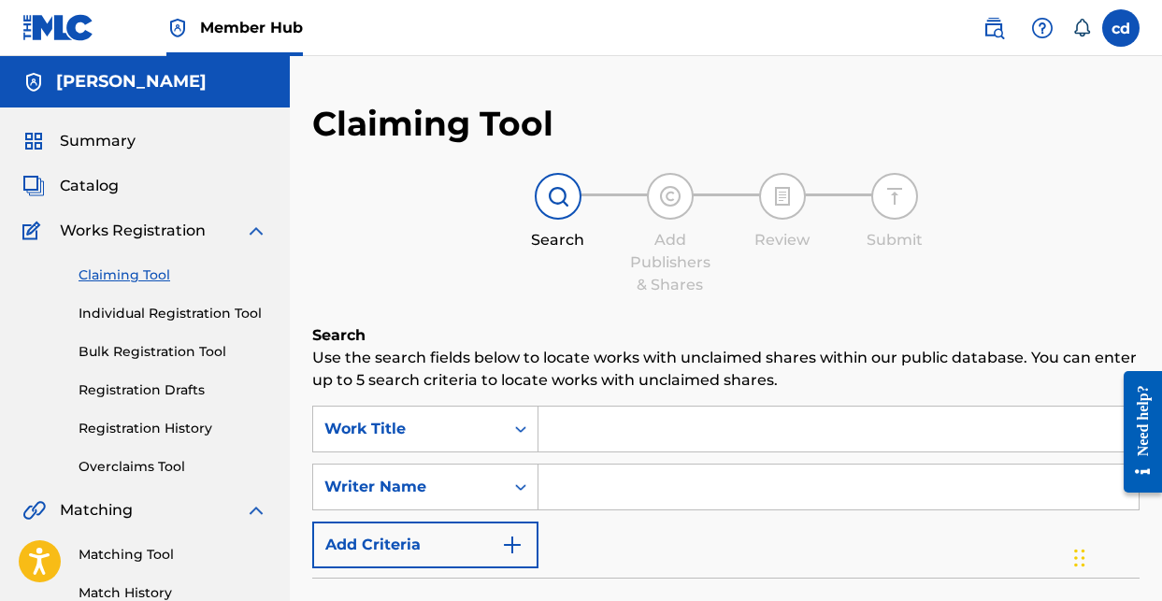
click at [604, 429] on input "Search Form" at bounding box center [838, 429] width 600 height 45
type input "d"
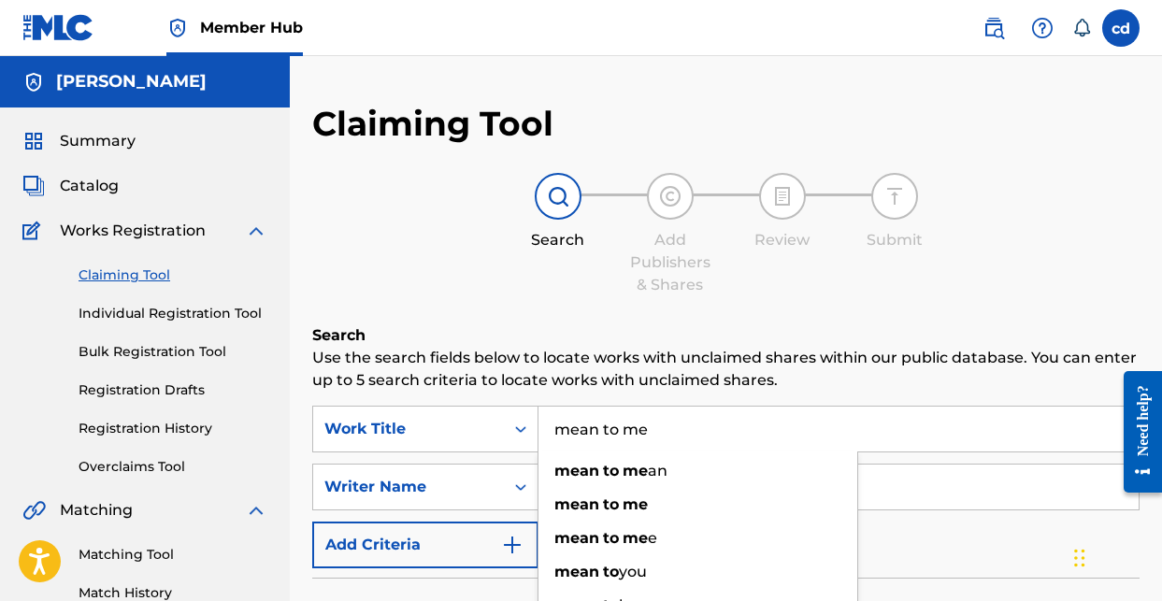
type input "mean to me"
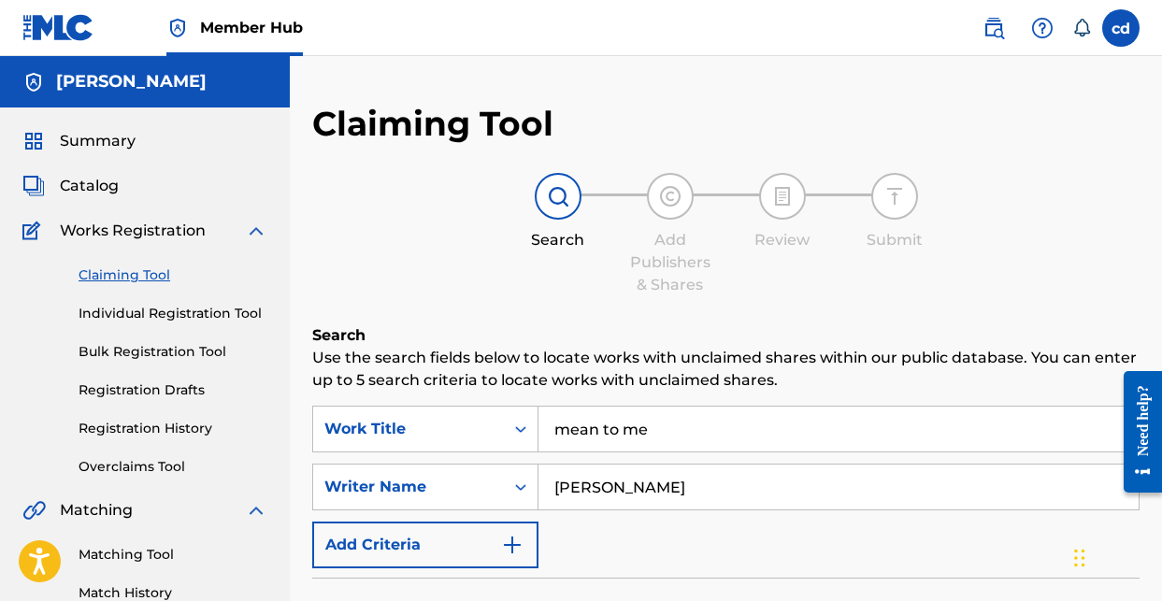
type input "[PERSON_NAME]"
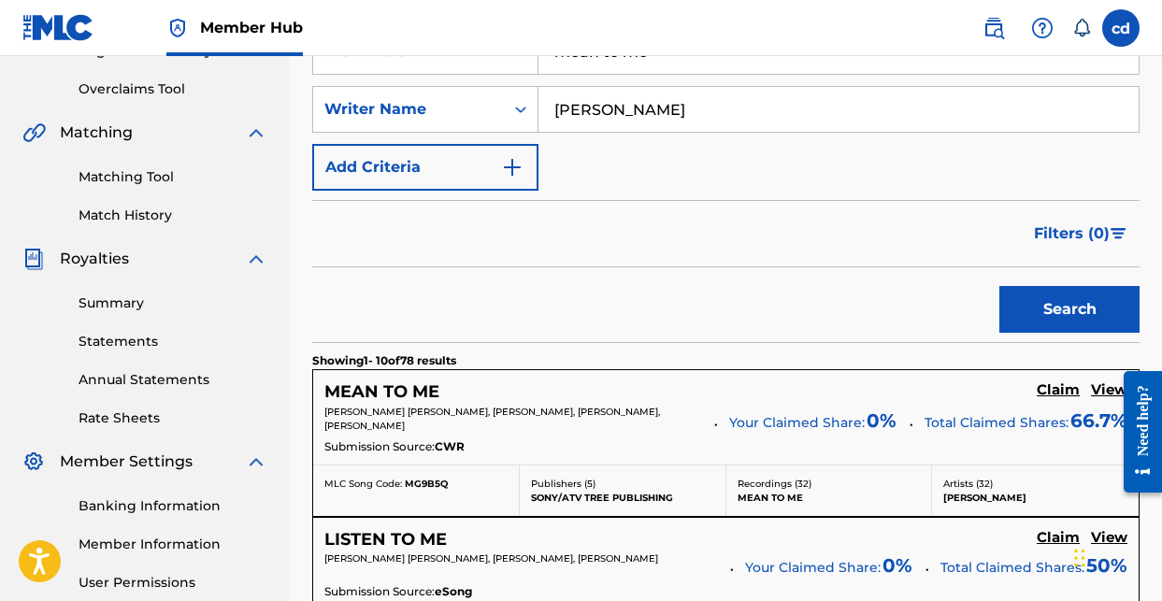
scroll to position [440, 0]
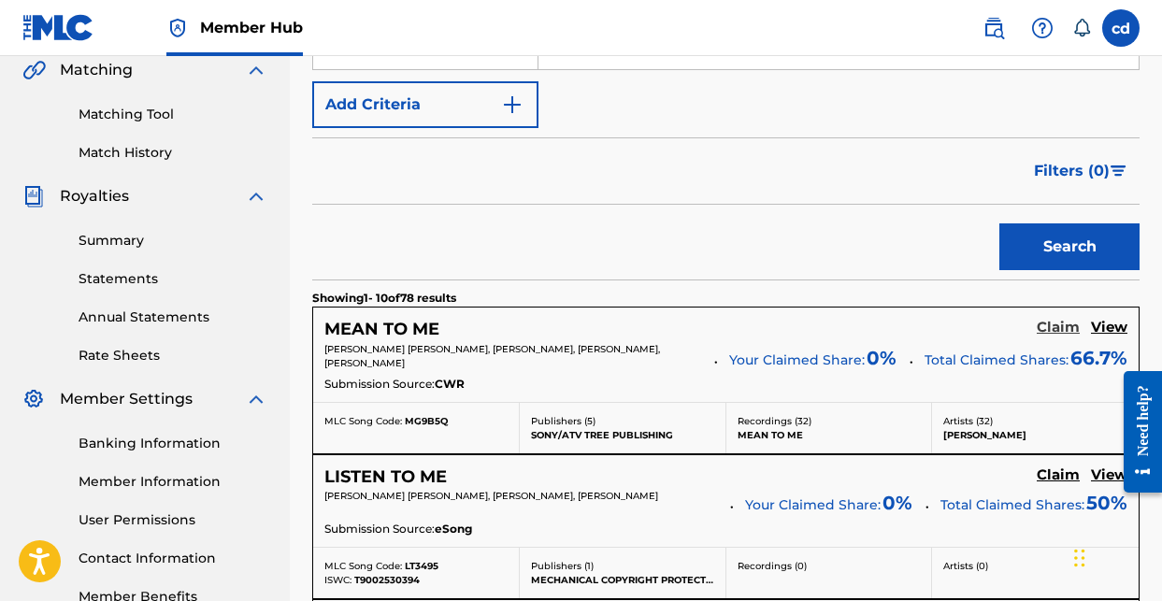
click at [1061, 329] on h5 "Claim" at bounding box center [1058, 328] width 43 height 18
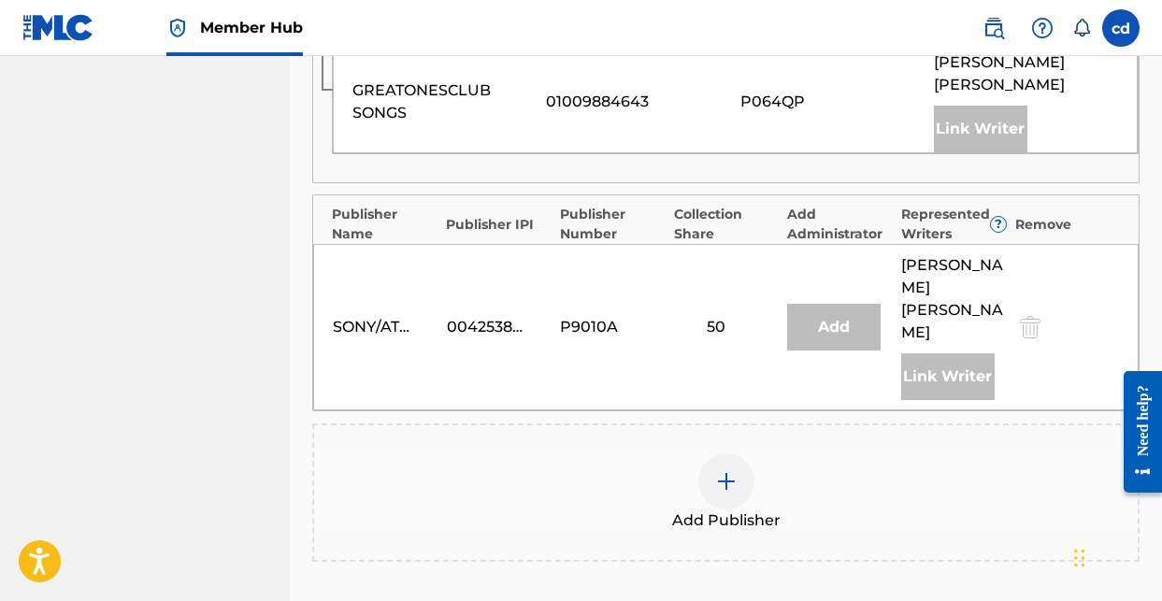
scroll to position [1007, 0]
click at [724, 451] on div at bounding box center [726, 479] width 56 height 56
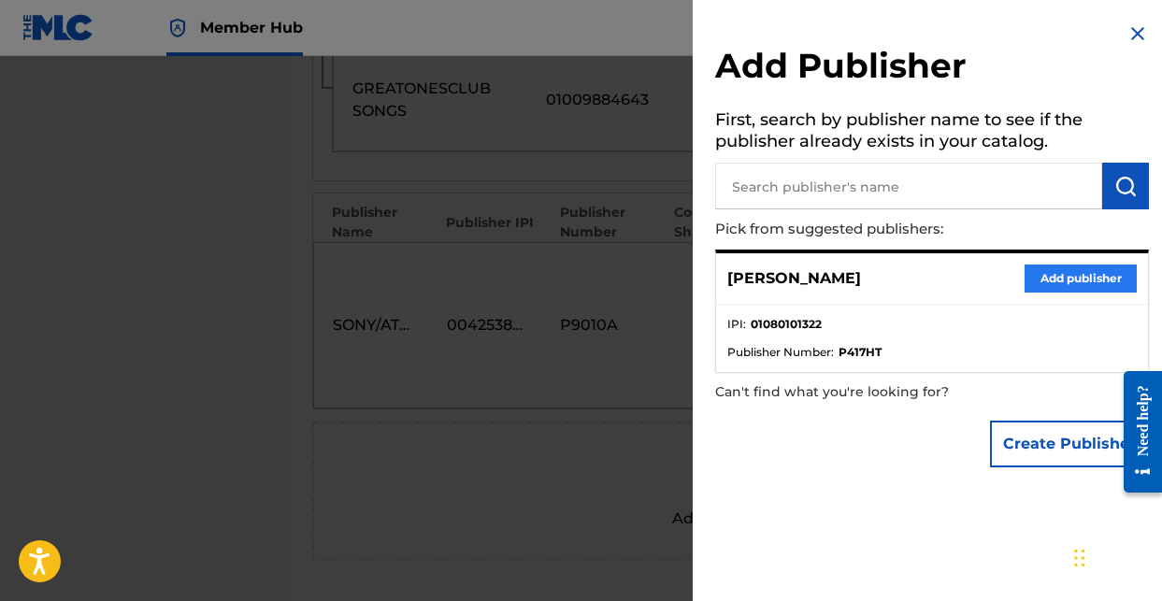
click at [1051, 269] on button "Add publisher" at bounding box center [1080, 279] width 112 height 28
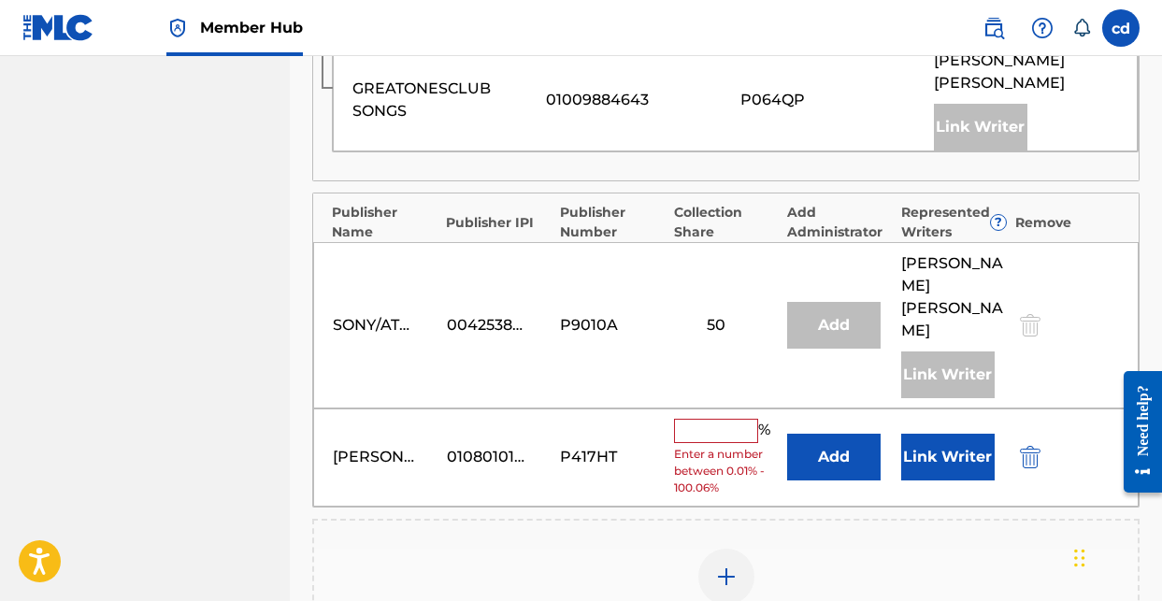
click at [694, 419] on input "text" at bounding box center [716, 431] width 84 height 24
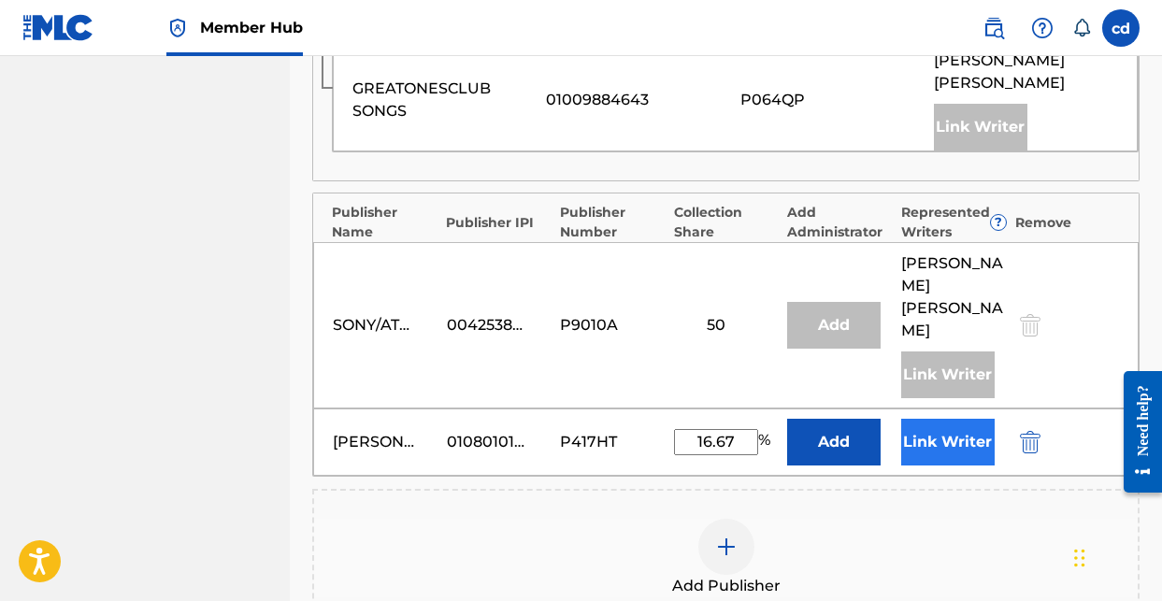
type input "16.67"
click at [946, 419] on button "Link Writer" at bounding box center [947, 442] width 93 height 47
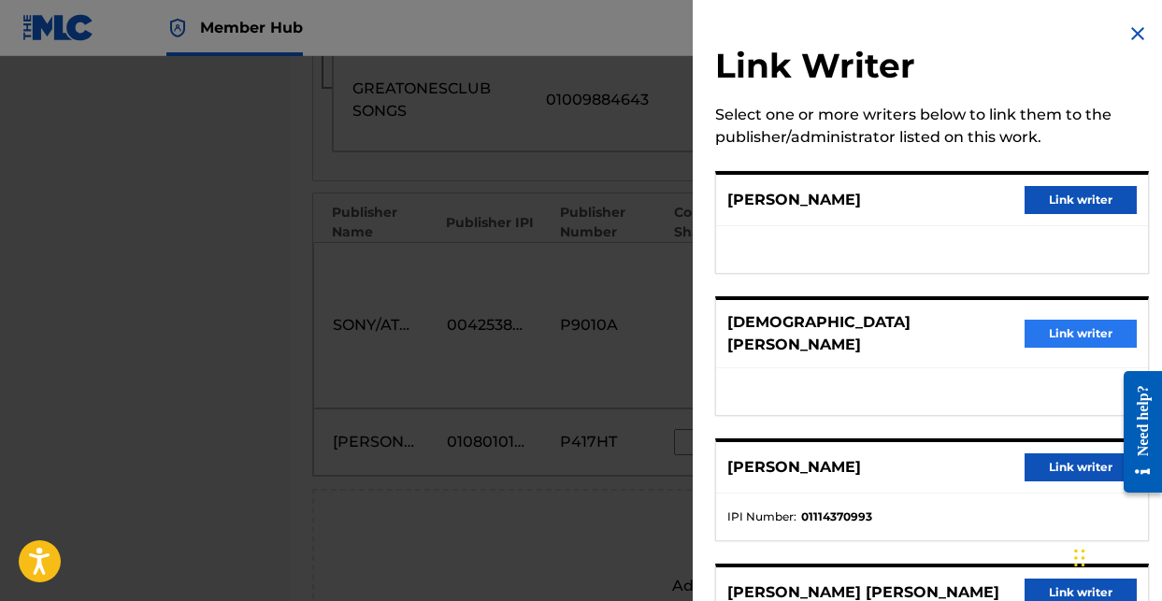
click at [1090, 331] on button "Link writer" at bounding box center [1080, 334] width 112 height 28
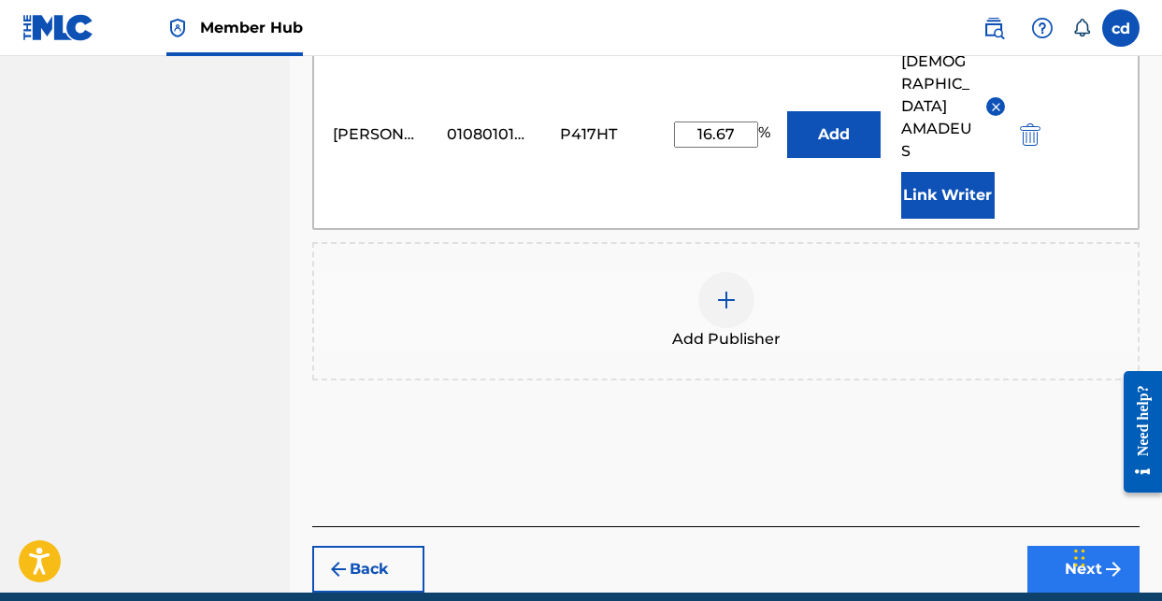
click at [1072, 546] on button "Next" at bounding box center [1083, 569] width 112 height 47
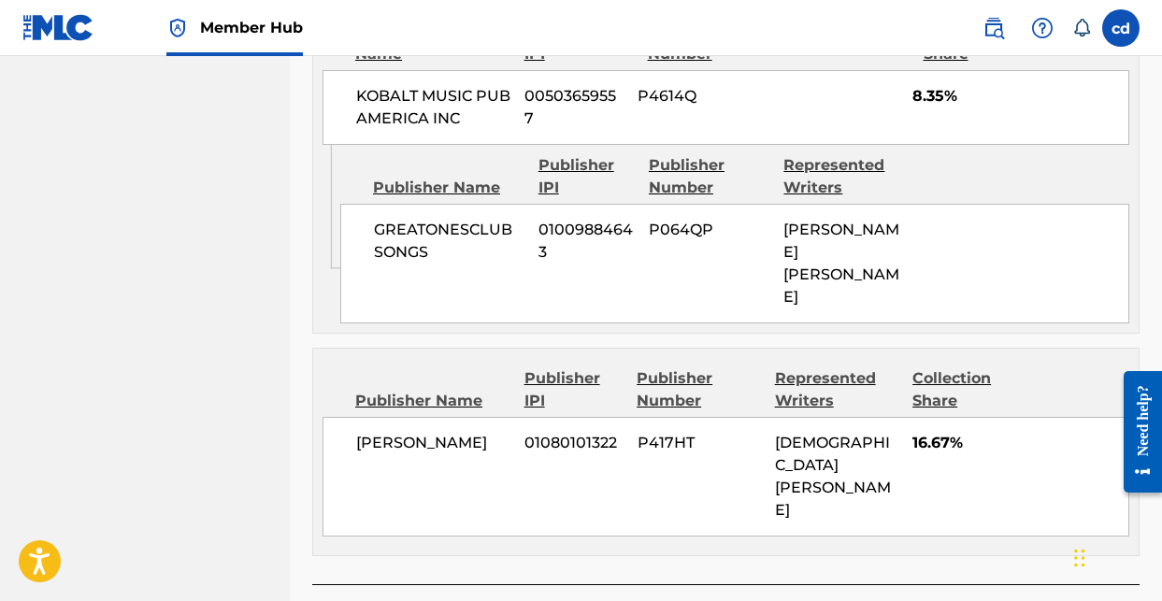
scroll to position [1439, 0]
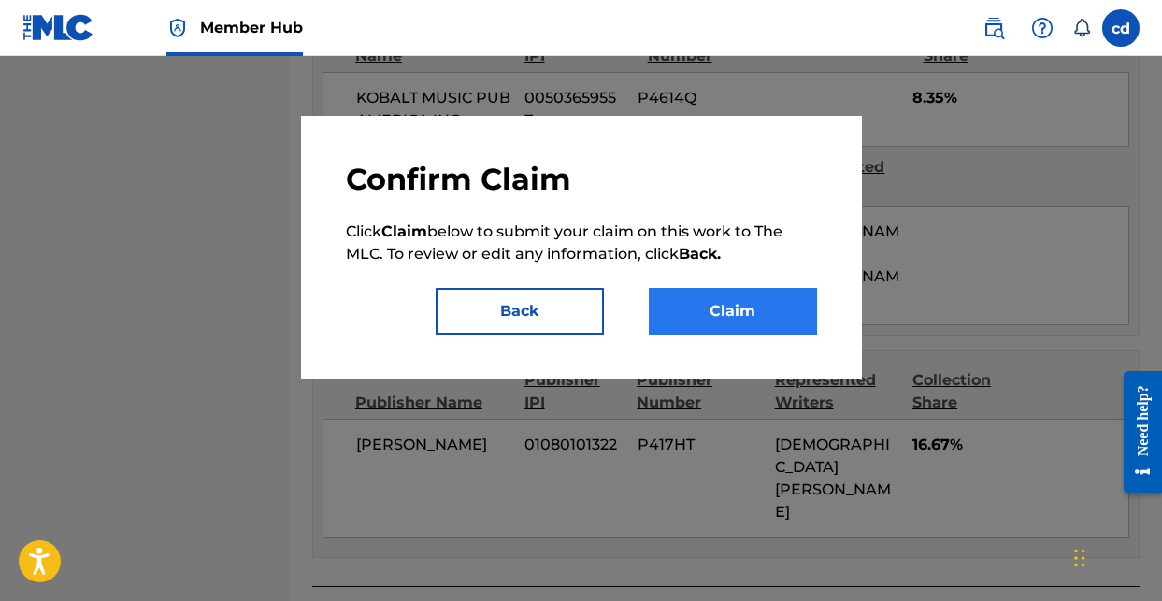
click at [783, 307] on button "Claim" at bounding box center [733, 311] width 168 height 47
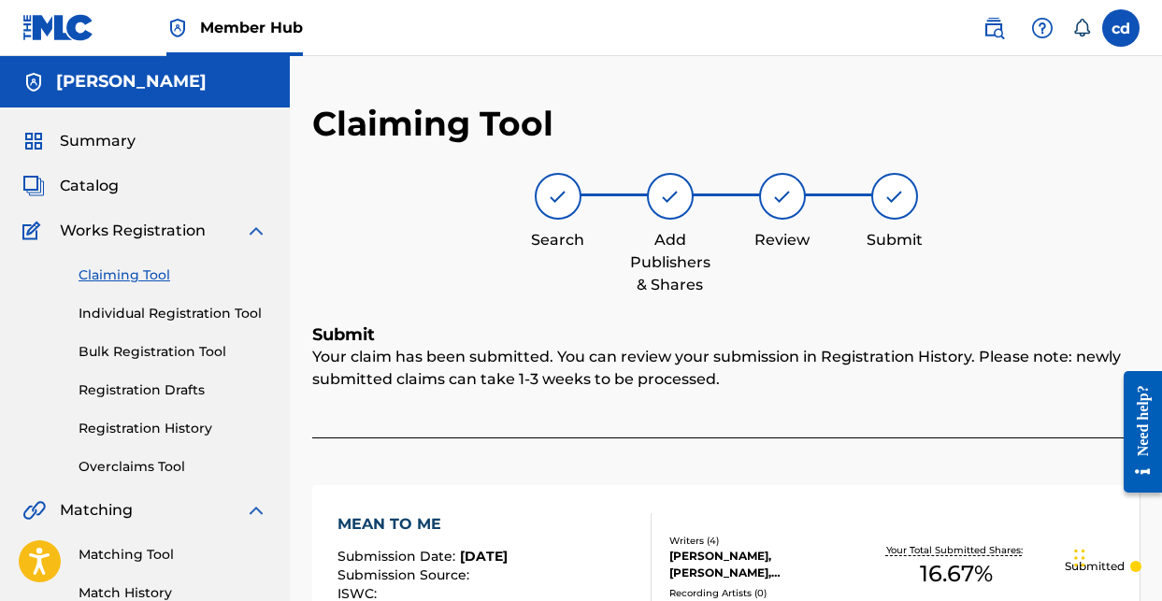
scroll to position [0, 0]
click at [147, 274] on link "Claiming Tool" at bounding box center [173, 275] width 189 height 20
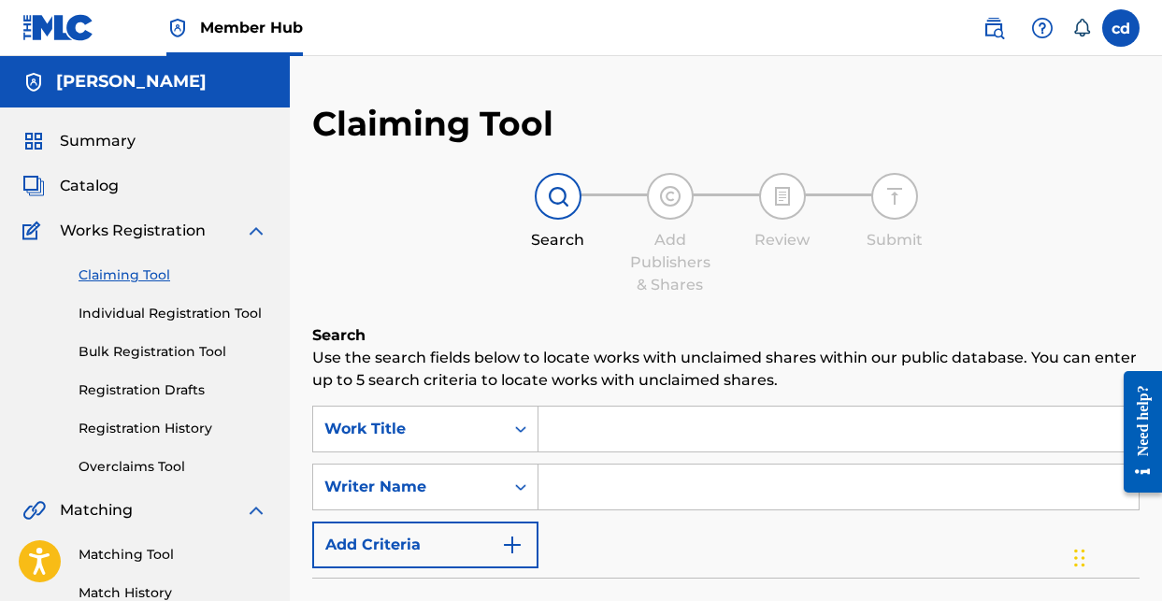
click at [608, 430] on input "Search Form" at bounding box center [838, 429] width 600 height 45
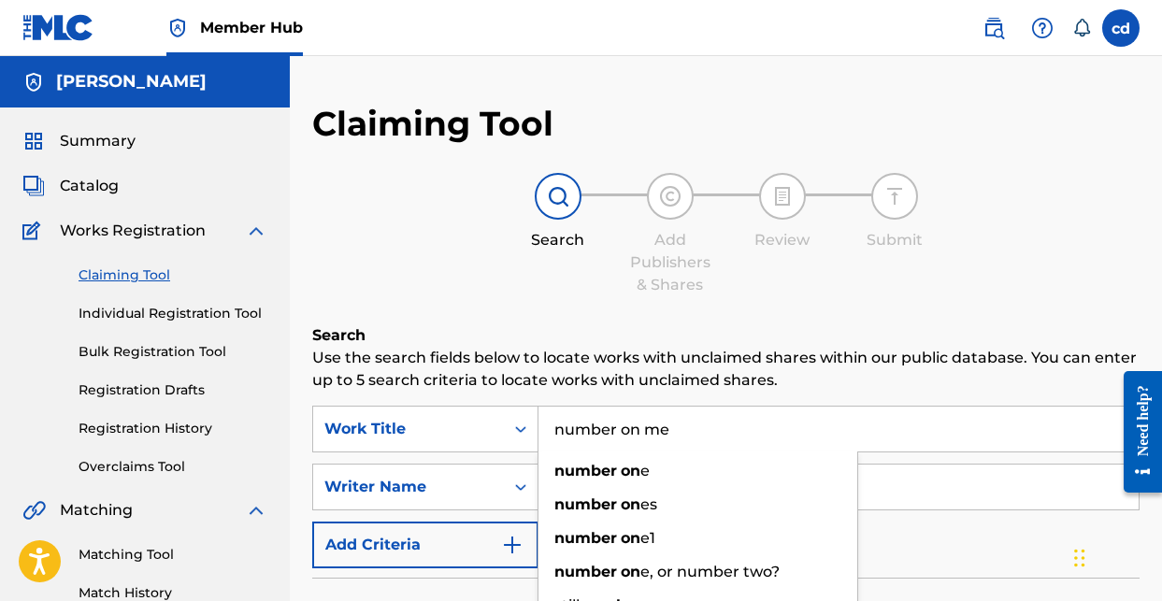
type input "number on me"
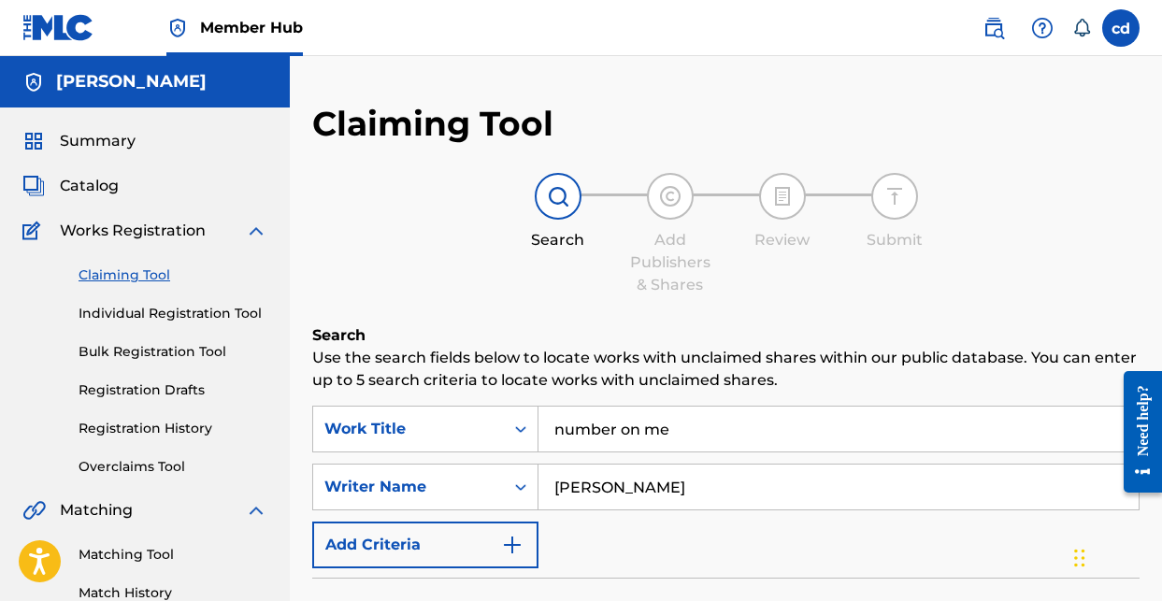
type input "[PERSON_NAME]"
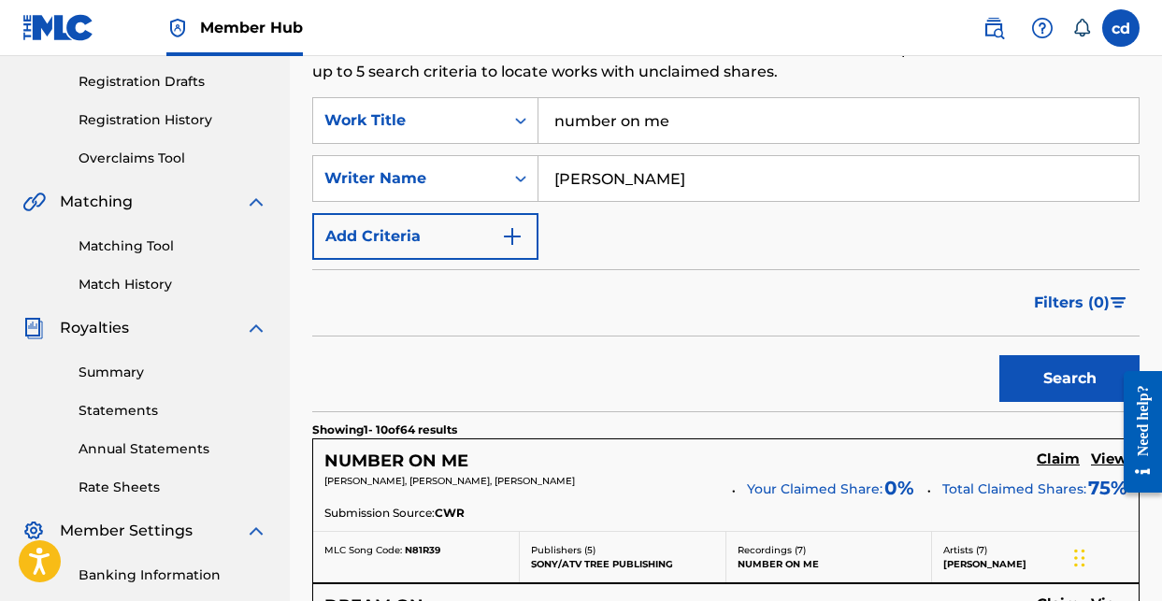
scroll to position [489, 0]
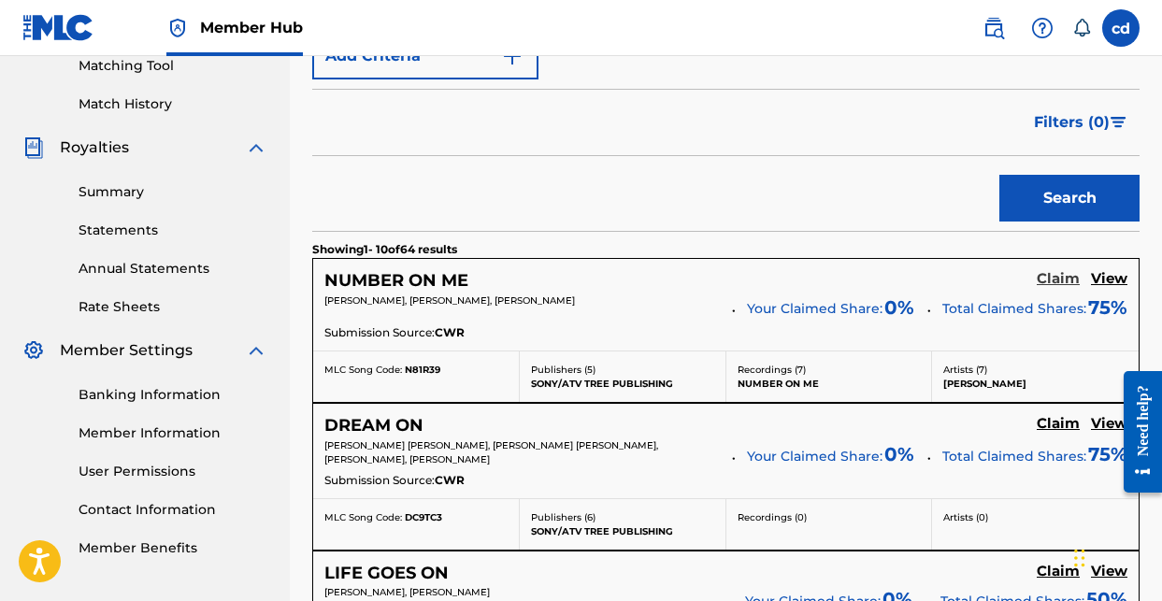
click at [1068, 276] on h5 "Claim" at bounding box center [1058, 279] width 43 height 18
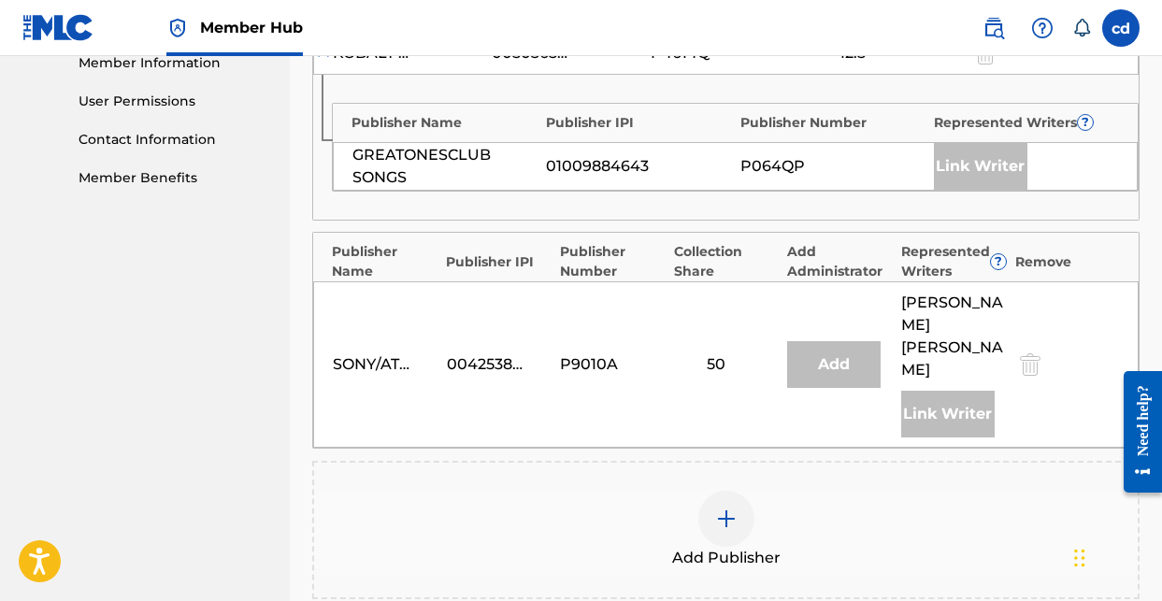
scroll to position [865, 0]
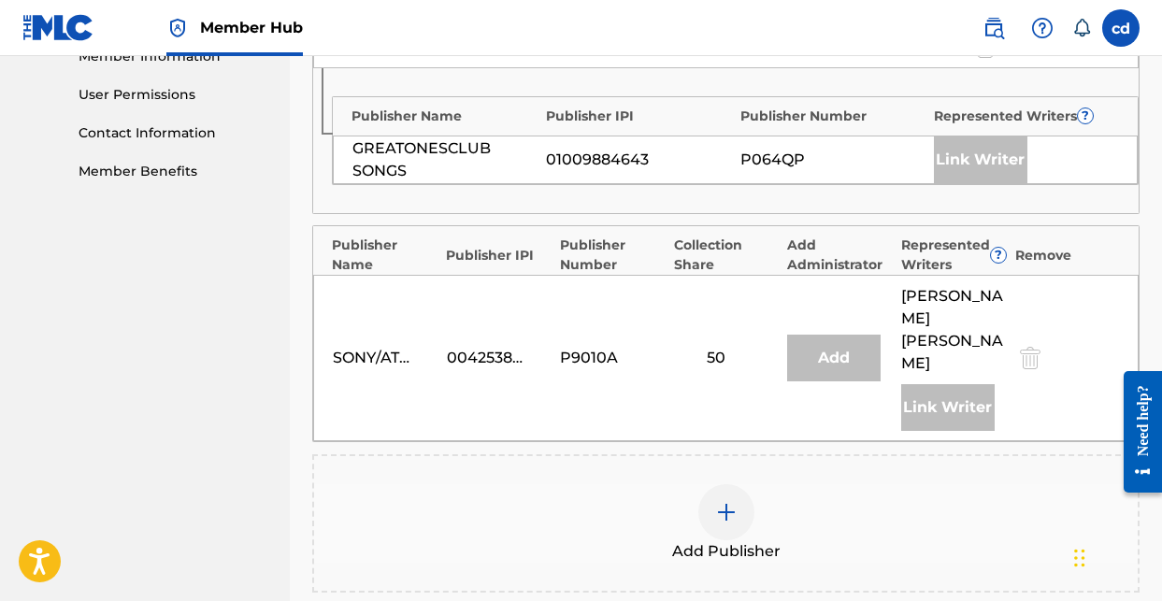
click at [719, 501] on img at bounding box center [726, 512] width 22 height 22
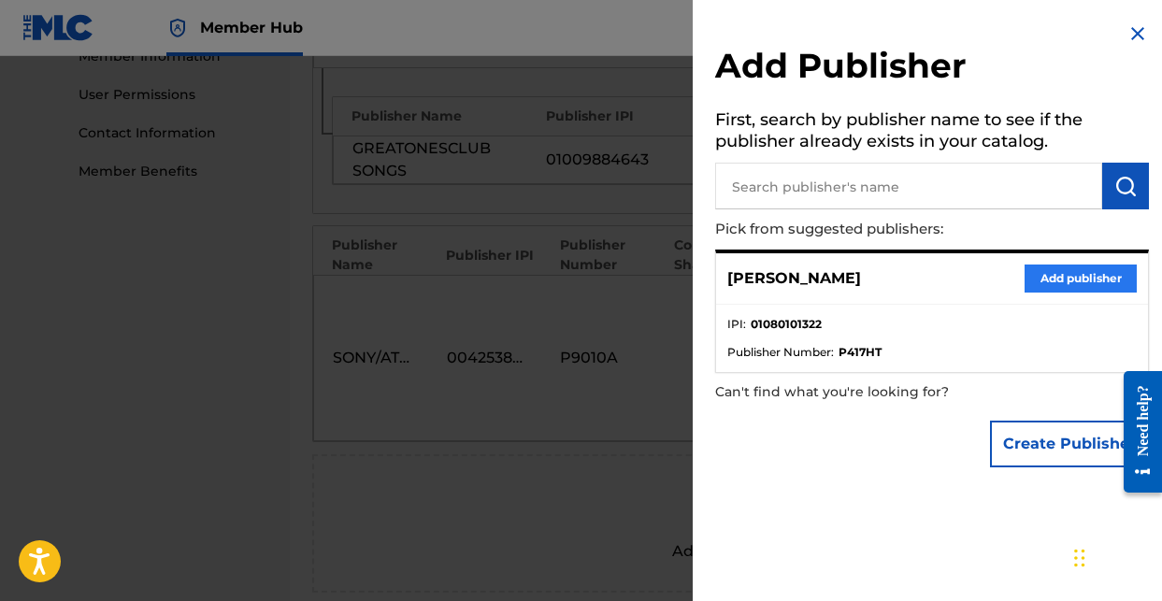
click at [1056, 279] on button "Add publisher" at bounding box center [1080, 279] width 112 height 28
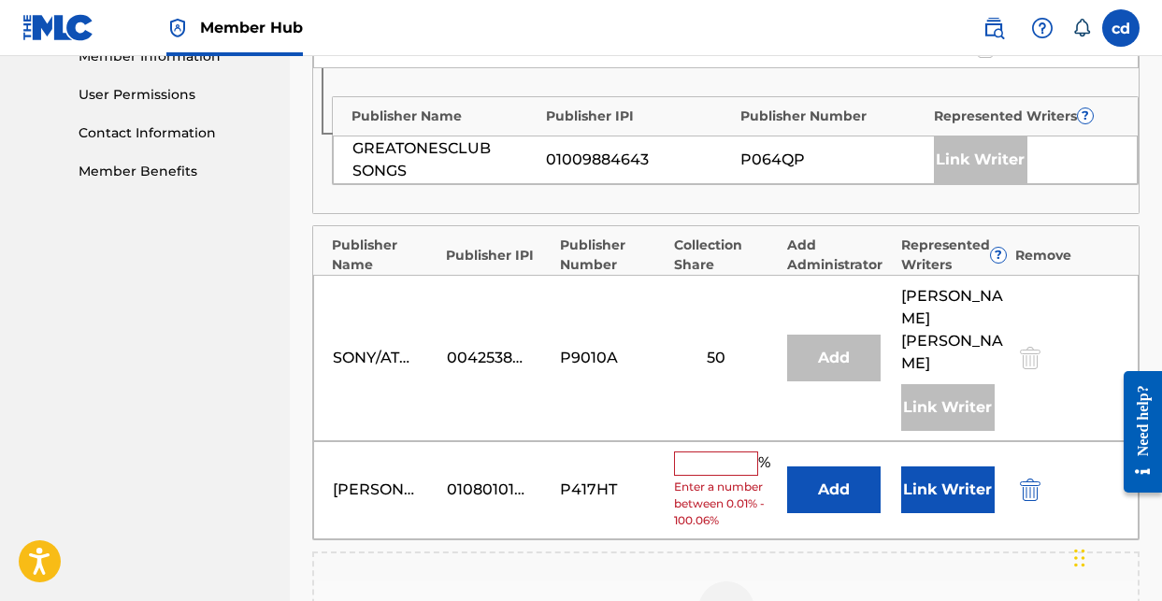
click at [726, 451] on input "text" at bounding box center [716, 463] width 84 height 24
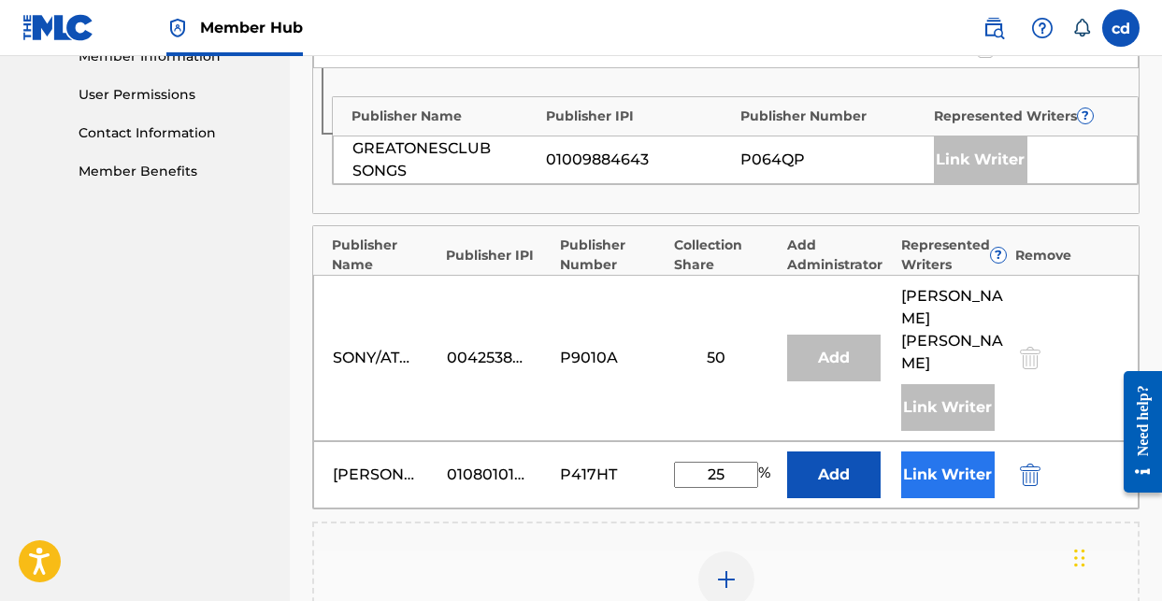
type input "25"
click at [937, 451] on button "Link Writer" at bounding box center [947, 474] width 93 height 47
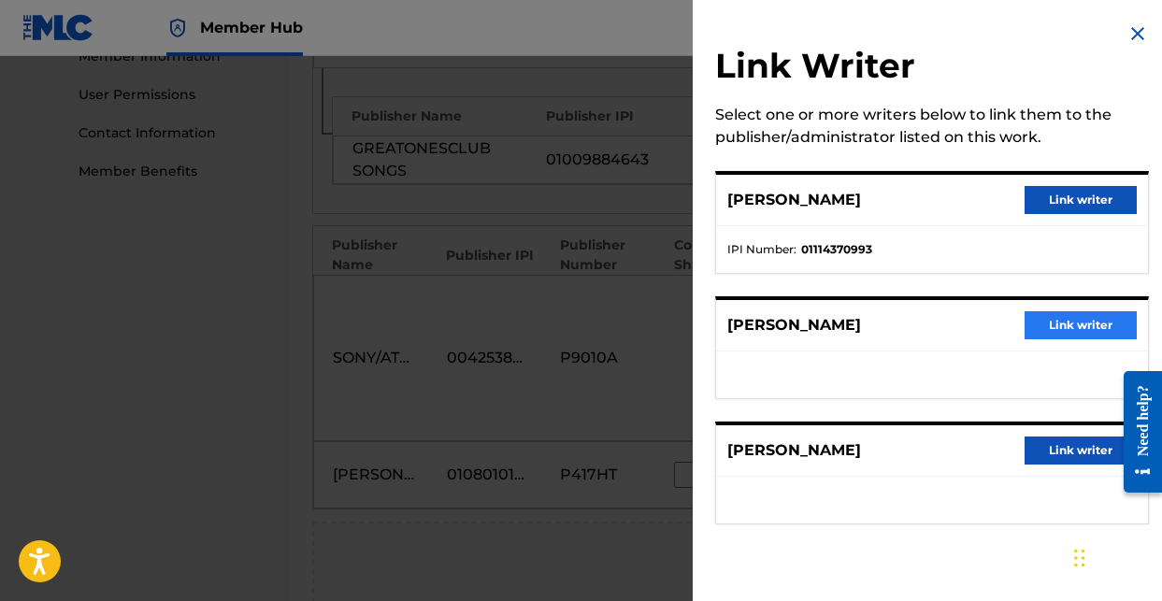
click at [1077, 325] on button "Link writer" at bounding box center [1080, 325] width 112 height 28
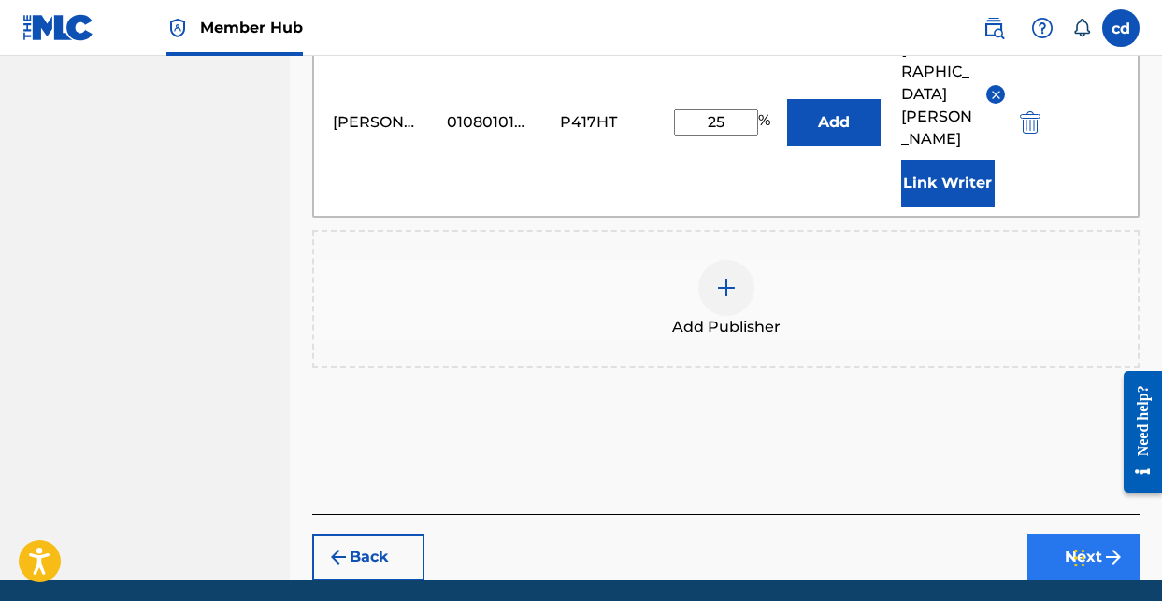
click at [1062, 534] on button "Next" at bounding box center [1083, 557] width 112 height 47
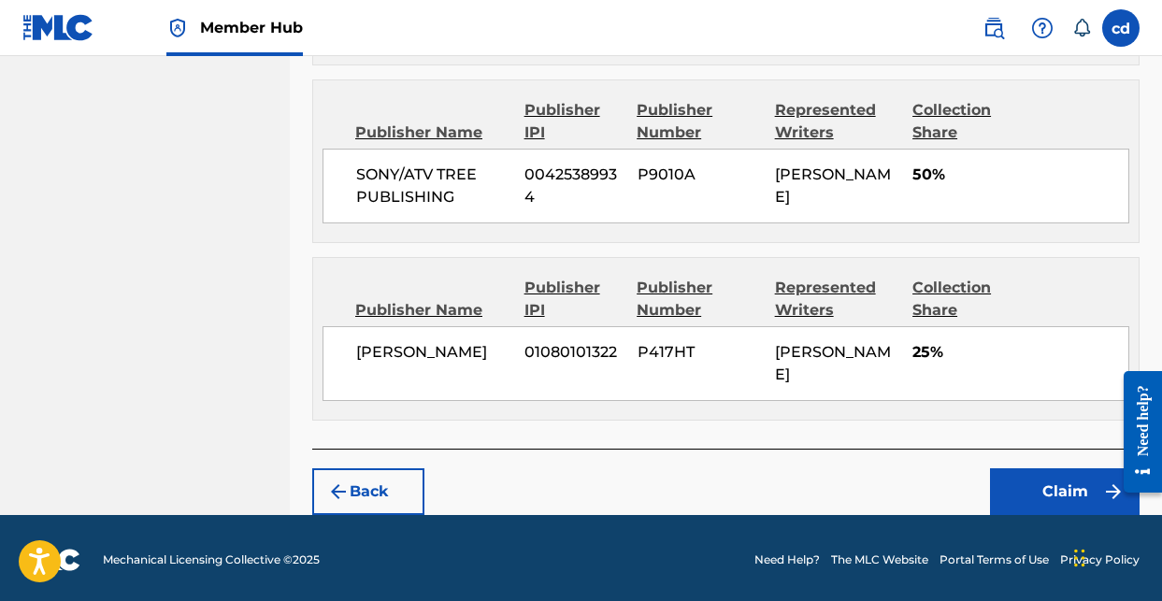
scroll to position [1367, 0]
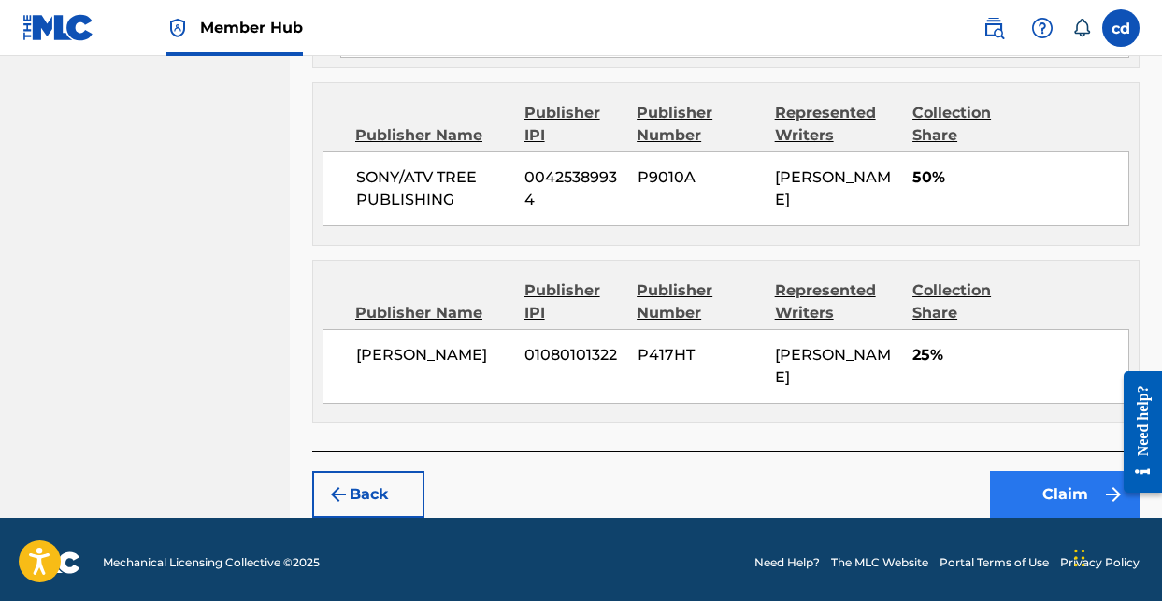
click at [1043, 487] on button "Claim" at bounding box center [1065, 494] width 150 height 47
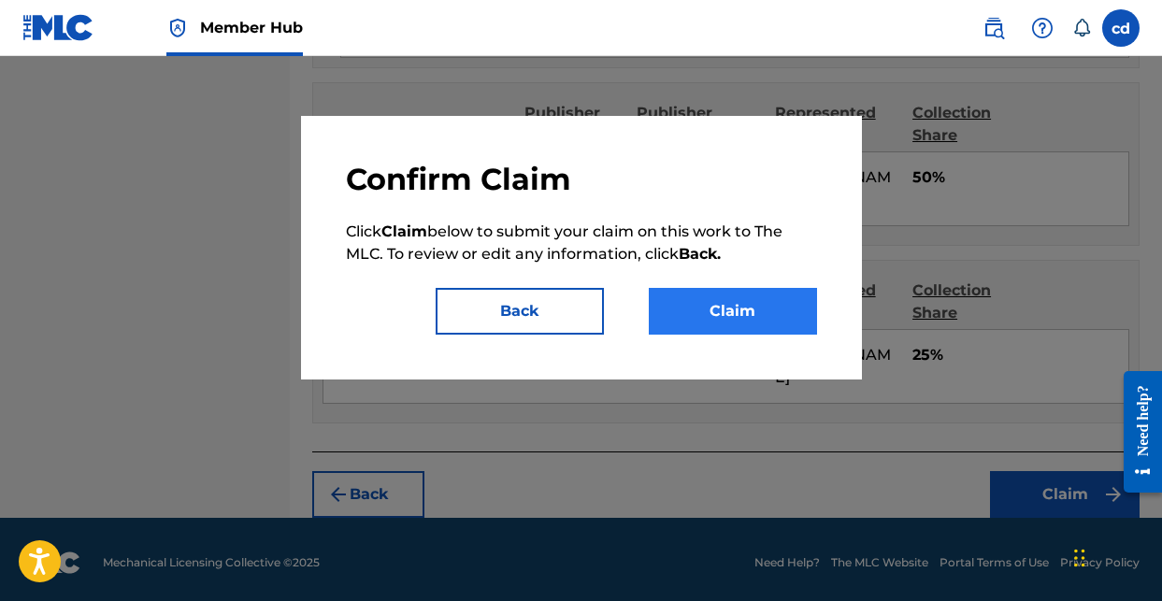
click at [757, 298] on button "Claim" at bounding box center [733, 311] width 168 height 47
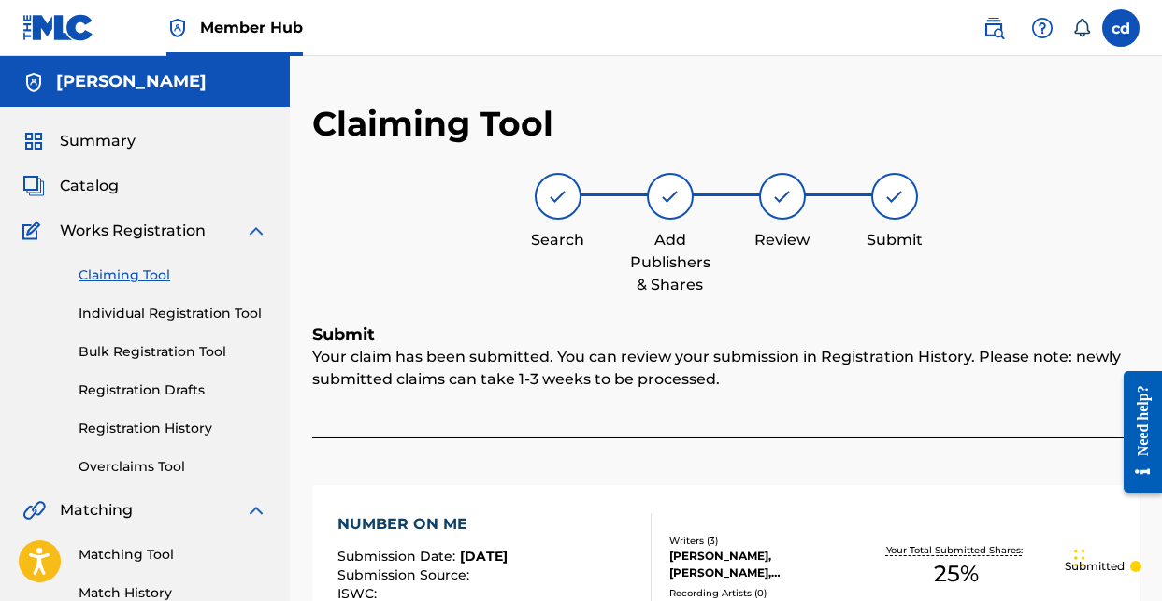
scroll to position [0, 0]
click at [119, 274] on link "Claiming Tool" at bounding box center [173, 275] width 189 height 20
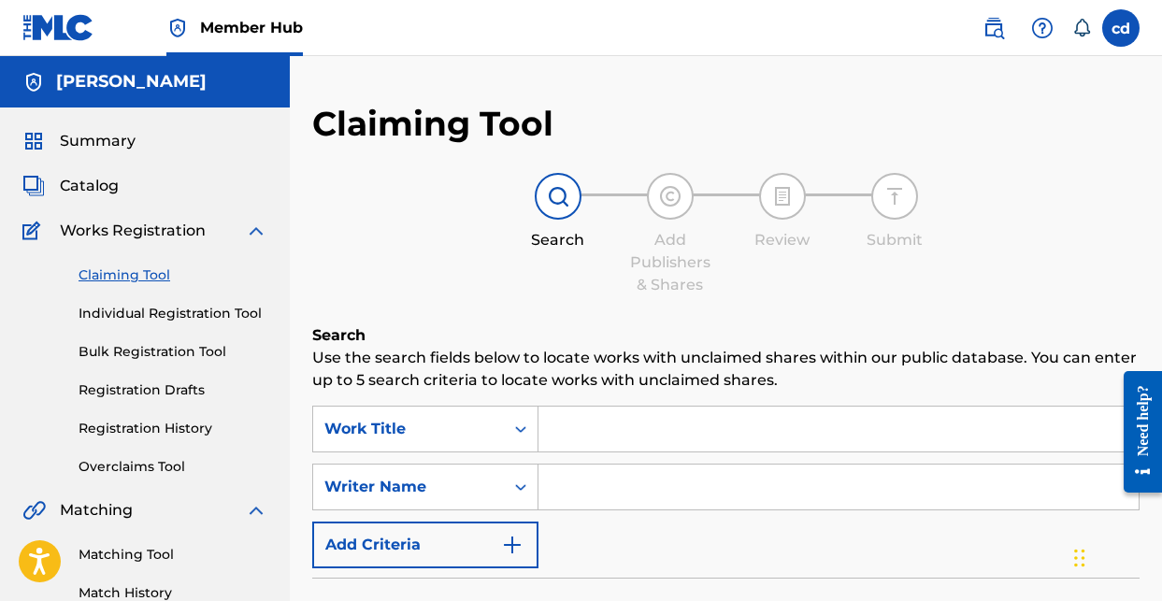
click at [606, 434] on input "Search Form" at bounding box center [838, 429] width 600 height 45
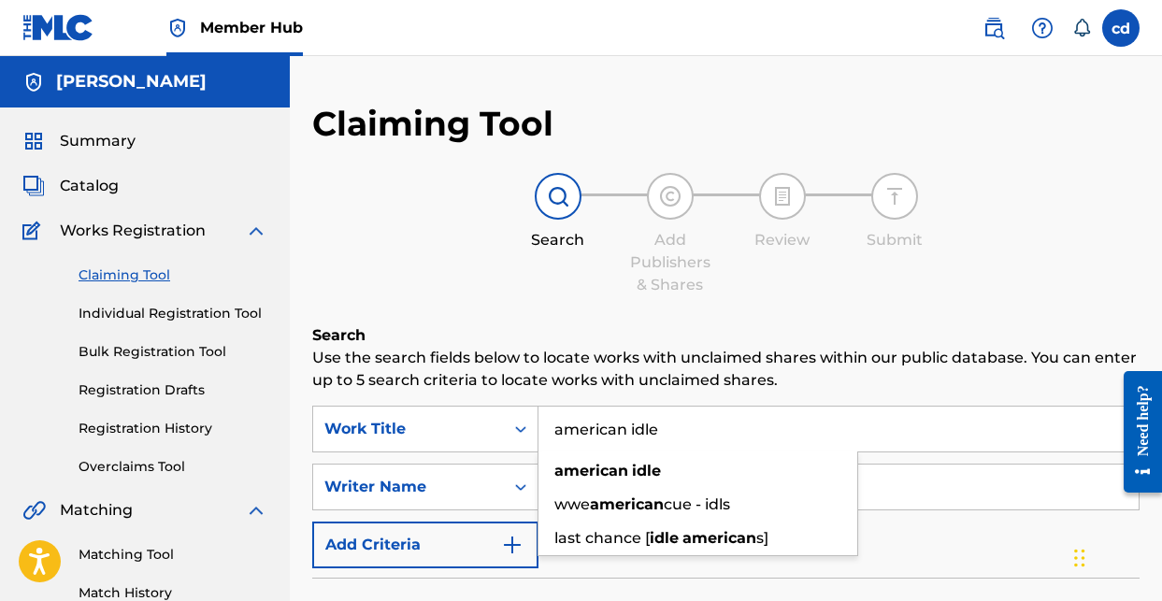
type input "american idle"
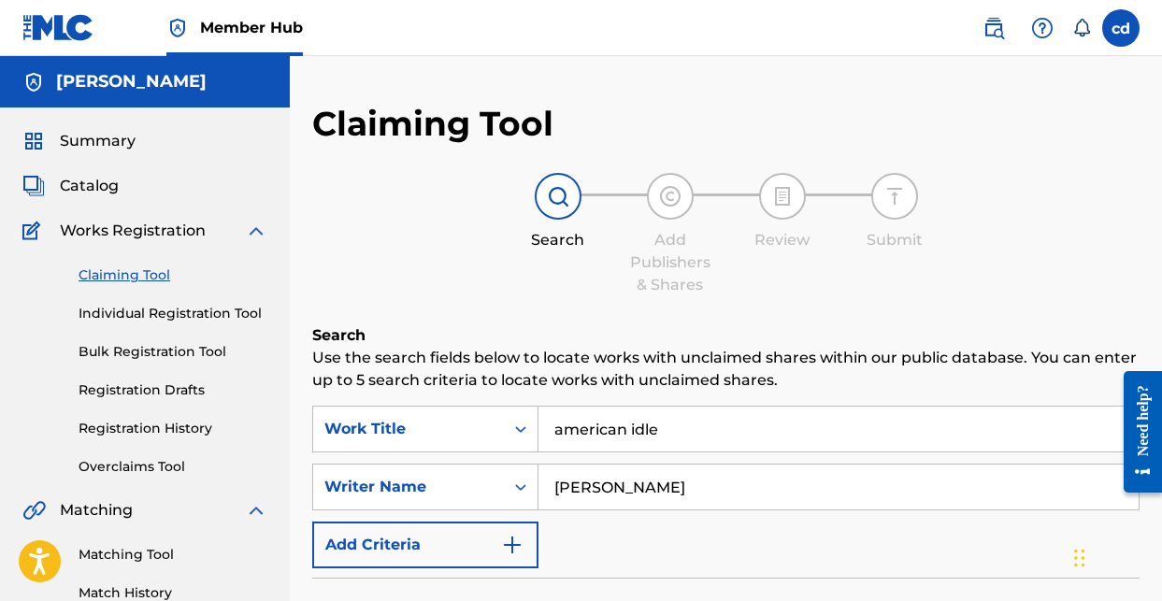
type input "[PERSON_NAME]"
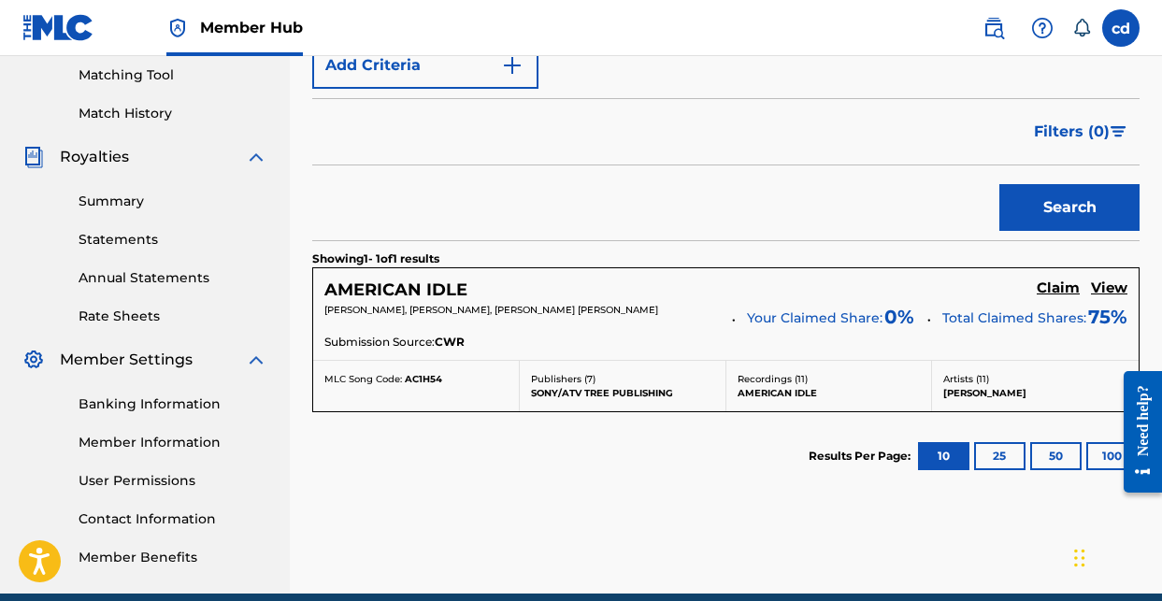
scroll to position [483, 0]
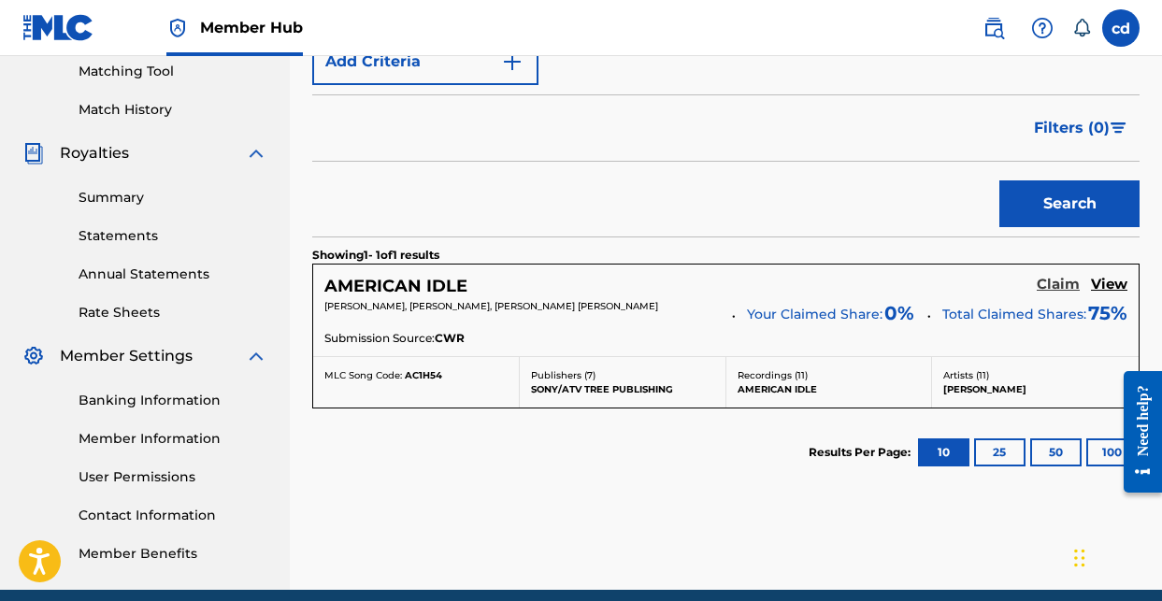
click at [1062, 291] on h5 "Claim" at bounding box center [1058, 285] width 43 height 18
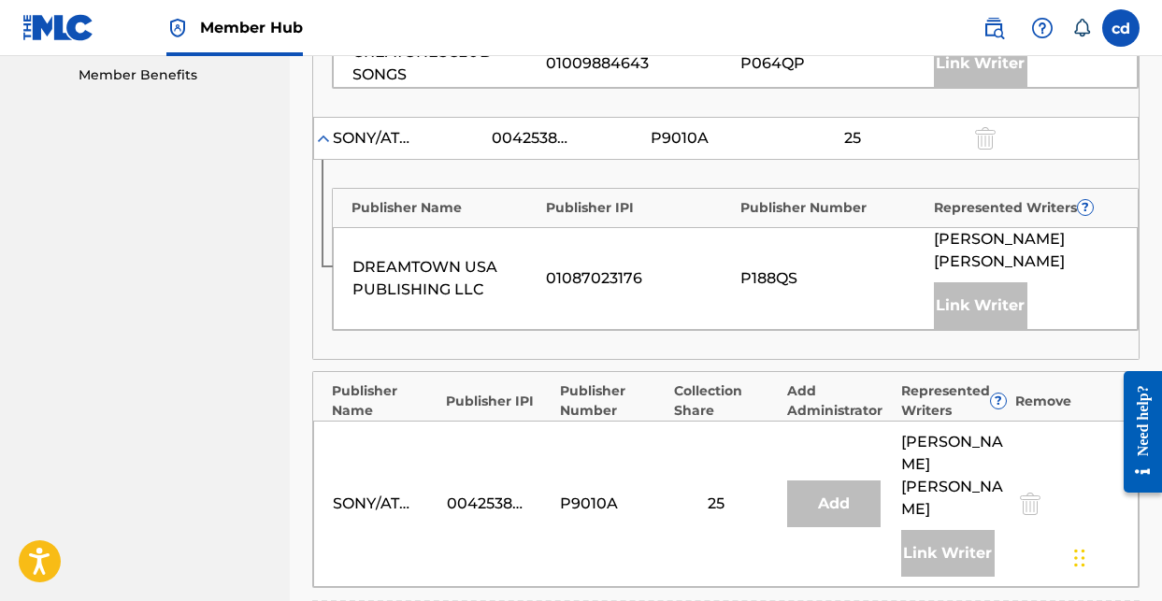
scroll to position [1312, 0]
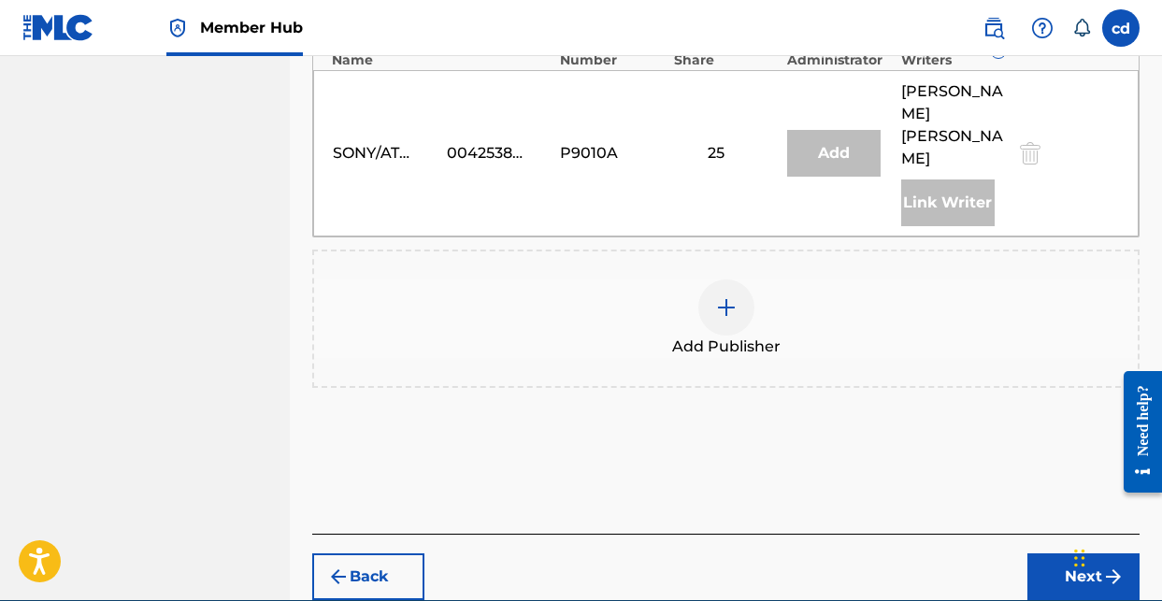
click at [730, 279] on div at bounding box center [726, 307] width 56 height 56
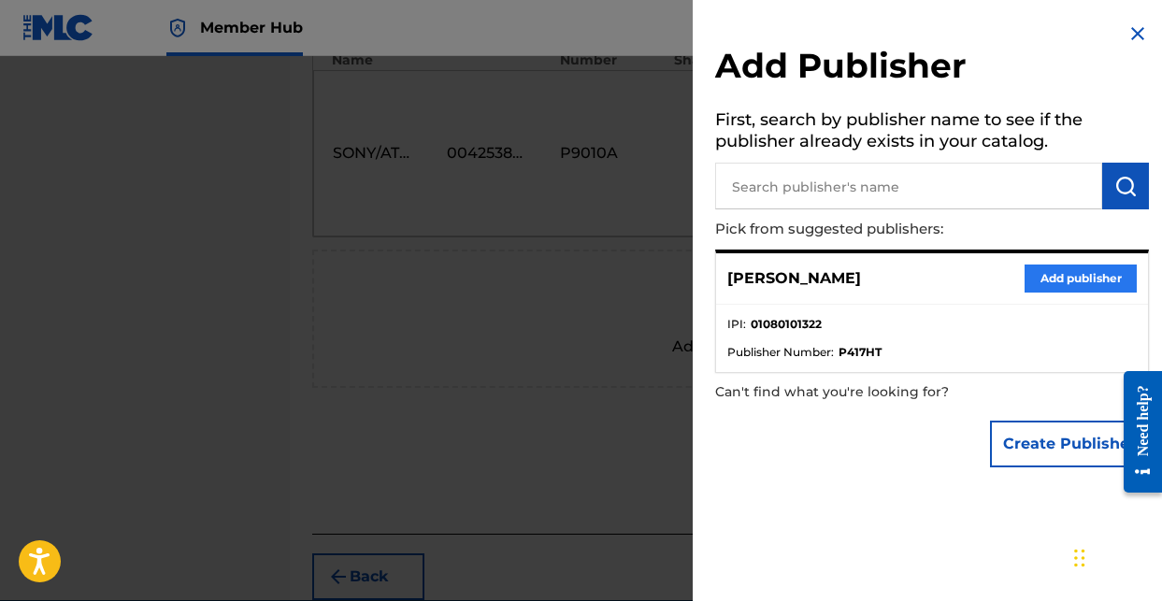
click at [1056, 275] on button "Add publisher" at bounding box center [1080, 279] width 112 height 28
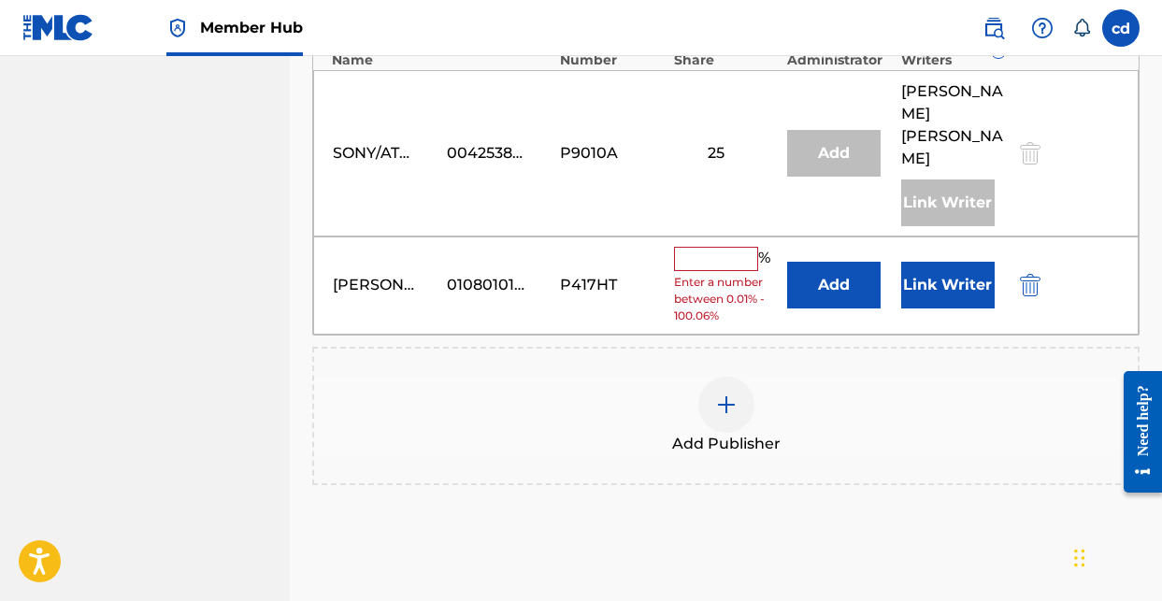
click at [698, 236] on div "[PERSON_NAME] 01080101322 P417HT % Enter a number between 0.01% - 100.06% Add L…" at bounding box center [725, 285] width 825 height 98
click at [702, 247] on input "text" at bounding box center [716, 259] width 84 height 24
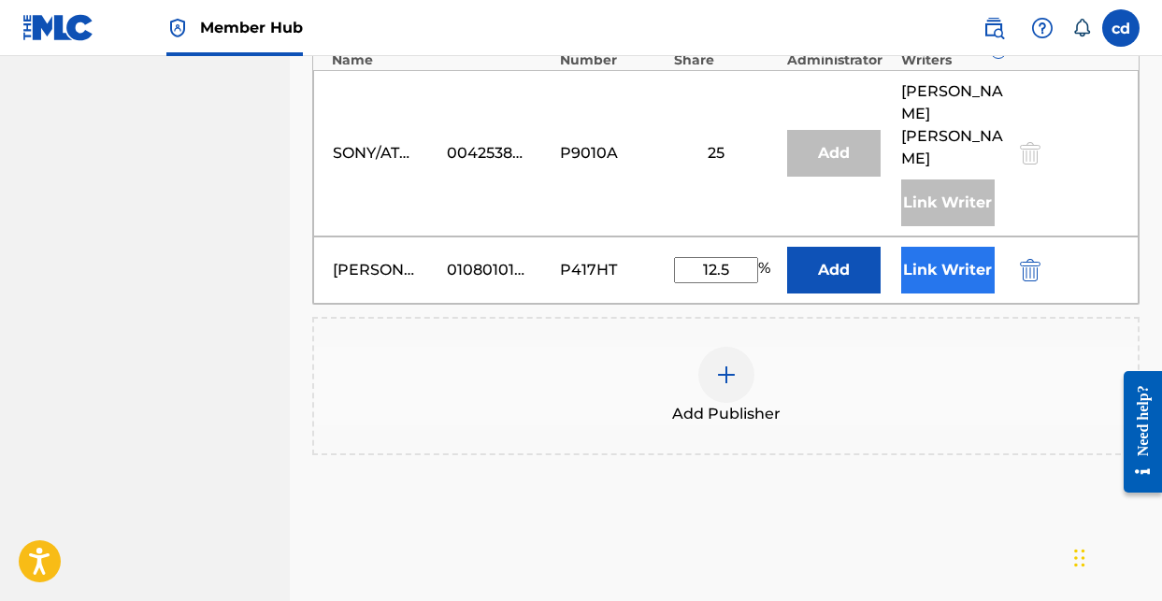
type input "12.5"
click at [950, 247] on button "Link Writer" at bounding box center [947, 270] width 93 height 47
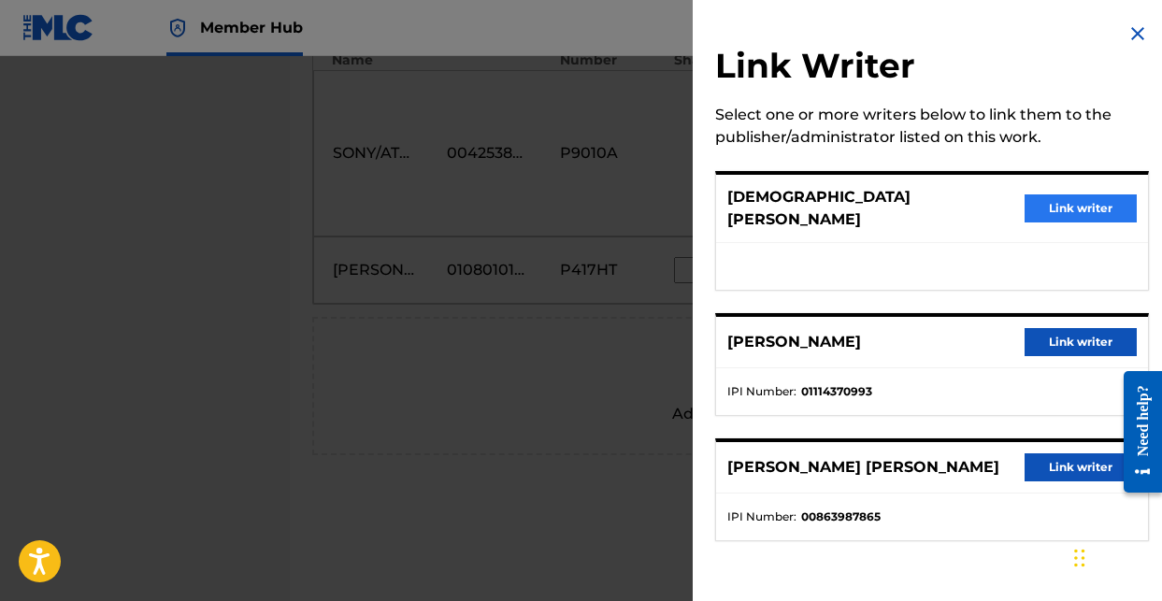
click at [1079, 205] on button "Link writer" at bounding box center [1080, 208] width 112 height 28
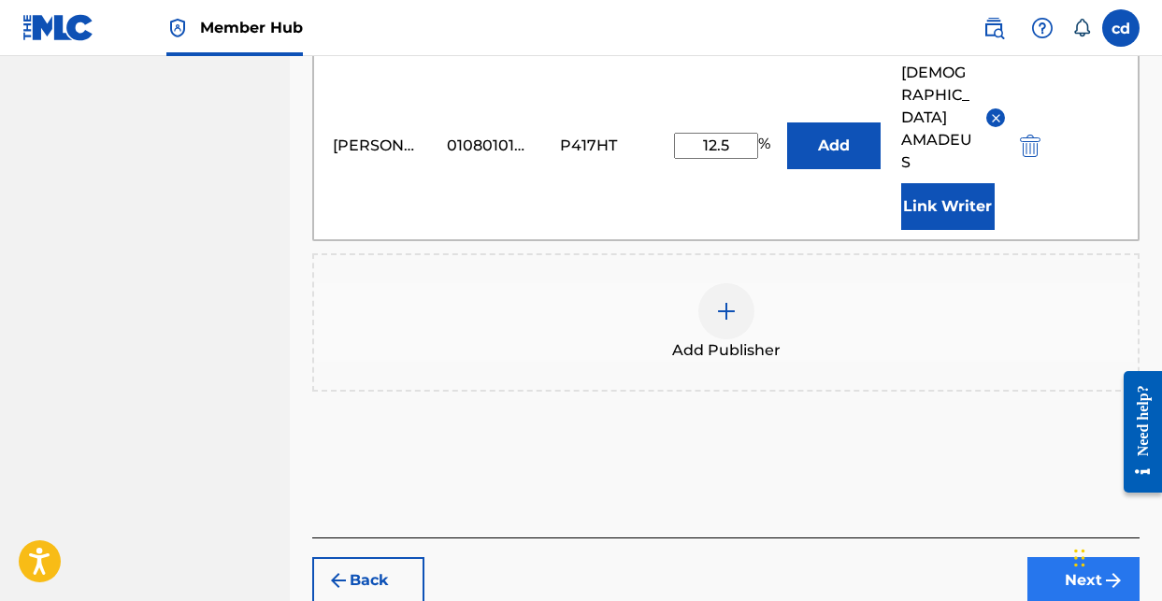
click at [1059, 557] on button "Next" at bounding box center [1083, 580] width 112 height 47
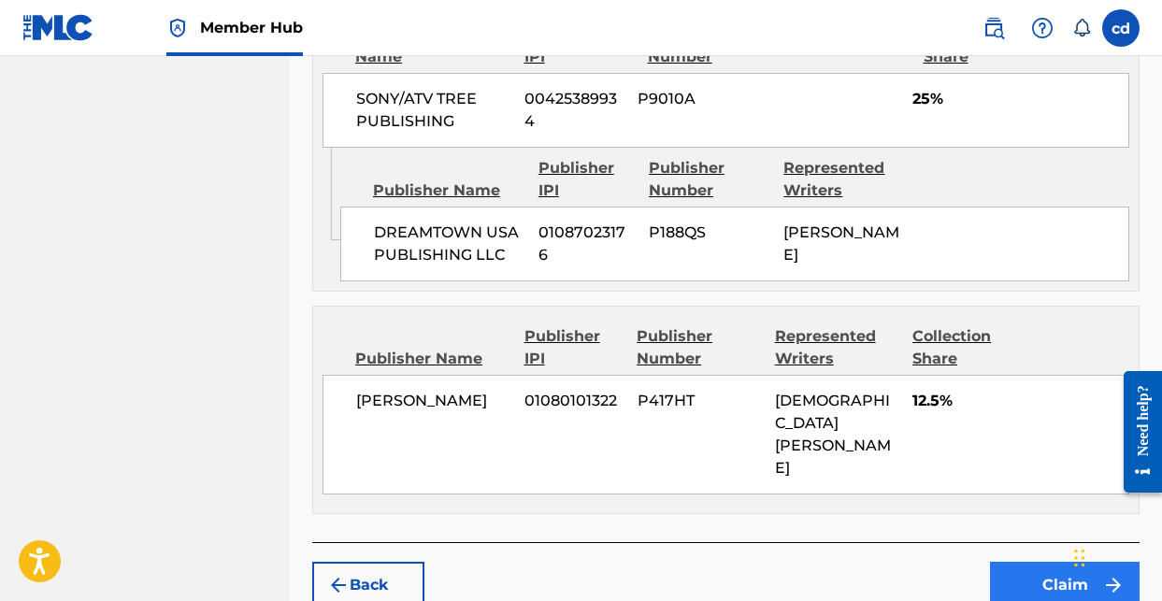
click at [1036, 562] on button "Claim" at bounding box center [1065, 585] width 150 height 47
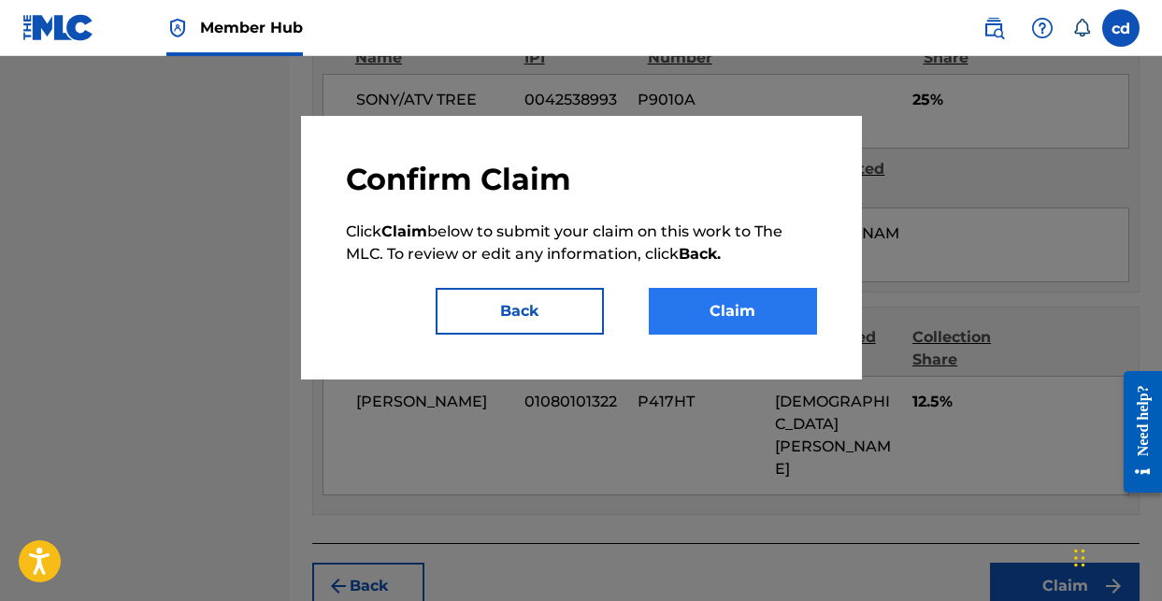
click at [751, 295] on button "Claim" at bounding box center [733, 311] width 168 height 47
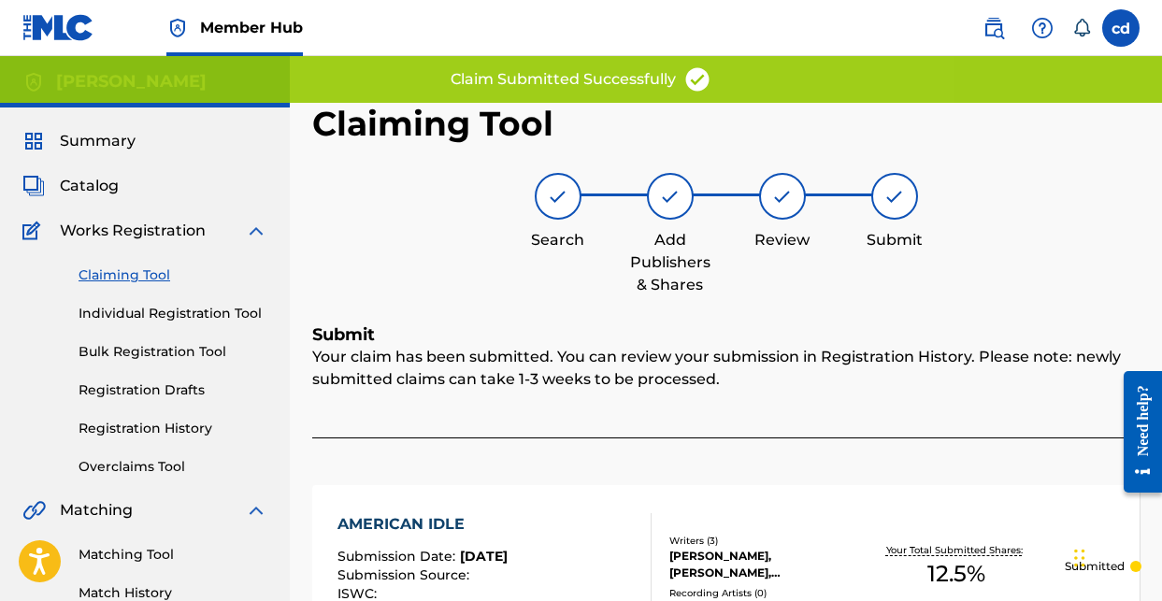
scroll to position [0, 0]
click at [86, 185] on span "Catalog" at bounding box center [89, 186] width 59 height 22
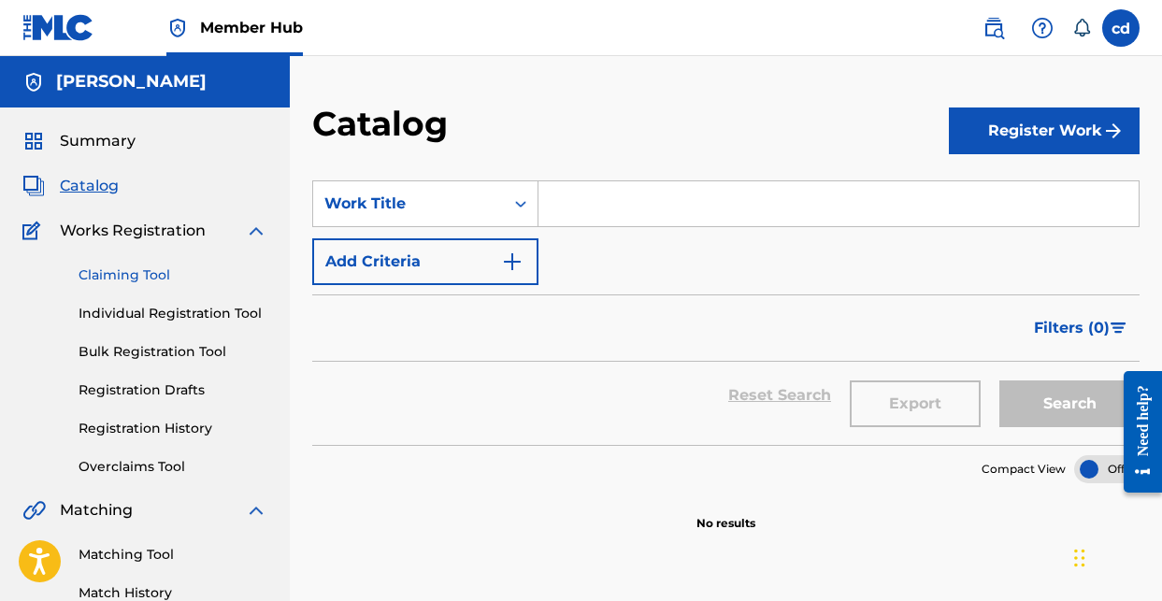
click at [134, 270] on link "Claiming Tool" at bounding box center [173, 275] width 189 height 20
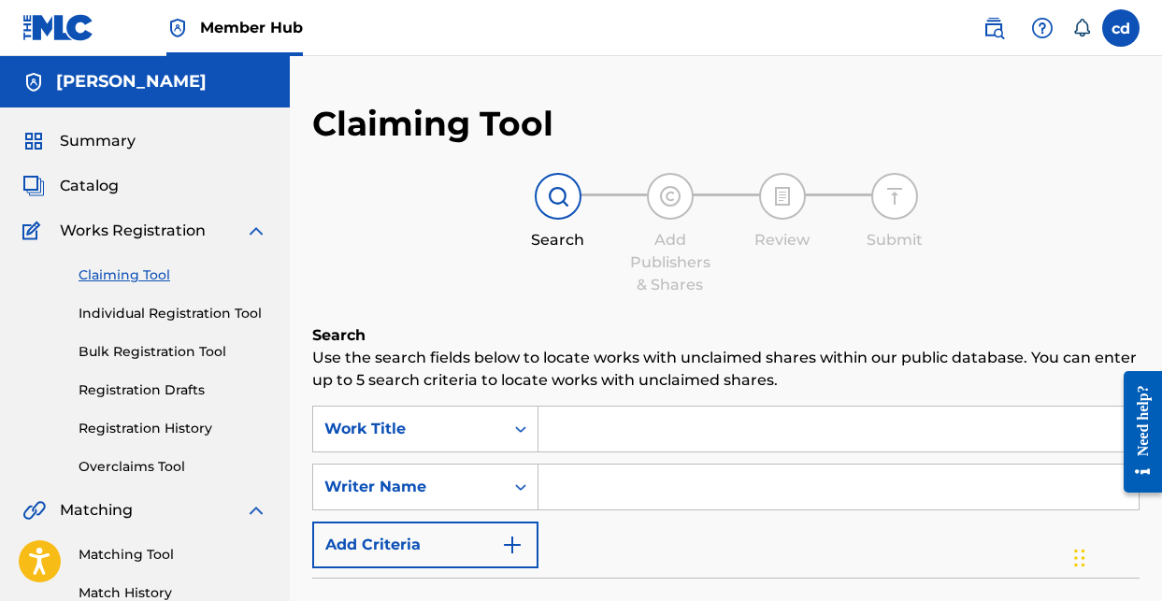
click at [633, 432] on input "Search Form" at bounding box center [838, 429] width 600 height 45
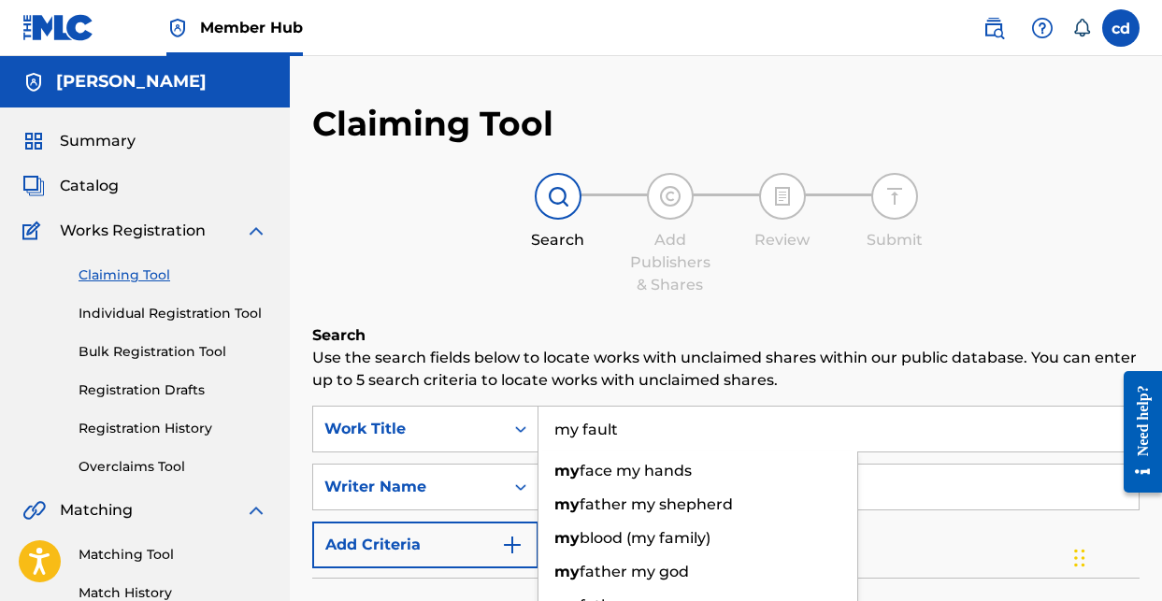
type input "my fault"
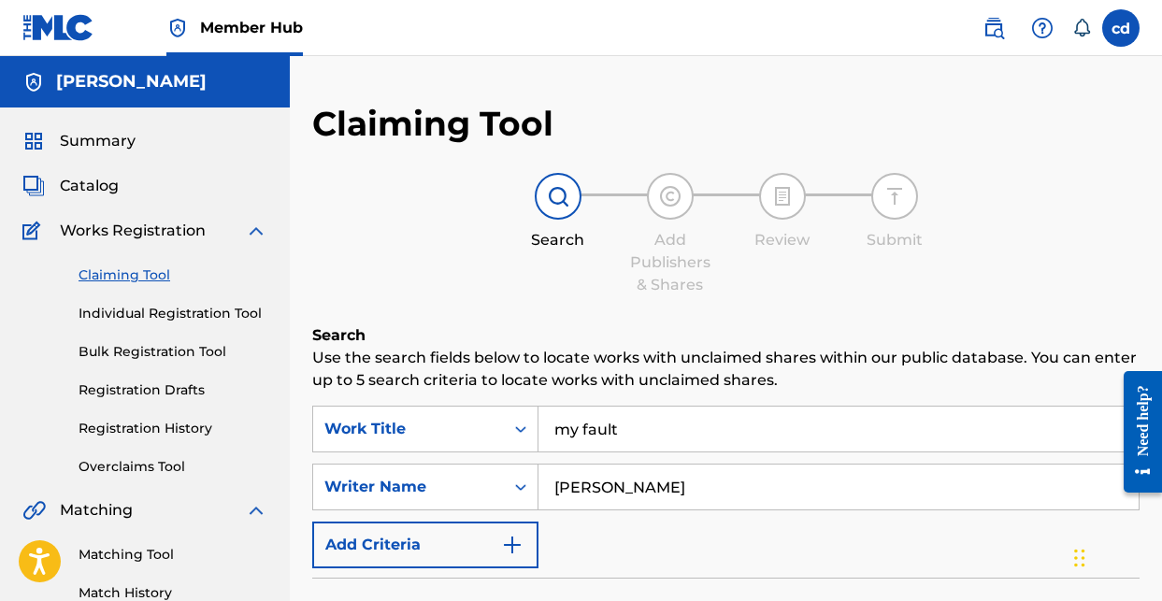
type input "[PERSON_NAME]"
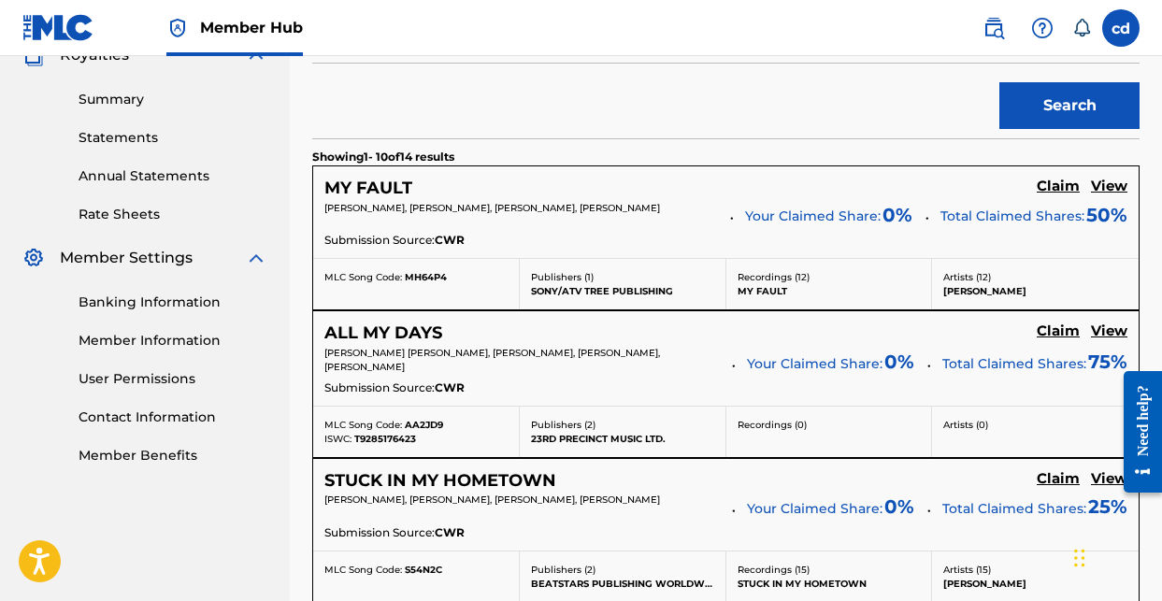
scroll to position [580, 0]
click at [1042, 192] on h5 "Claim" at bounding box center [1058, 188] width 43 height 18
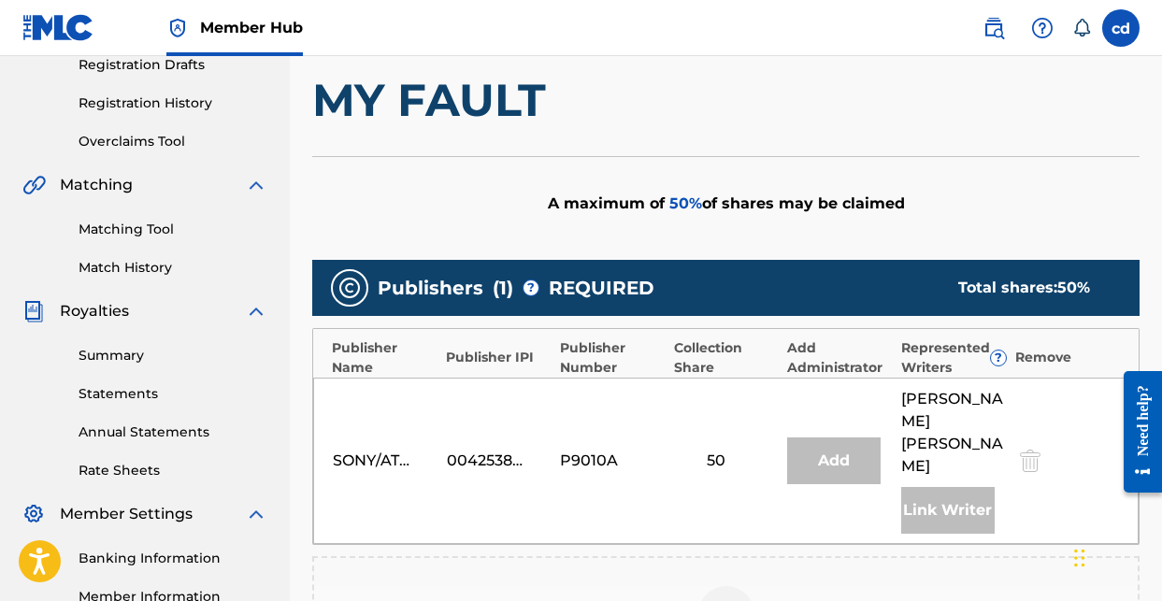
scroll to position [468, 0]
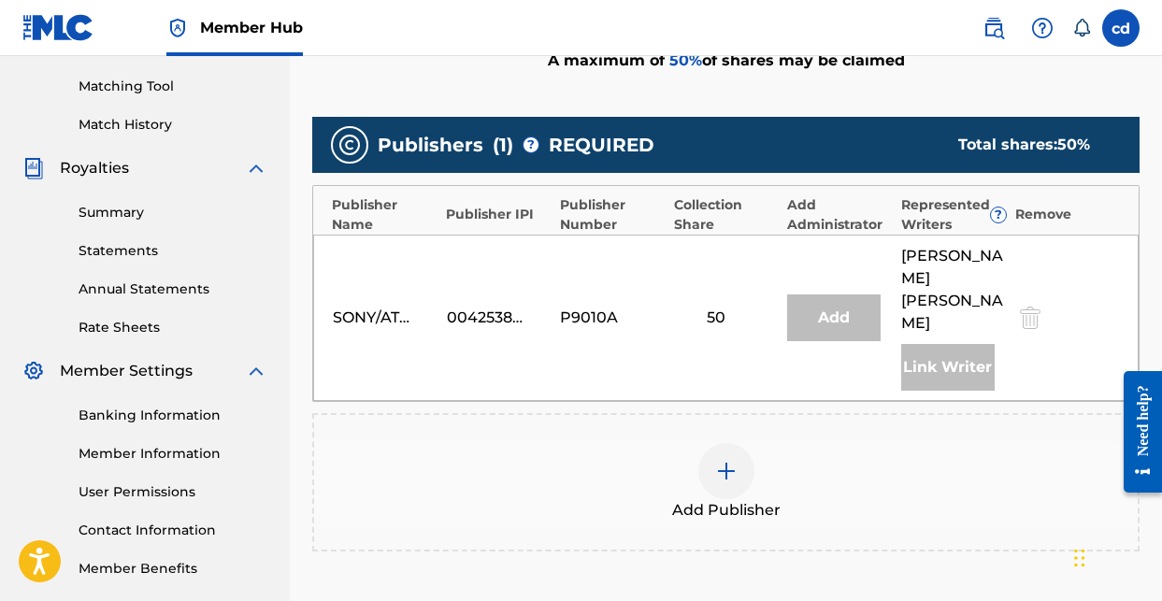
click at [724, 460] on img at bounding box center [726, 471] width 22 height 22
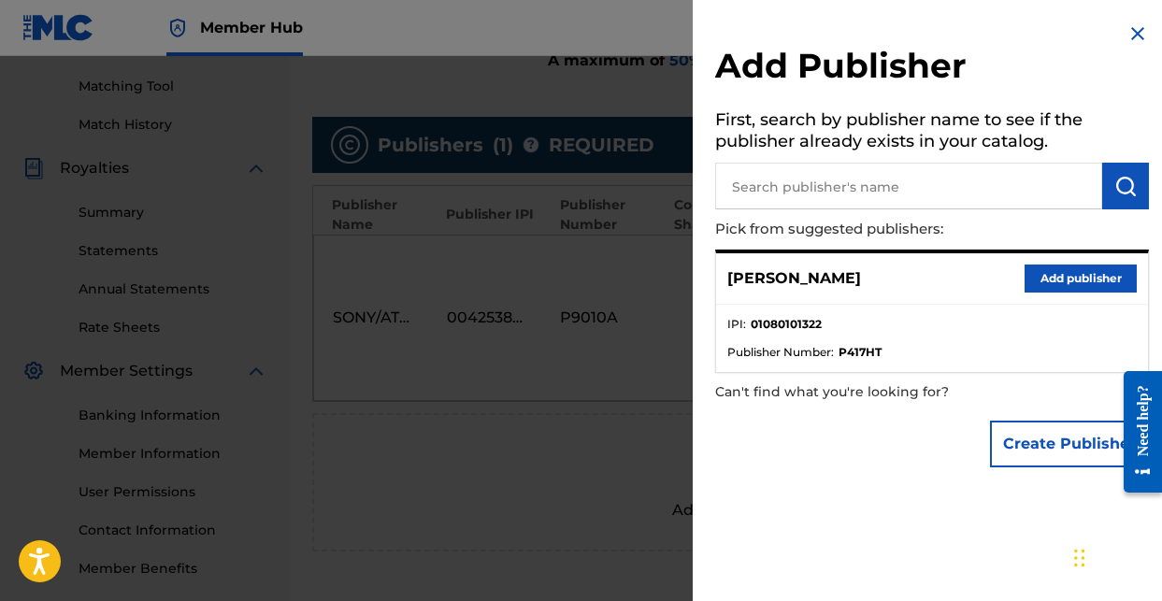
click at [1082, 285] on button "Add publisher" at bounding box center [1080, 279] width 112 height 28
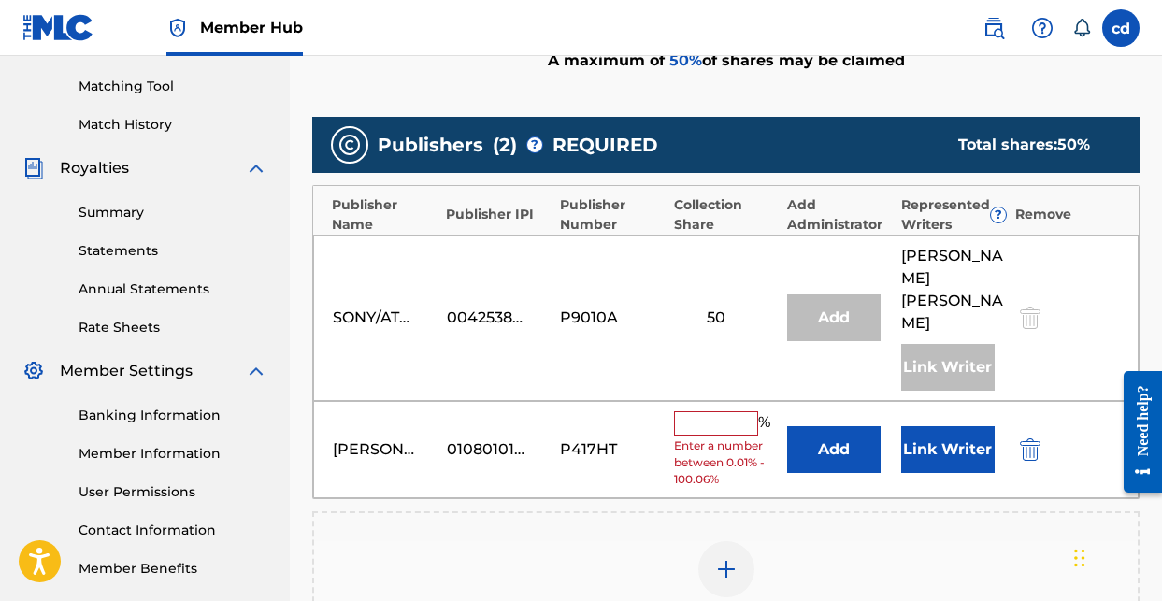
click at [710, 411] on input "text" at bounding box center [716, 423] width 84 height 24
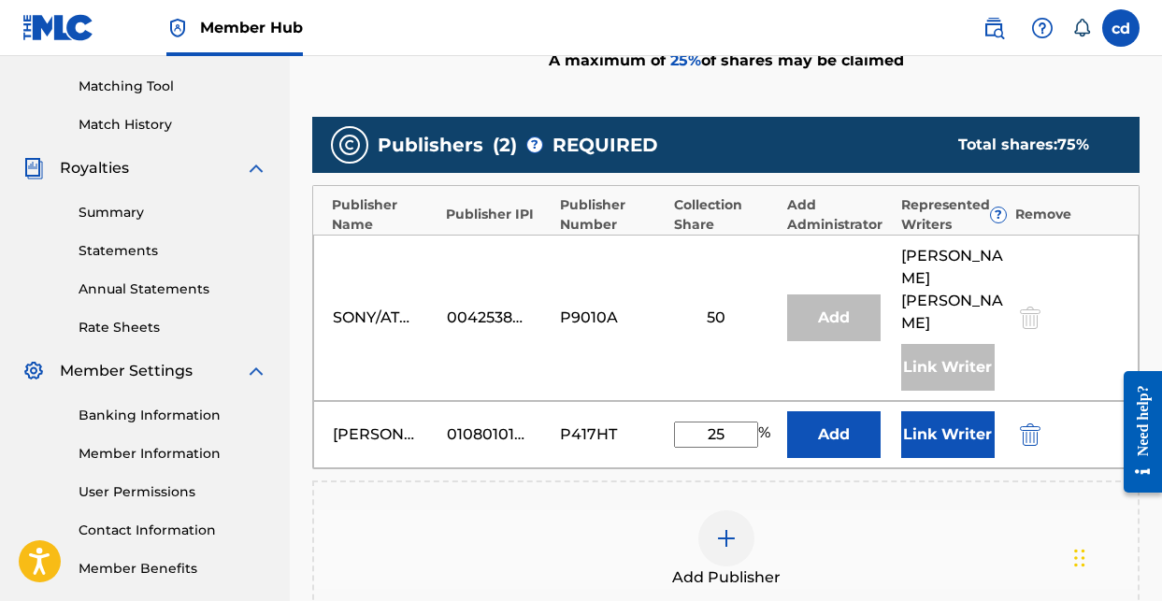
type input "25"
click at [955, 401] on div "[PERSON_NAME] 01080101322 P417HT 25 % Add Link Writer" at bounding box center [725, 434] width 825 height 67
click at [941, 411] on button "Link Writer" at bounding box center [947, 434] width 93 height 47
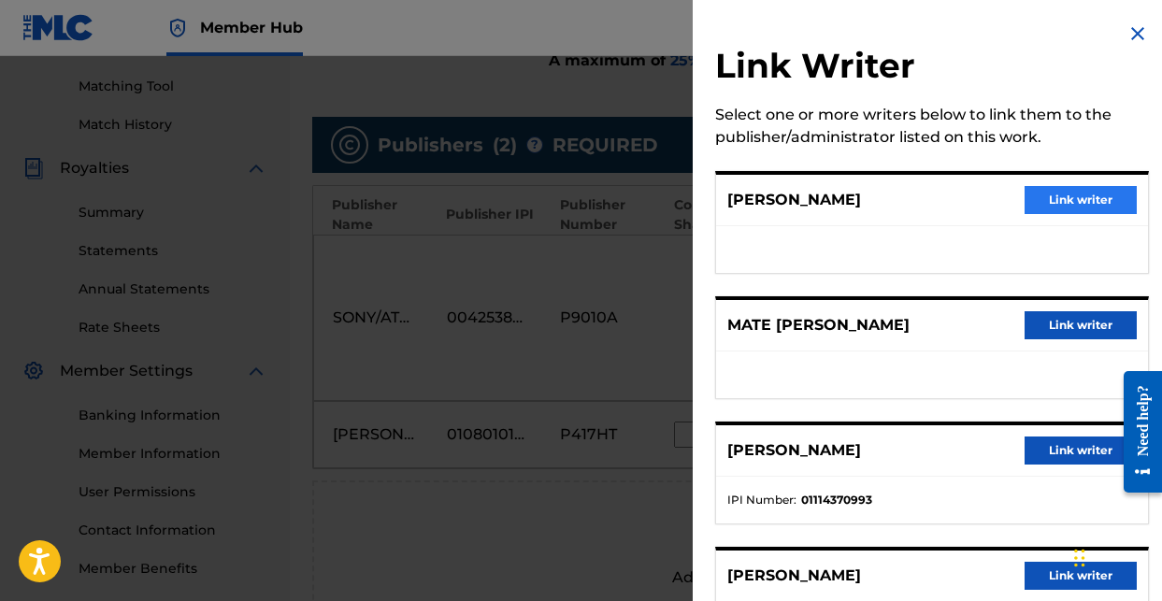
click at [1076, 205] on button "Link writer" at bounding box center [1080, 200] width 112 height 28
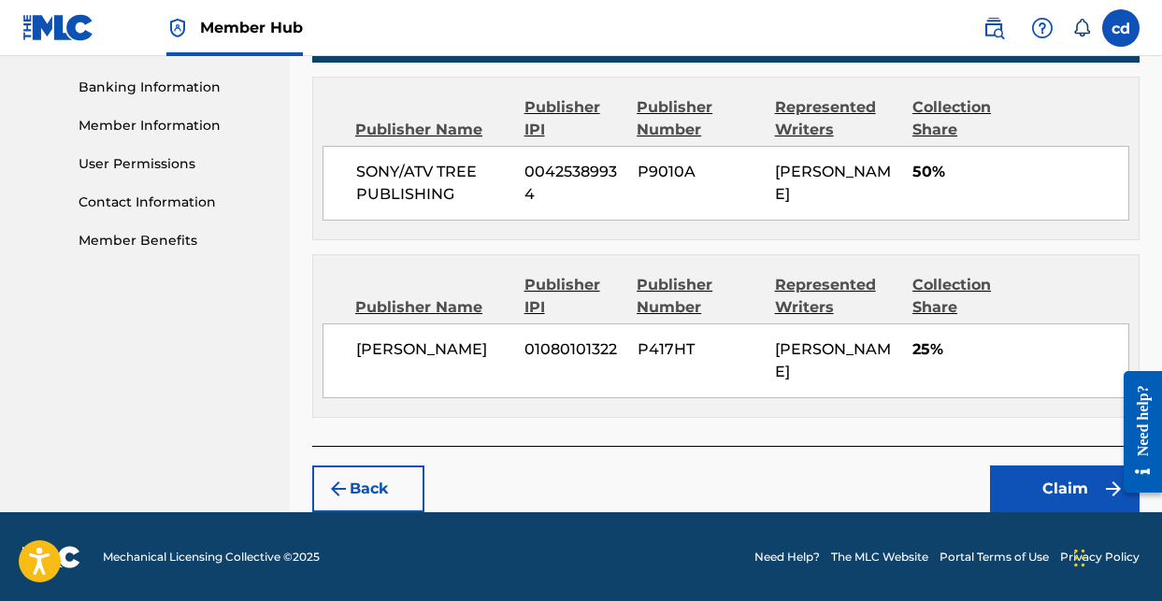
scroll to position [794, 0]
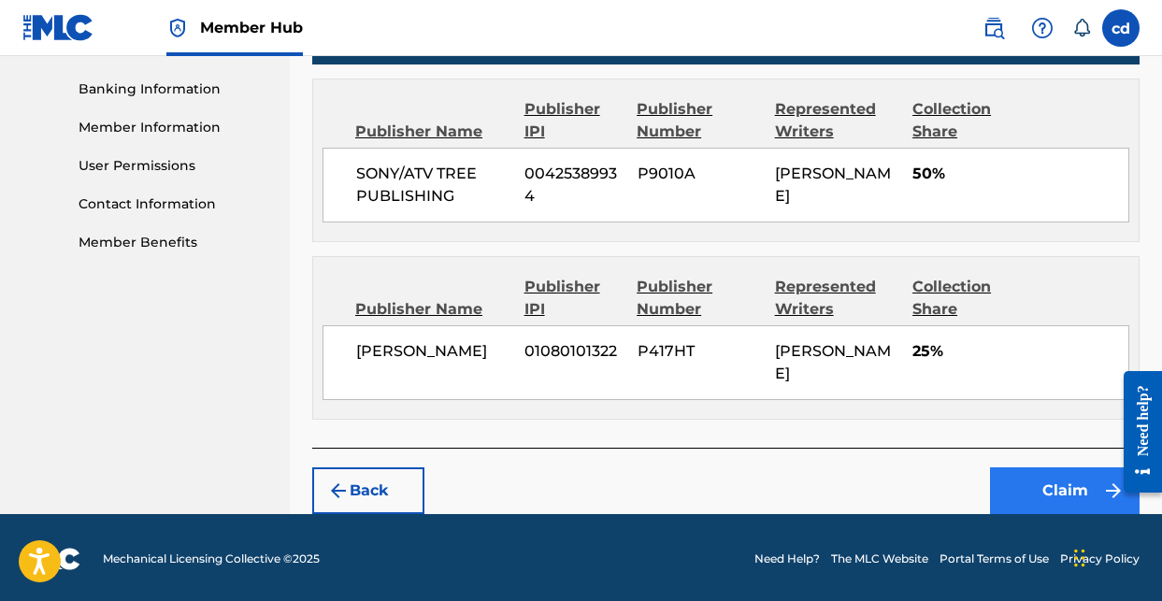
click at [1043, 499] on button "Claim" at bounding box center [1065, 490] width 150 height 47
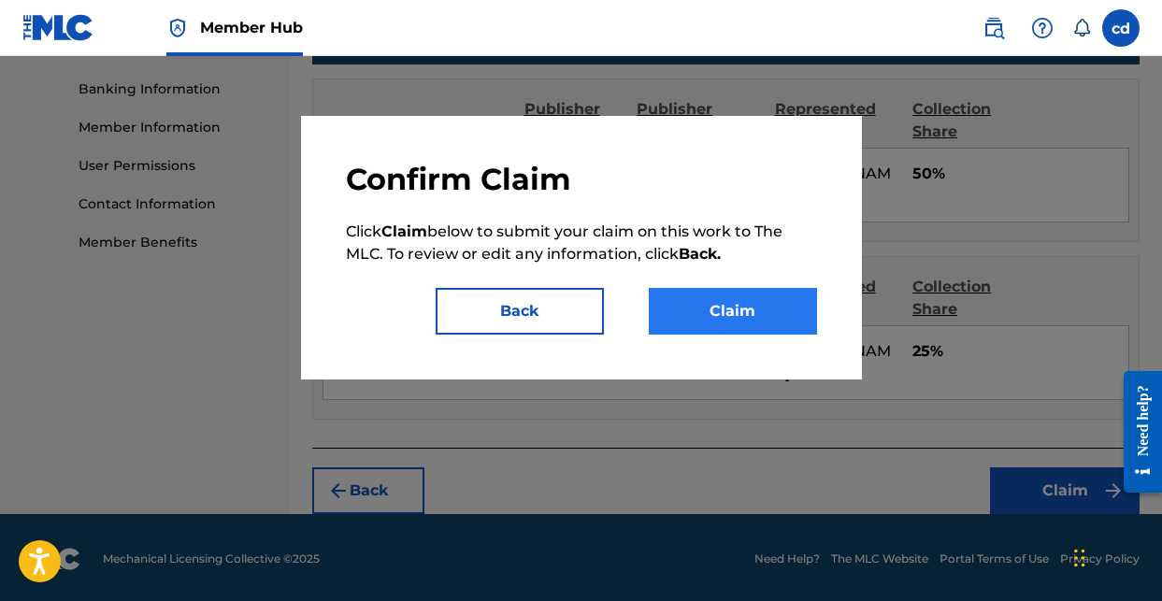
click at [751, 315] on button "Claim" at bounding box center [733, 311] width 168 height 47
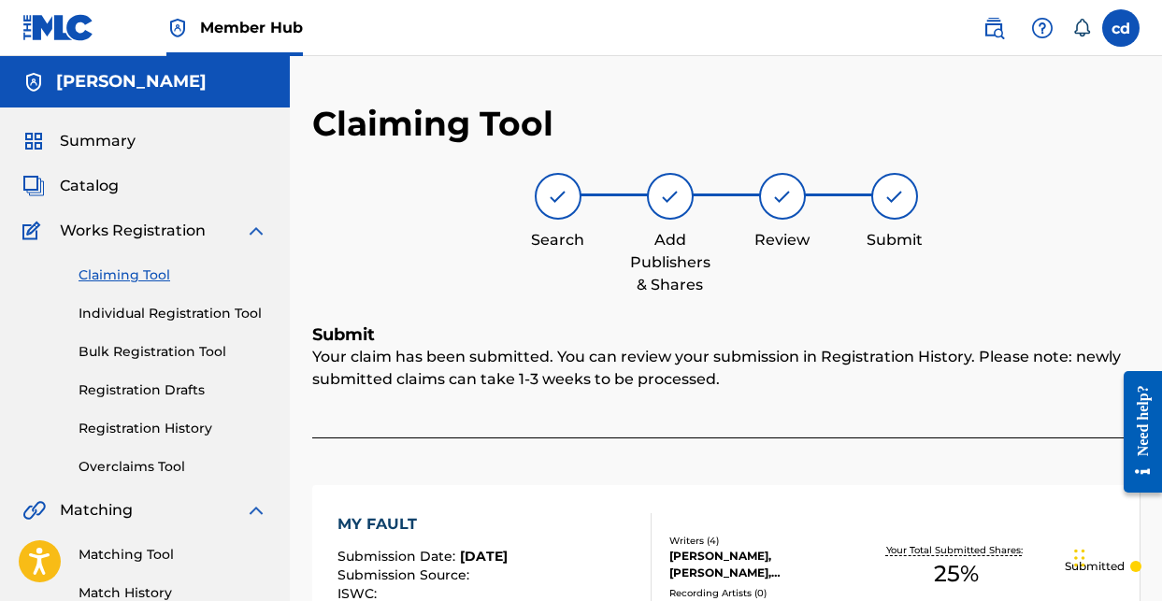
scroll to position [0, 0]
click at [90, 145] on span "Summary" at bounding box center [98, 141] width 76 height 22
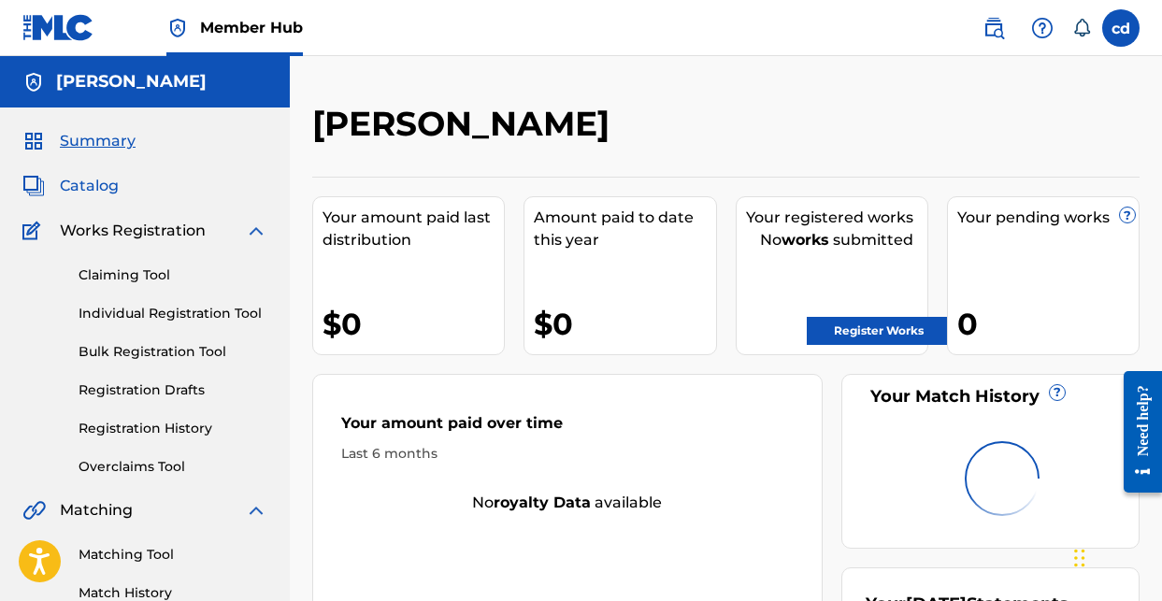
click at [93, 185] on span "Catalog" at bounding box center [89, 186] width 59 height 22
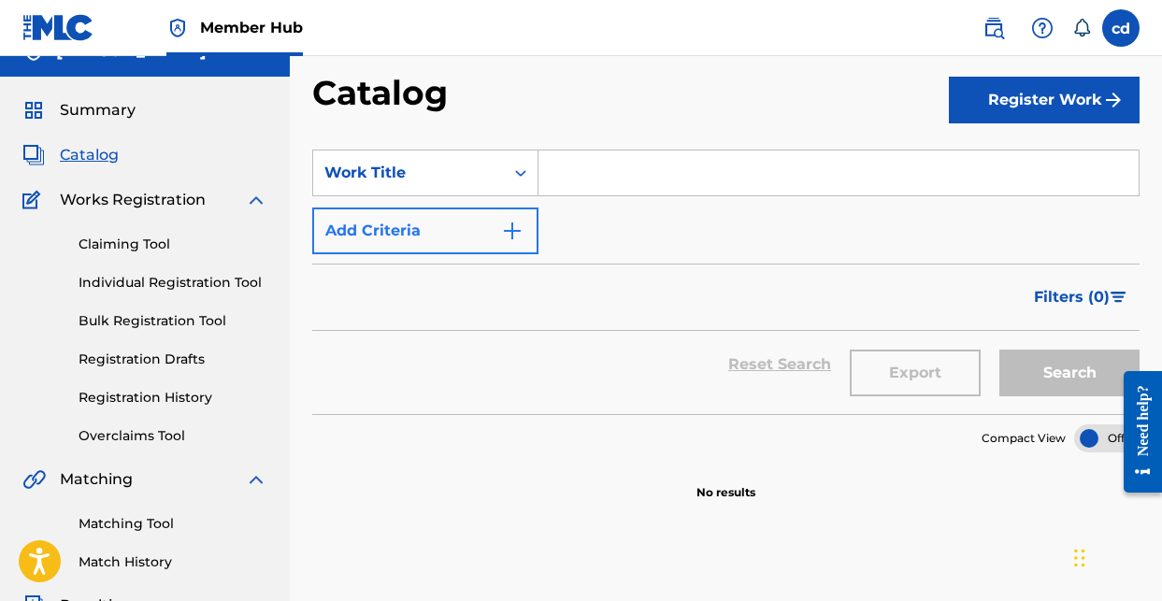
scroll to position [28, 0]
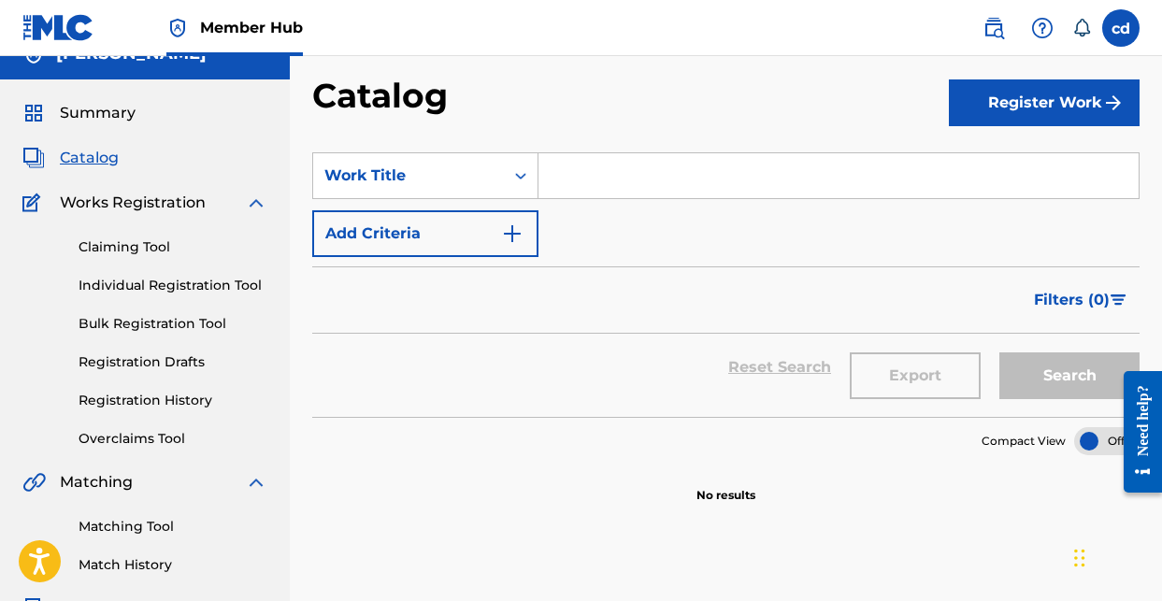
click at [89, 128] on div "Summary Catalog Works Registration Claiming Tool Individual Registration Tool B…" at bounding box center [145, 560] width 290 height 962
click at [73, 112] on span "Summary" at bounding box center [98, 113] width 76 height 22
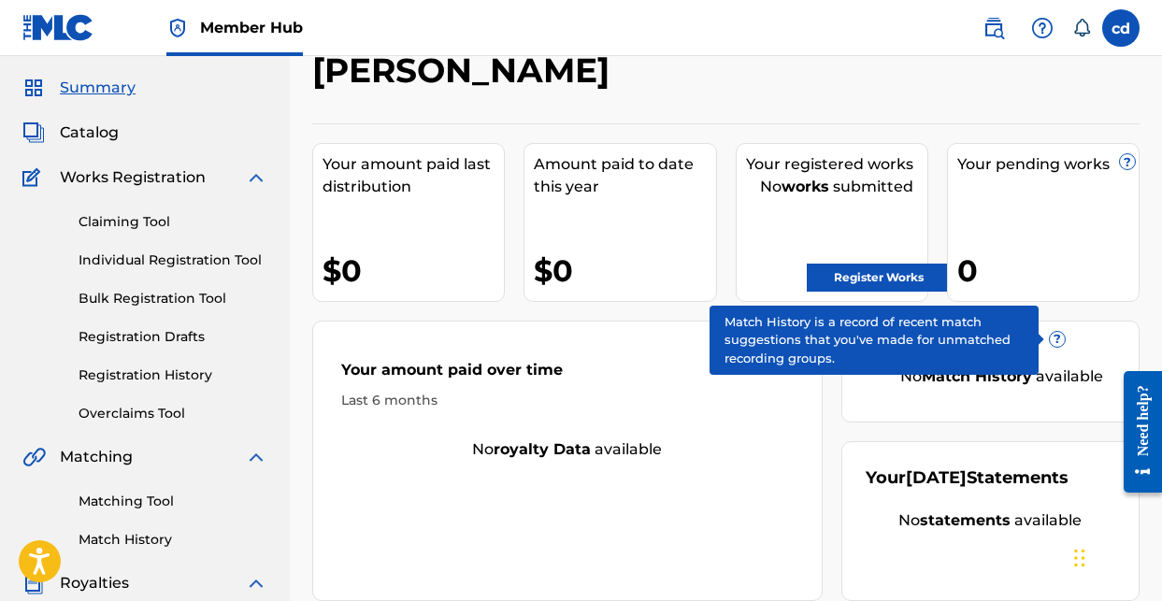
scroll to position [55, 0]
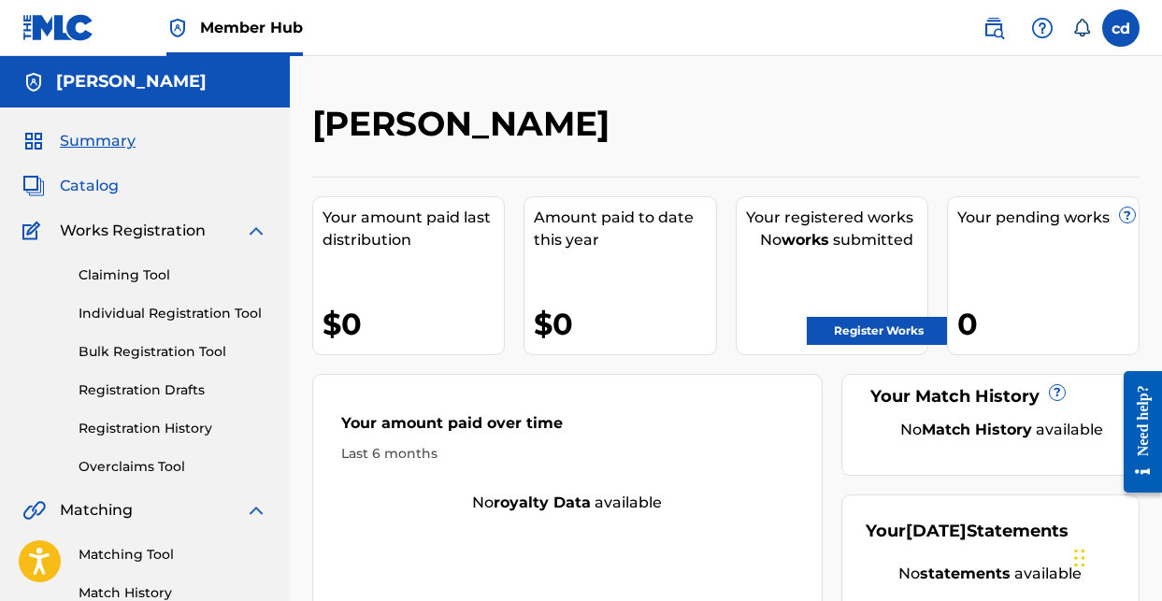
click at [109, 193] on span "Catalog" at bounding box center [89, 186] width 59 height 22
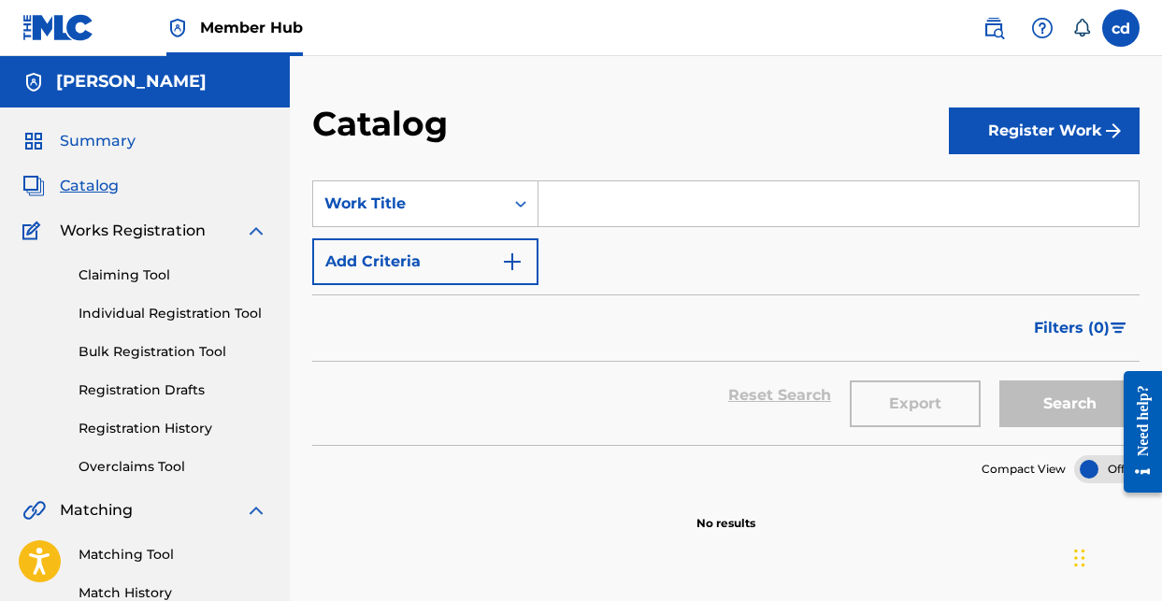
click at [94, 147] on span "Summary" at bounding box center [98, 141] width 76 height 22
